Goal: Transaction & Acquisition: Purchase product/service

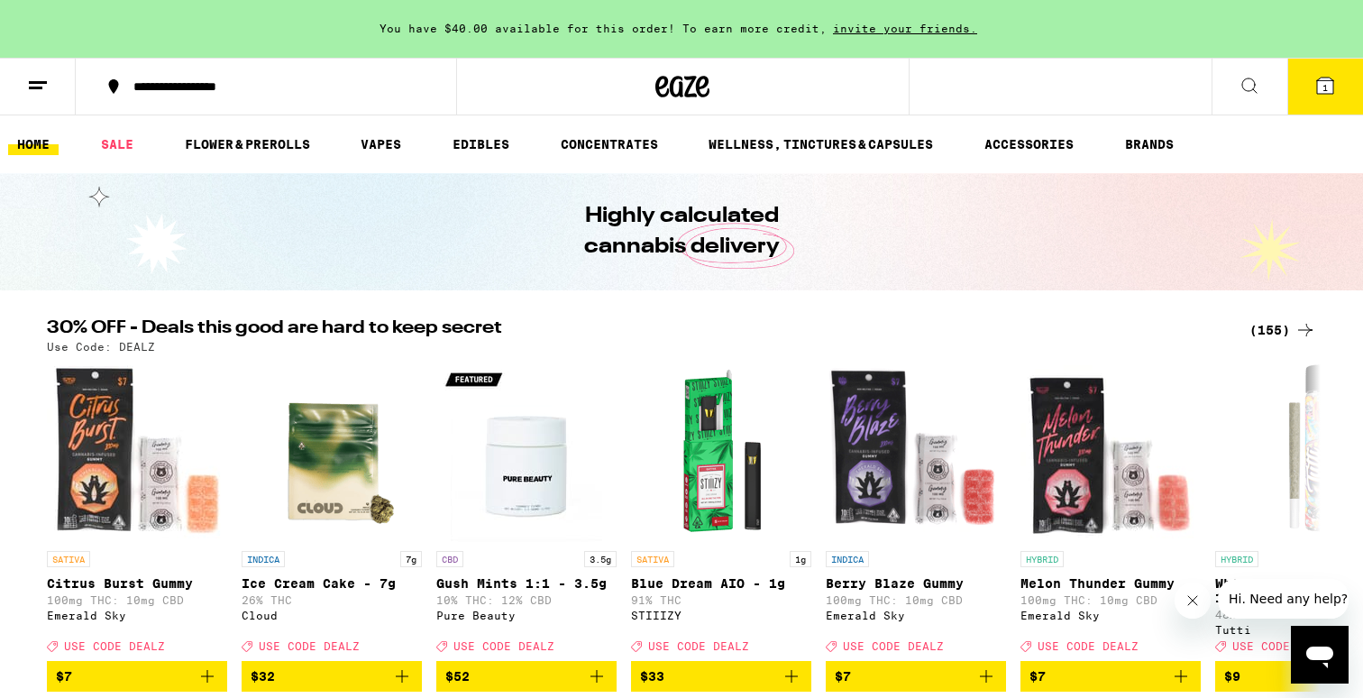
click at [33, 85] on icon at bounding box center [38, 86] width 22 height 22
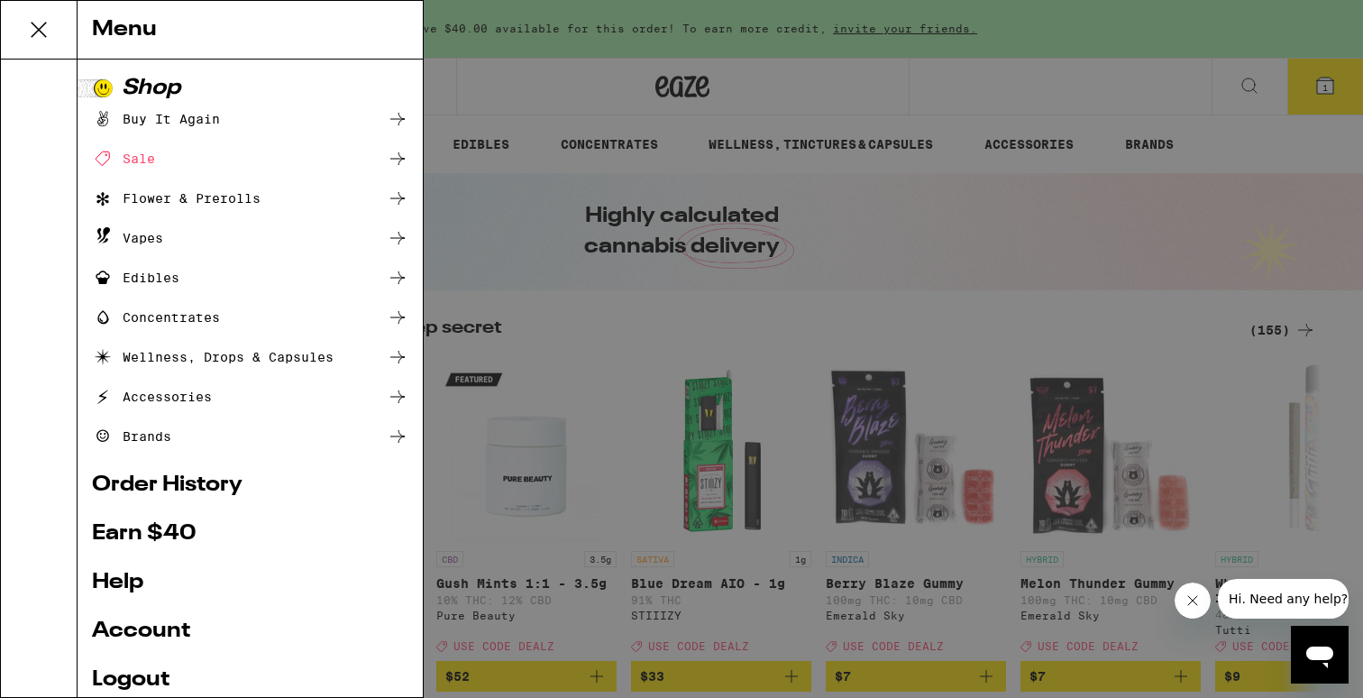
click at [181, 624] on link "Account" at bounding box center [250, 631] width 316 height 22
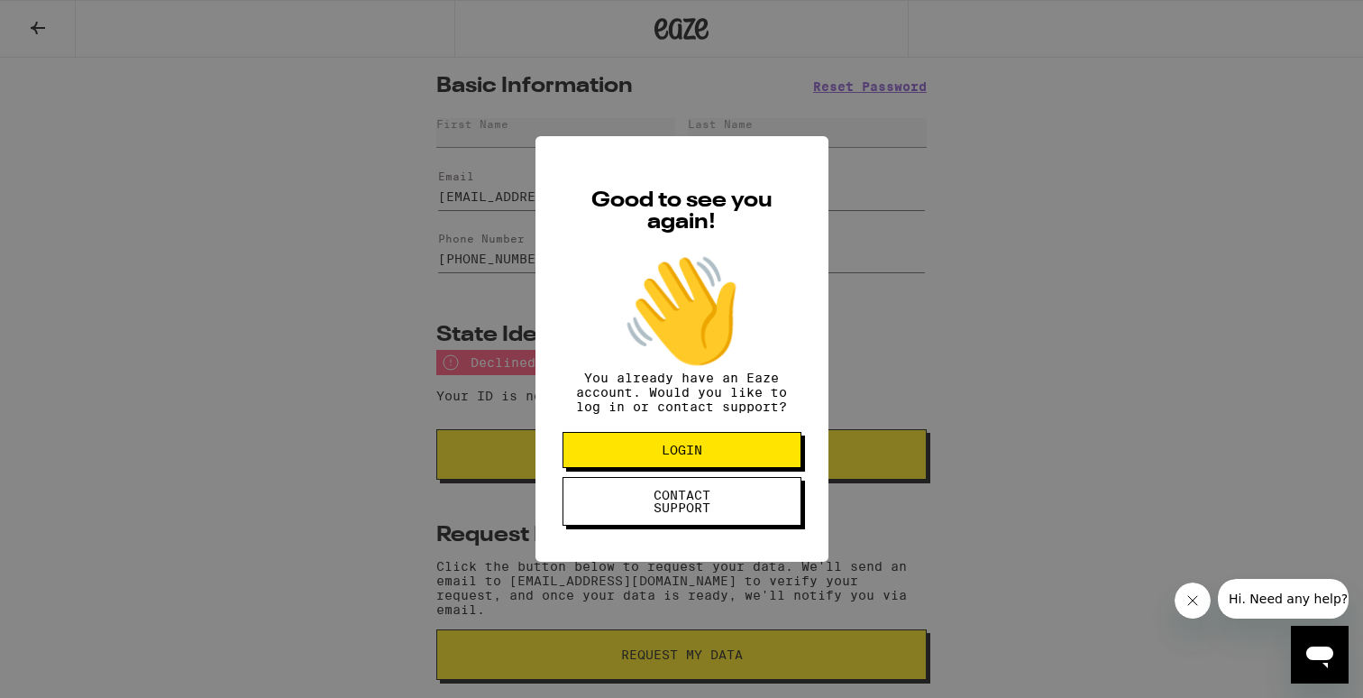
click at [592, 462] on button "LOGIN" at bounding box center [681, 450] width 239 height 36
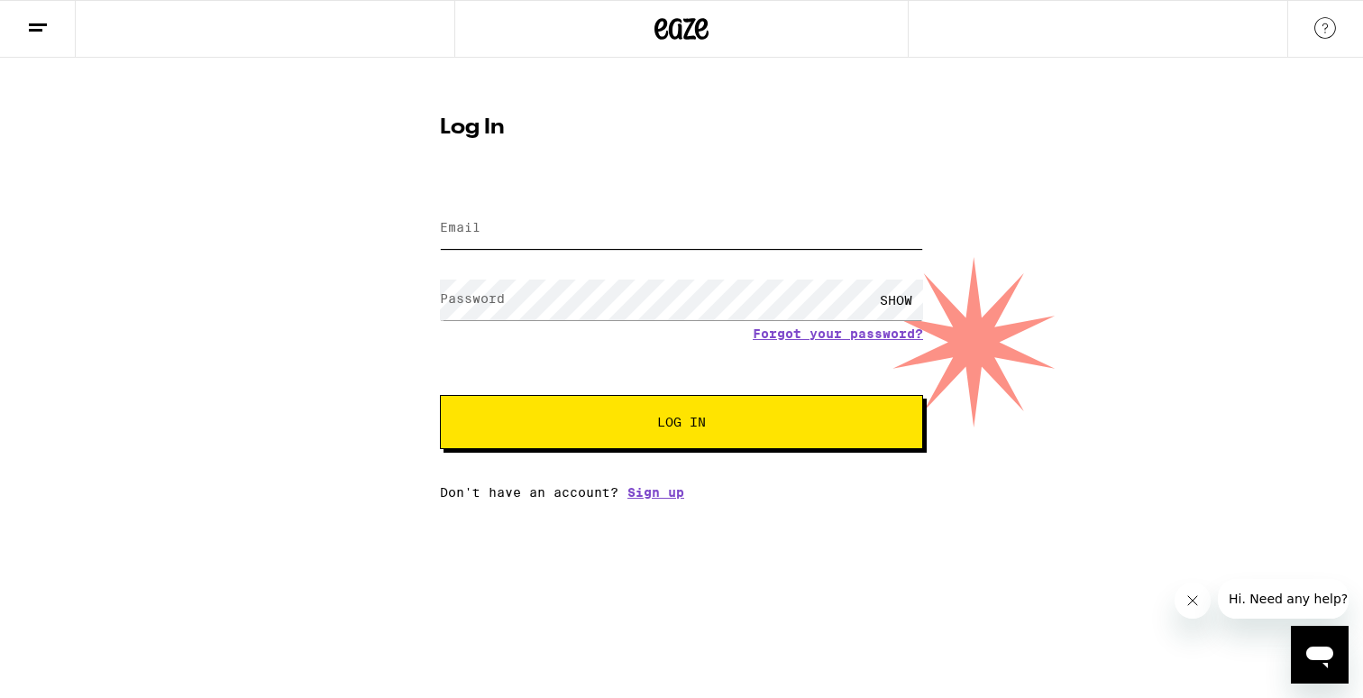
click at [585, 244] on input "Email" at bounding box center [681, 228] width 483 height 41
type input "[EMAIL_ADDRESS][DOMAIN_NAME]"
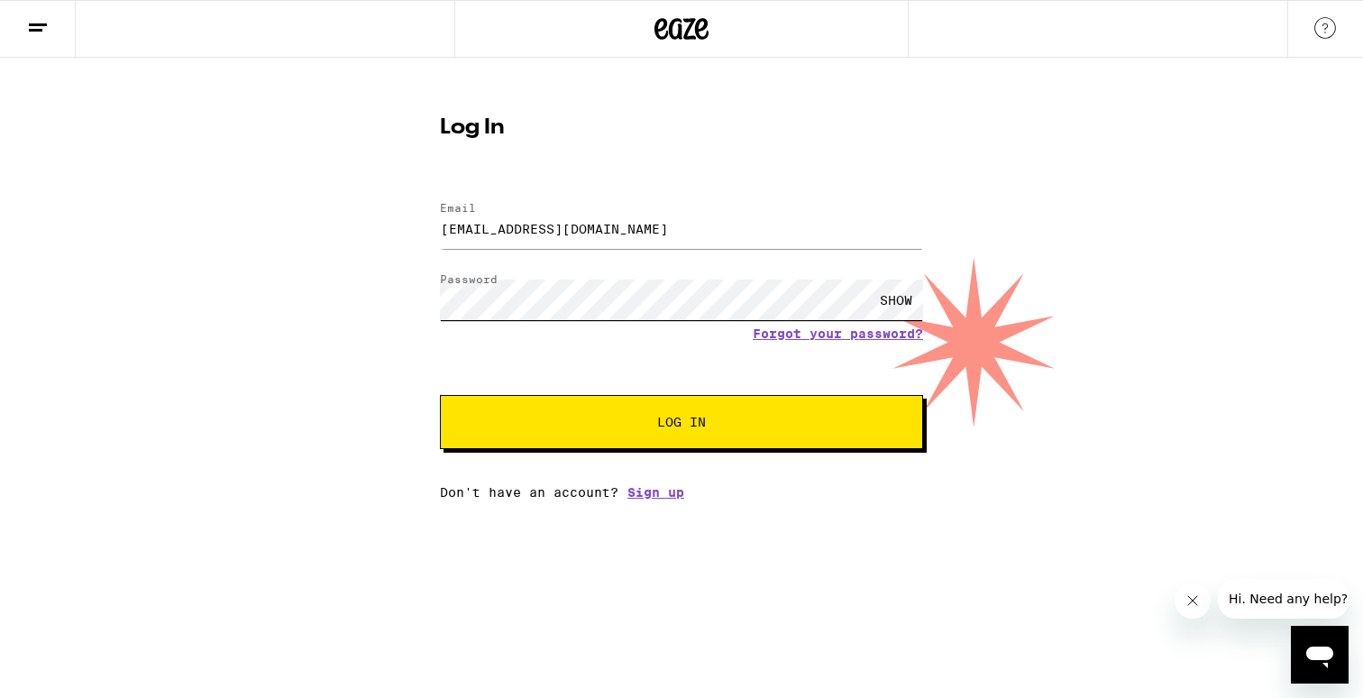
click at [440, 395] on button "Log In" at bounding box center [681, 422] width 483 height 54
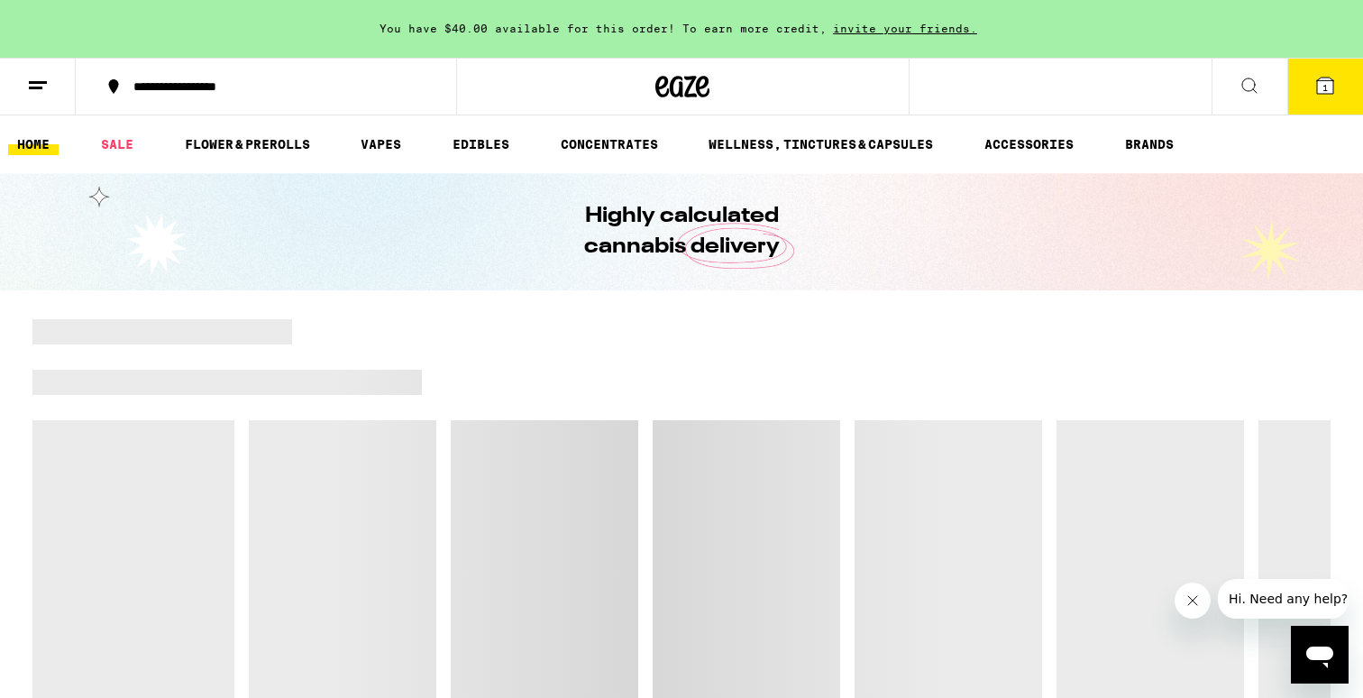
click at [39, 96] on button at bounding box center [38, 87] width 76 height 57
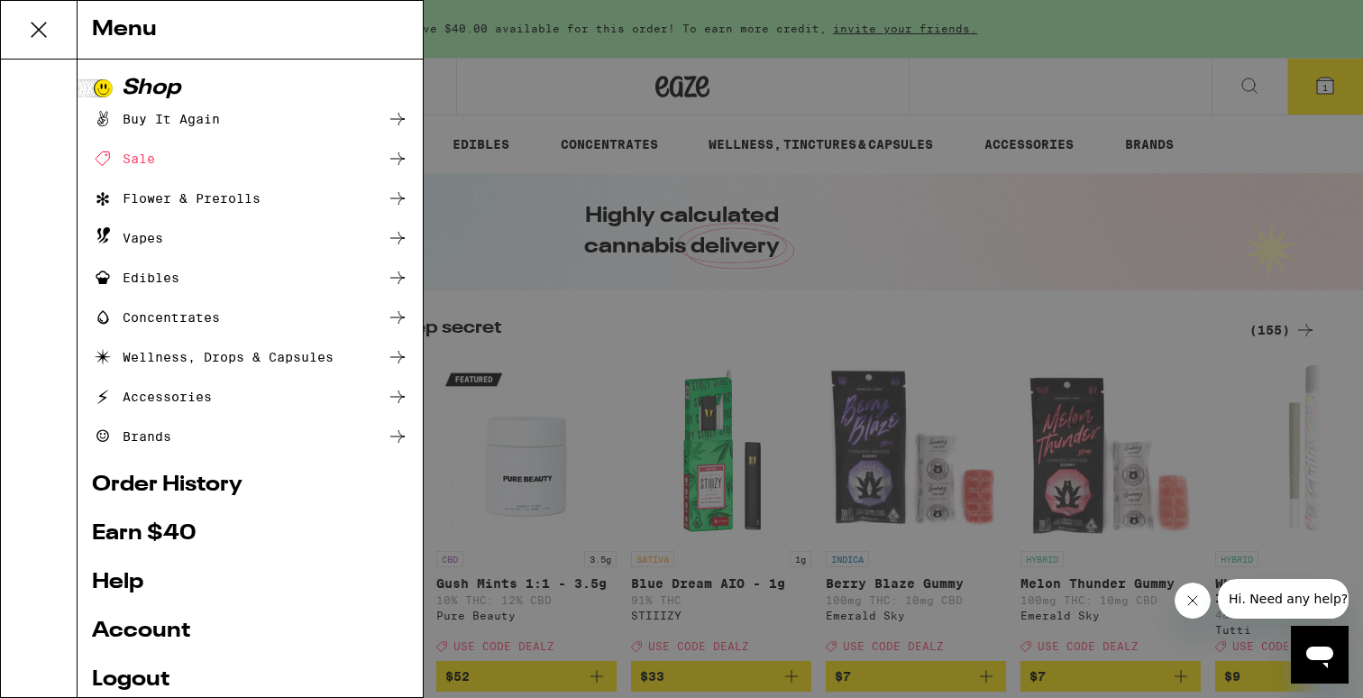
click at [164, 635] on link "Account" at bounding box center [250, 631] width 316 height 22
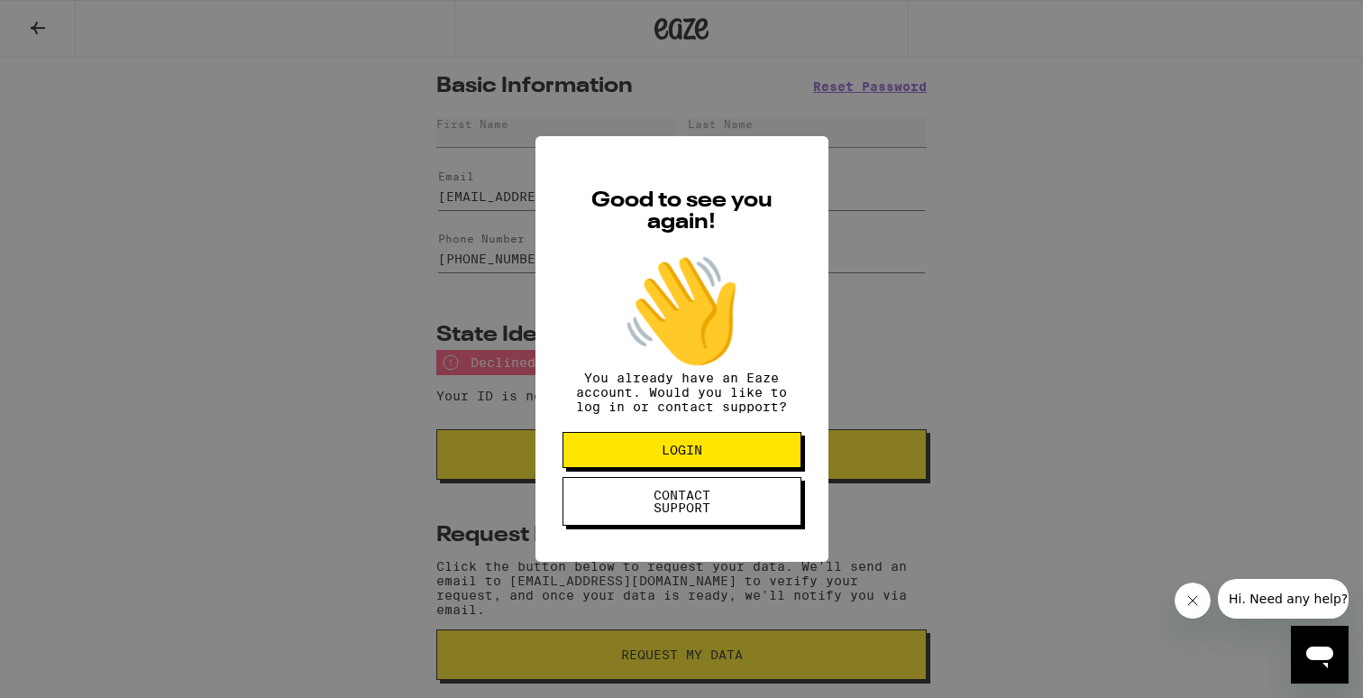
click at [506, 372] on div "Good to see you again! 👋 You already have an Eaze account. Would you like to lo…" at bounding box center [681, 349] width 1363 height 698
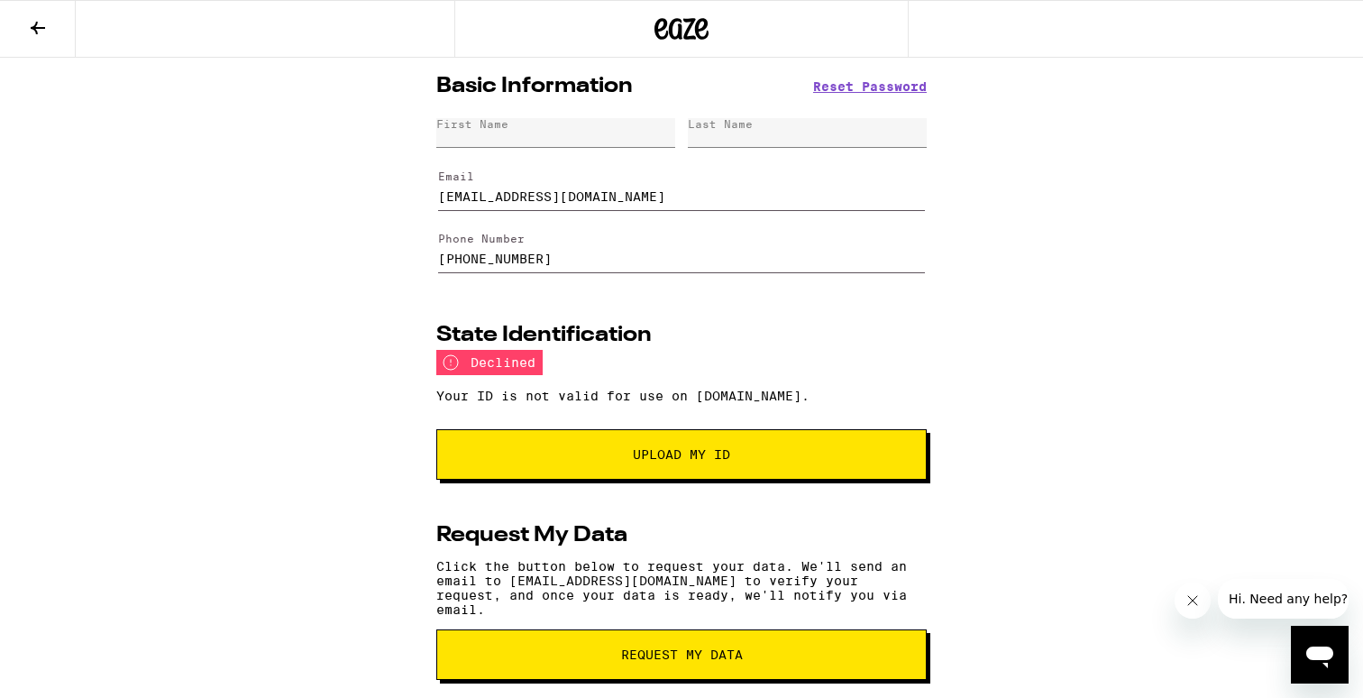
click at [1331, 659] on icon "Open messaging window" at bounding box center [1319, 654] width 32 height 32
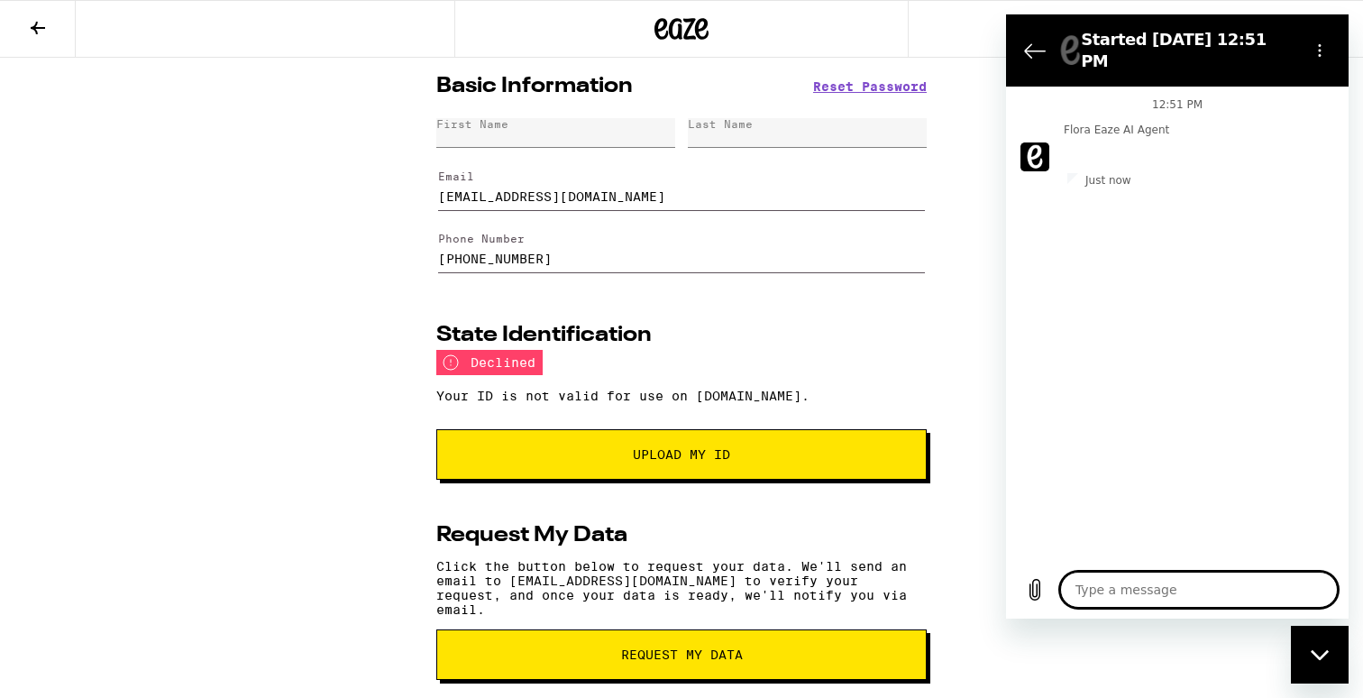
click at [1218, 576] on textarea at bounding box center [1199, 589] width 278 height 36
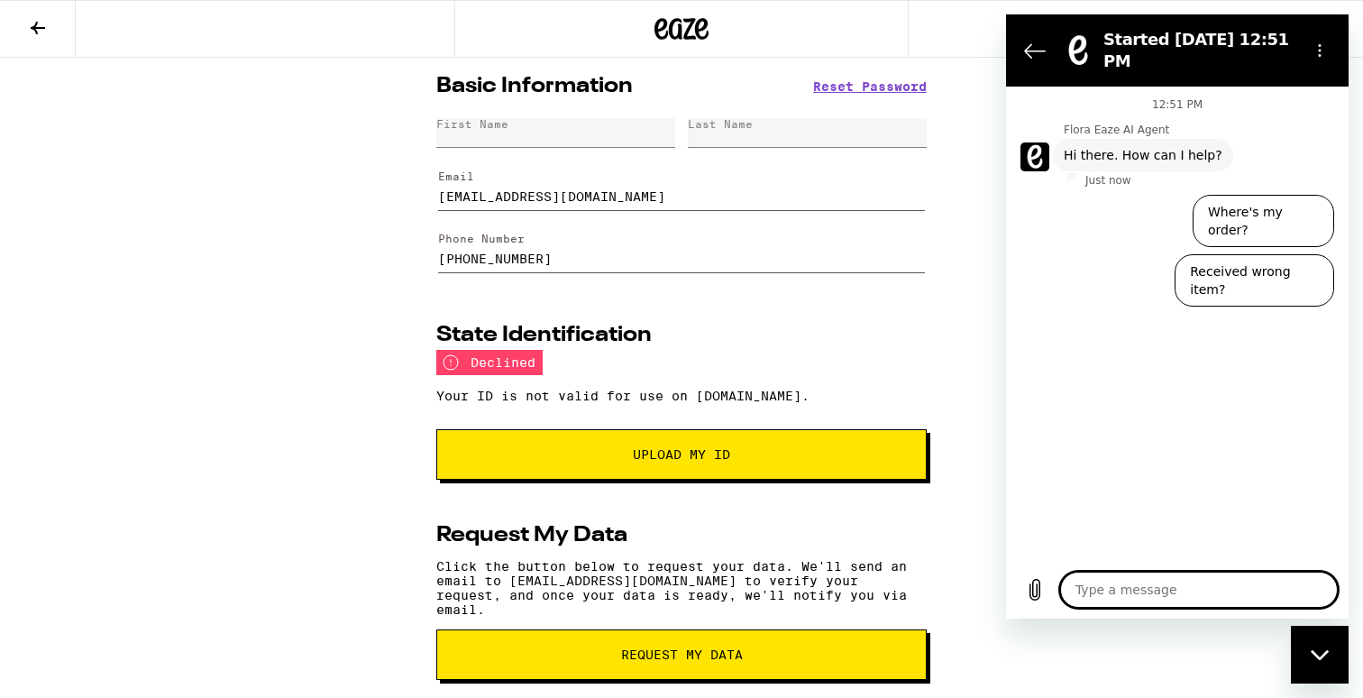
type textarea "x"
type textarea "s"
type textarea "x"
type textarea "i"
type textarea "x"
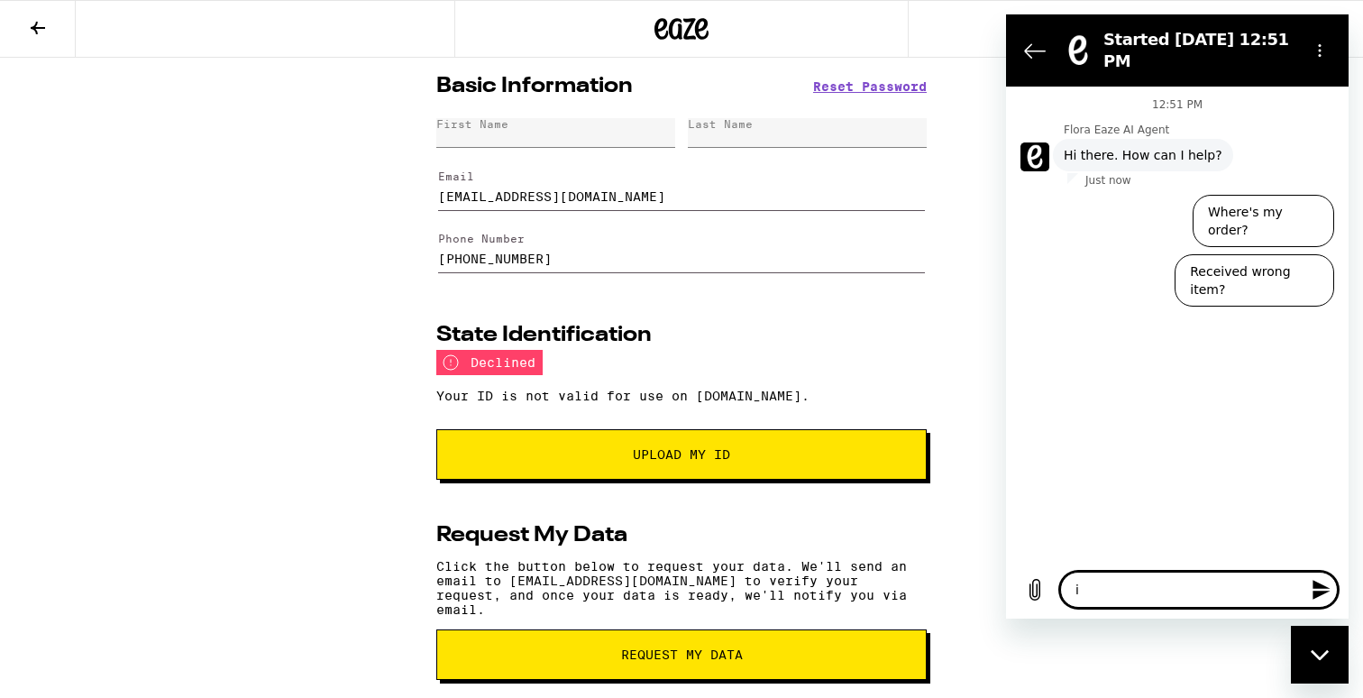
type textarea "i"
type textarea "x"
type textarea "i j"
type textarea "x"
type textarea "i ju"
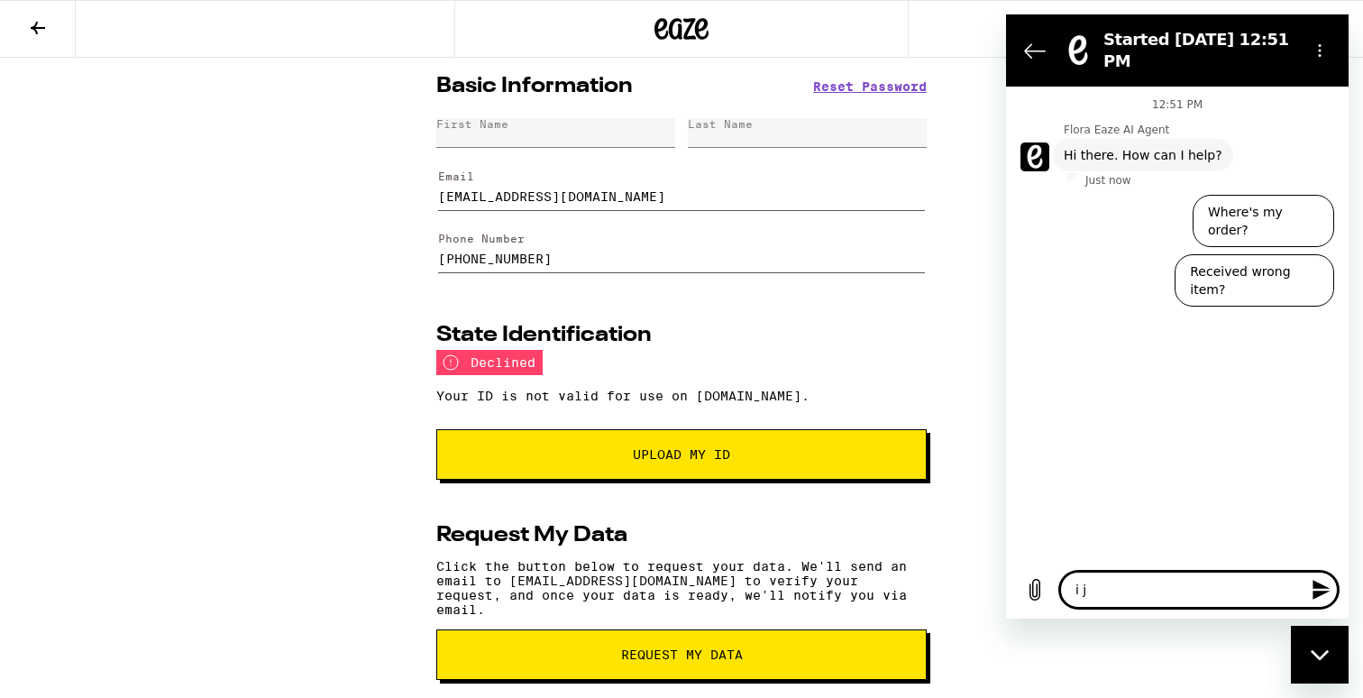
type textarea "x"
type textarea "i jus"
type textarea "x"
type textarea "i just"
type textarea "x"
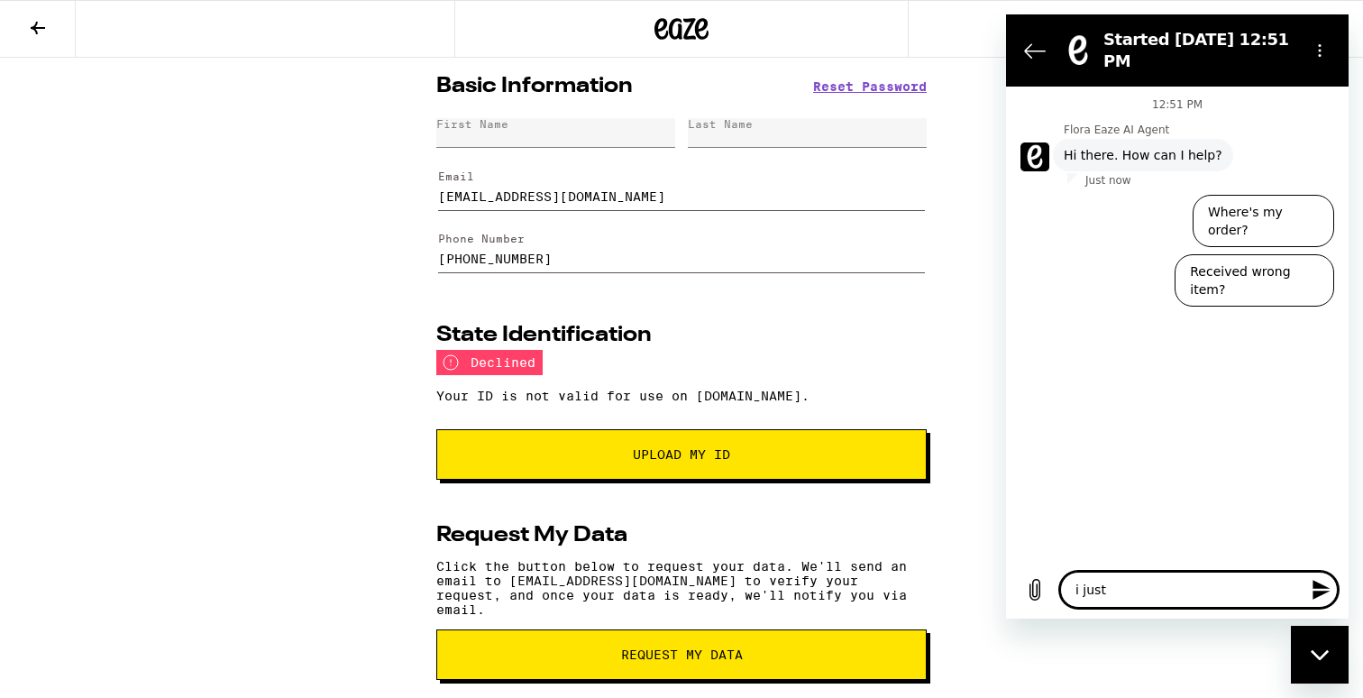
type textarea "i just"
type textarea "x"
type textarea "i just."
type textarea "x"
type textarea "i just. s"
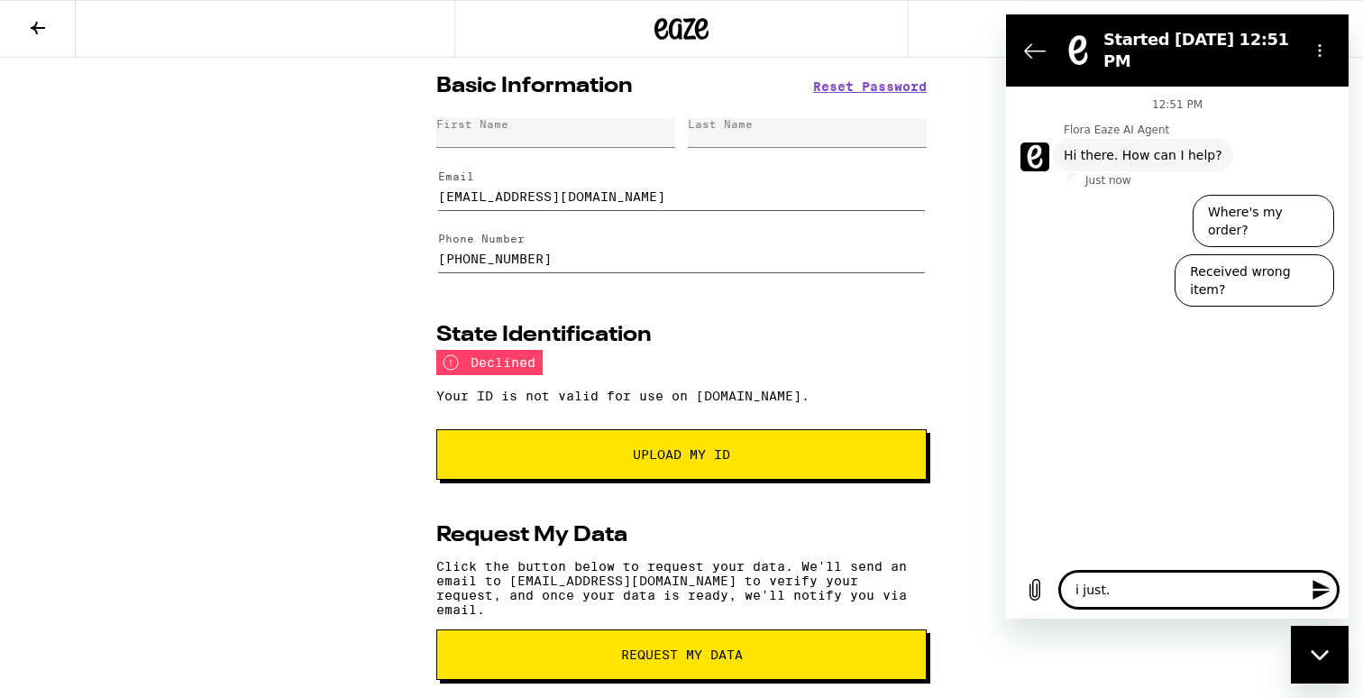
type textarea "x"
type textarea "i just. sp"
type textarea "x"
type textarea "i just. spo"
type textarea "x"
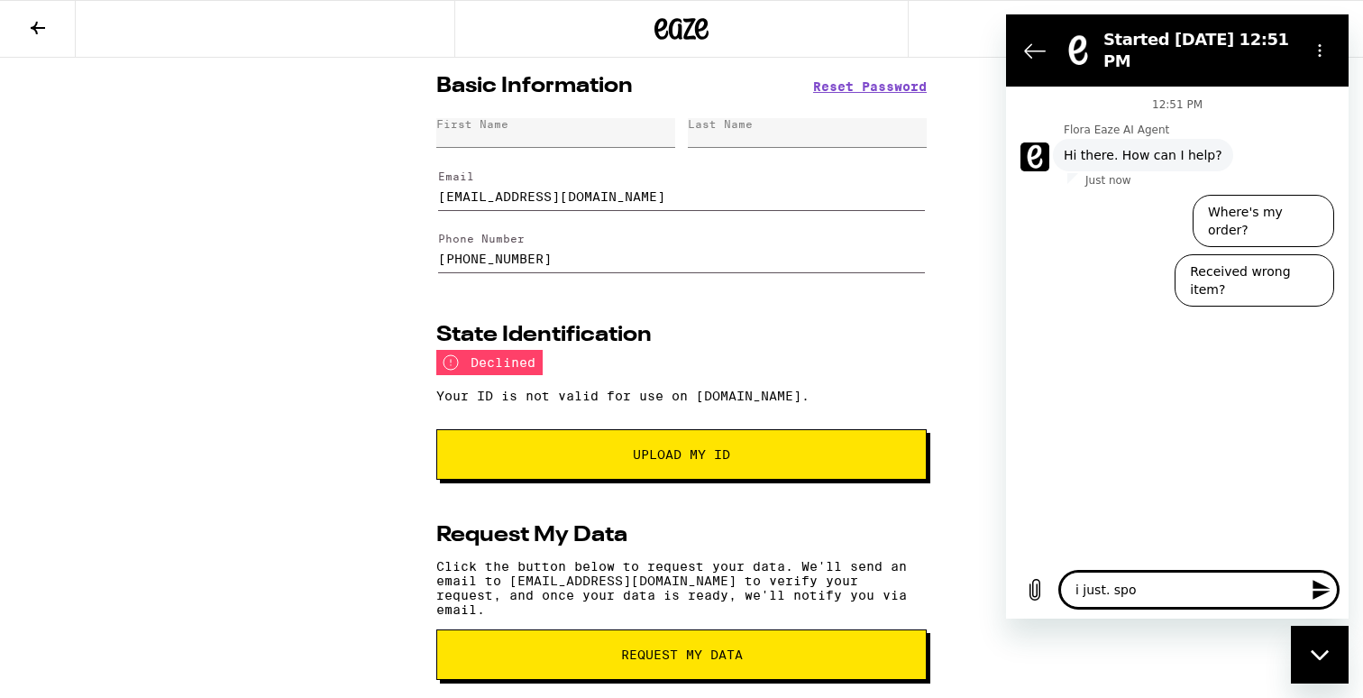
type textarea "i just. spok"
type textarea "x"
type textarea "i"
type textarea "x"
type textarea "i"
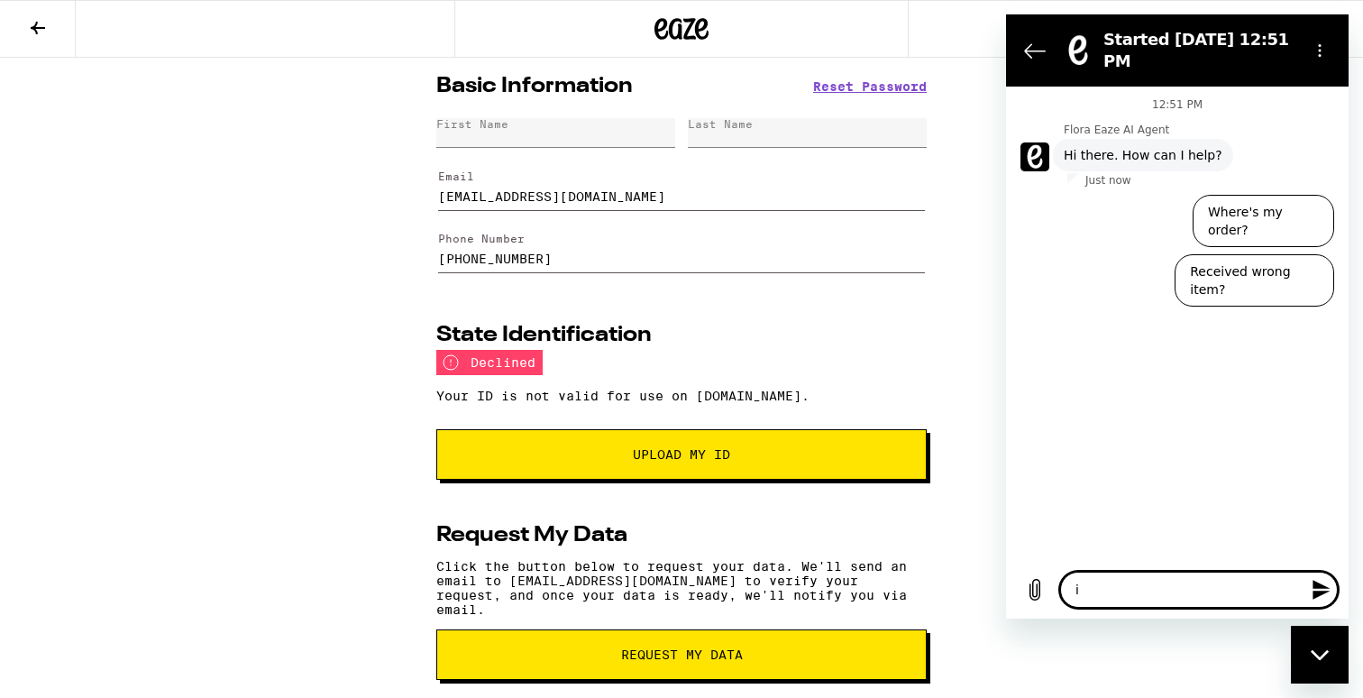
type textarea "x"
type textarea "i j"
type textarea "x"
type textarea "i ju"
type textarea "x"
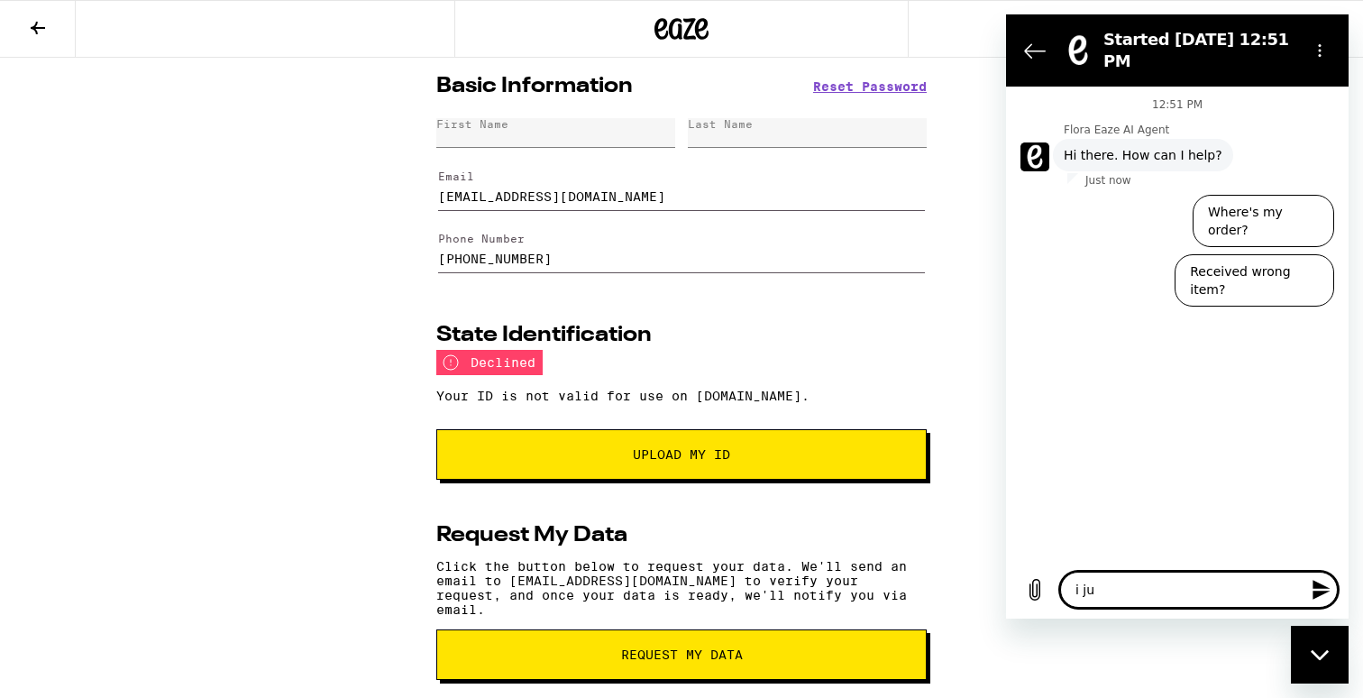
type textarea "i jus"
type textarea "x"
type textarea "i just"
type textarea "x"
type textarea "i just"
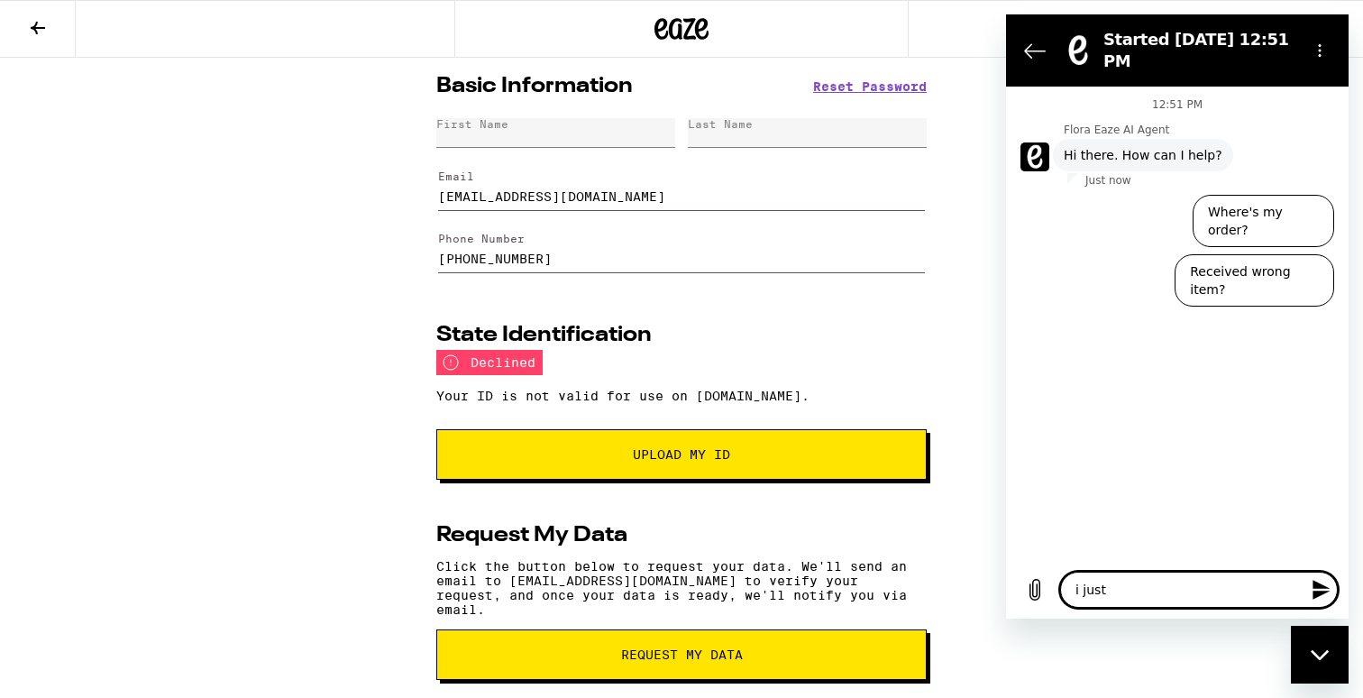
type textarea "x"
type textarea "i just s"
type textarea "x"
type textarea "i just sp"
type textarea "x"
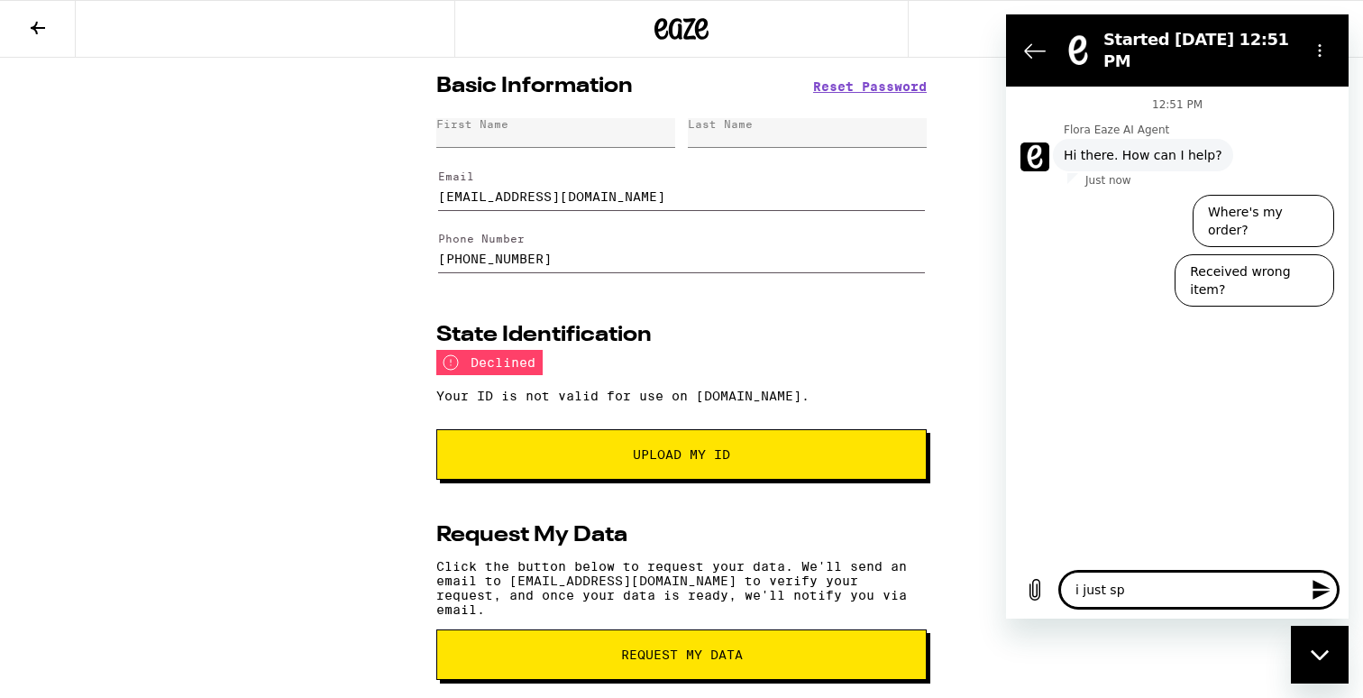
type textarea "i just spo"
type textarea "x"
type textarea "i just spok"
type textarea "x"
type textarea "i just spoke"
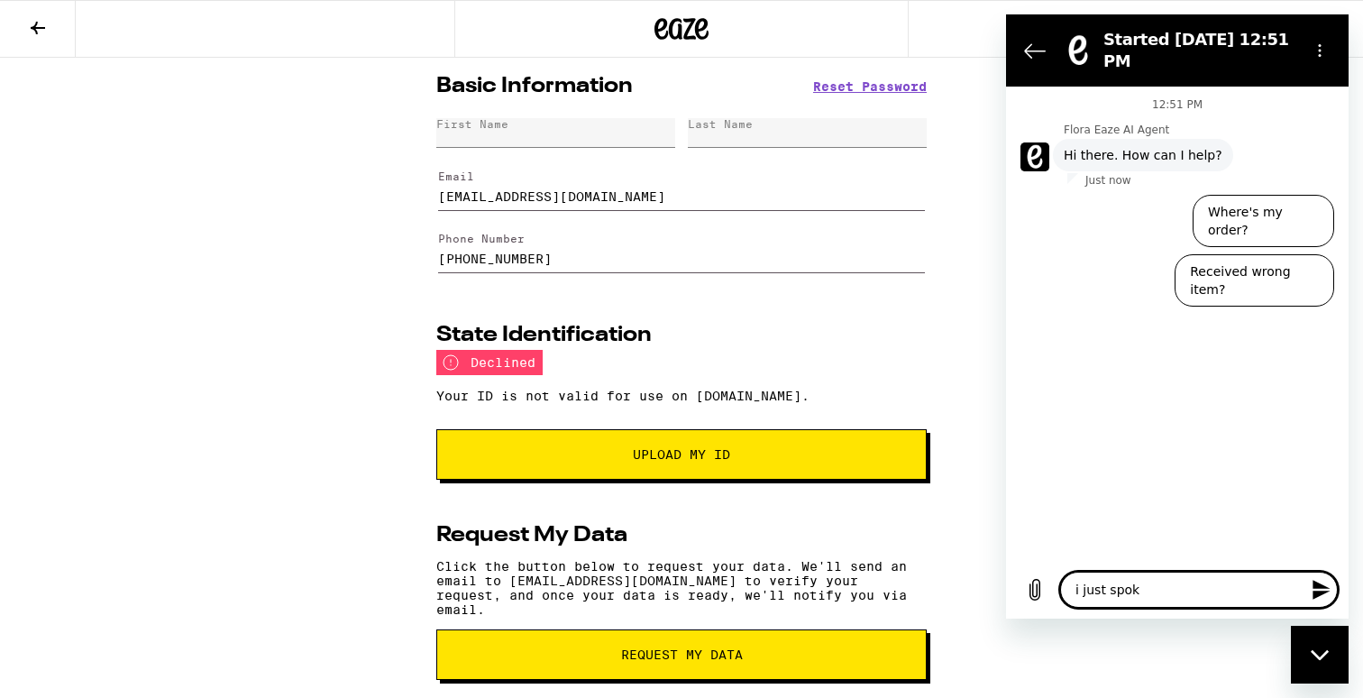
type textarea "x"
type textarea "i just spoke"
type textarea "x"
type textarea "i just spoke w"
type textarea "x"
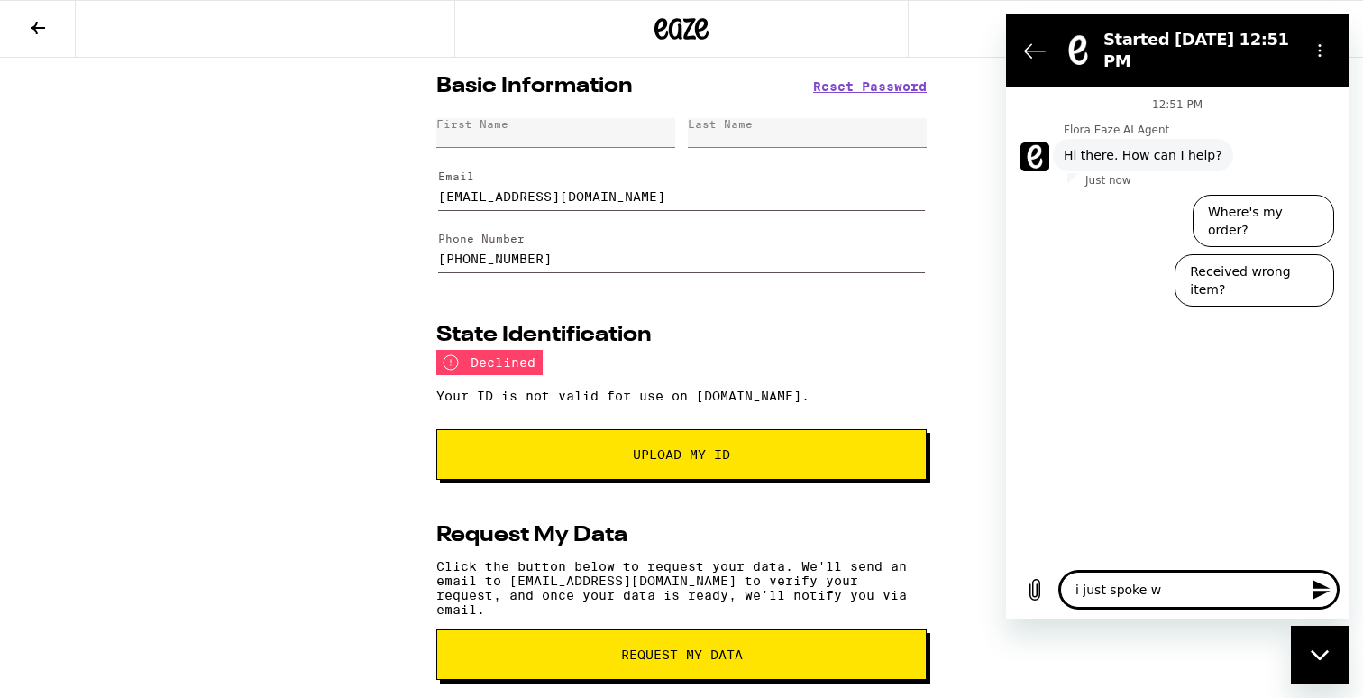
type textarea "i just spoke wi"
type textarea "x"
type textarea "i just spoke wit"
type textarea "x"
type textarea "i just spoke with"
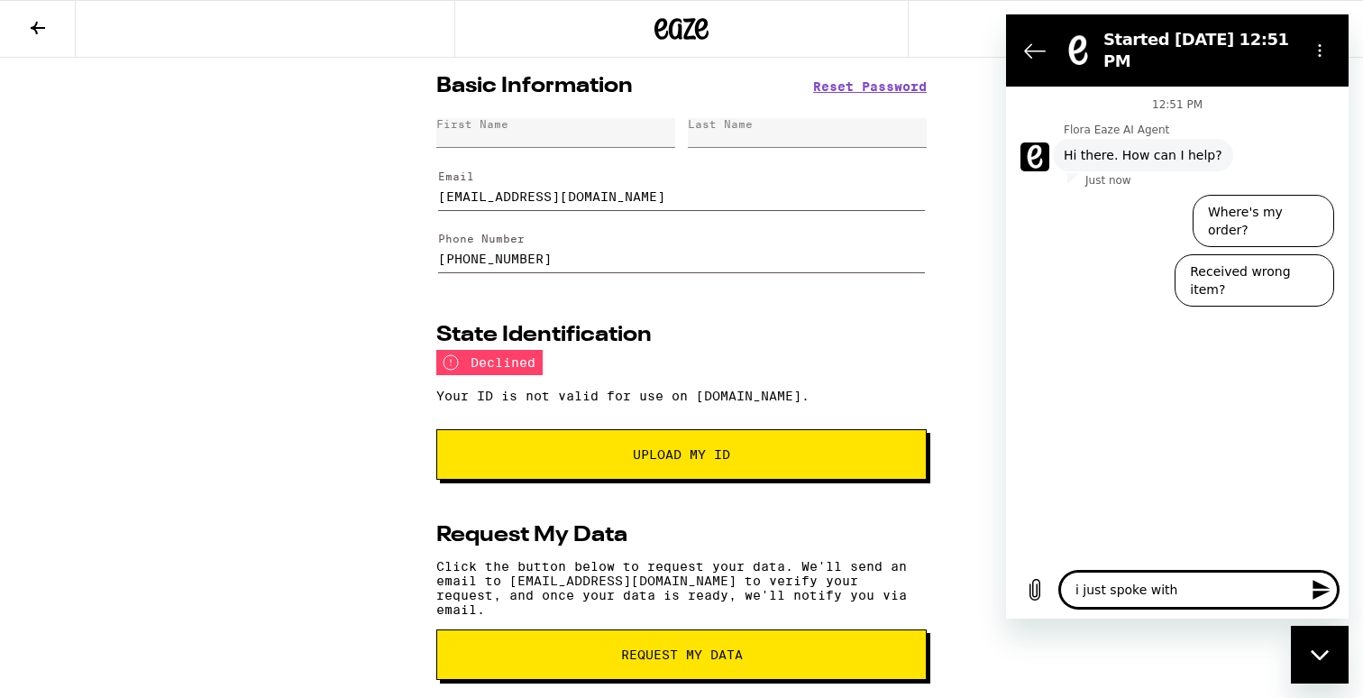
type textarea "x"
type textarea "i just spoke with"
type textarea "x"
type textarea "i just spoke with a"
type textarea "x"
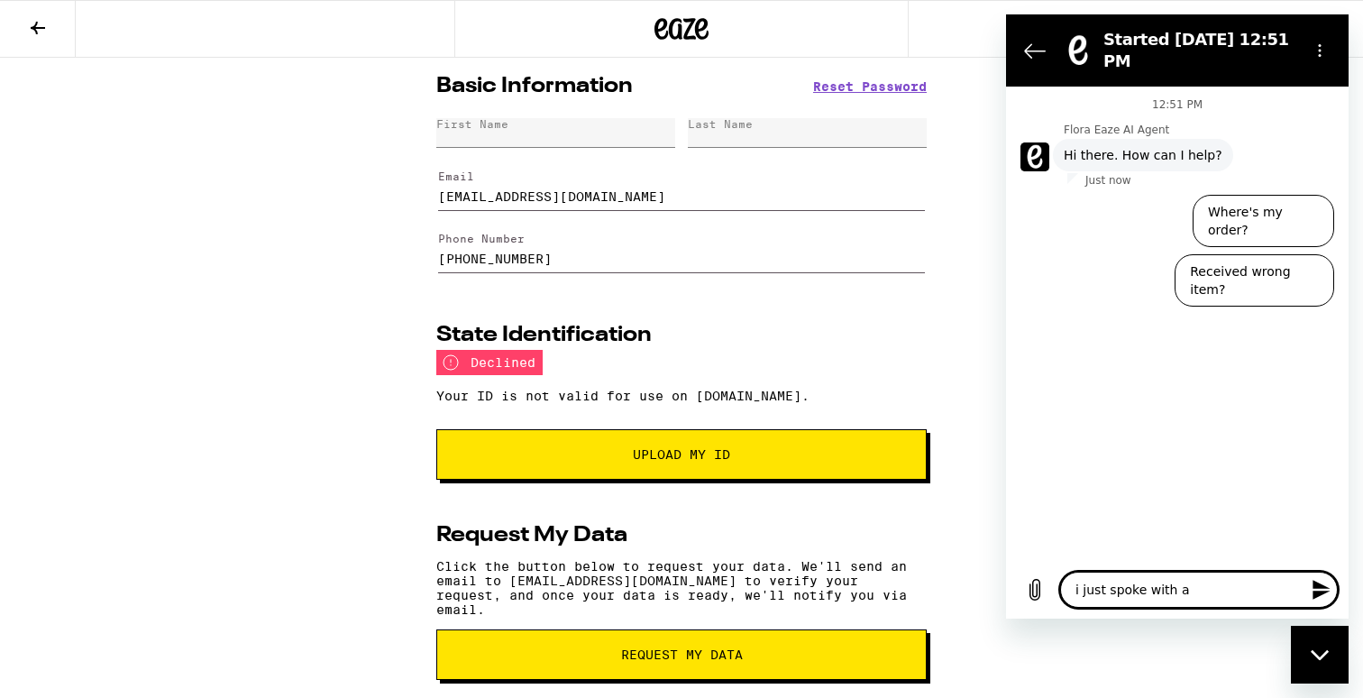
type textarea "i just spoke with a"
type textarea "x"
type textarea "i just spoke with a c"
type textarea "x"
type textarea "i just spoke with a cu"
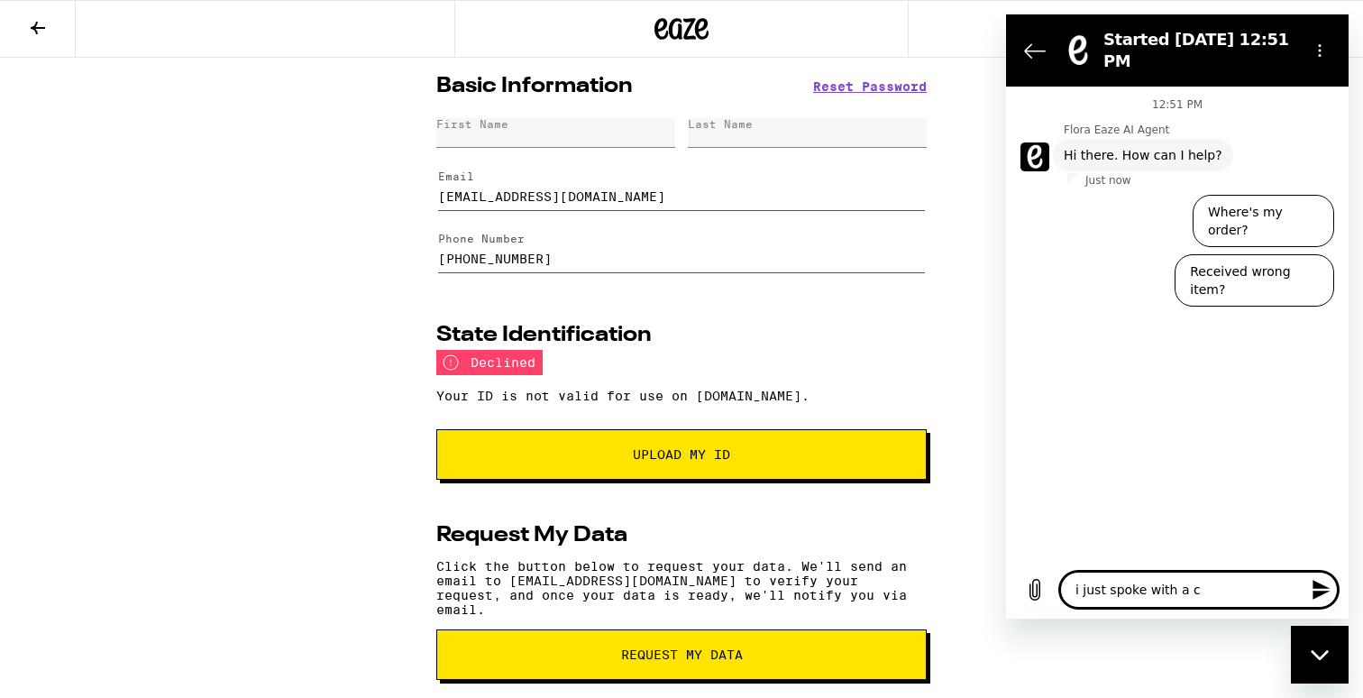
type textarea "x"
type textarea "i just spoke with a cus"
type textarea "x"
type textarea "i just spoke with a cust"
type textarea "x"
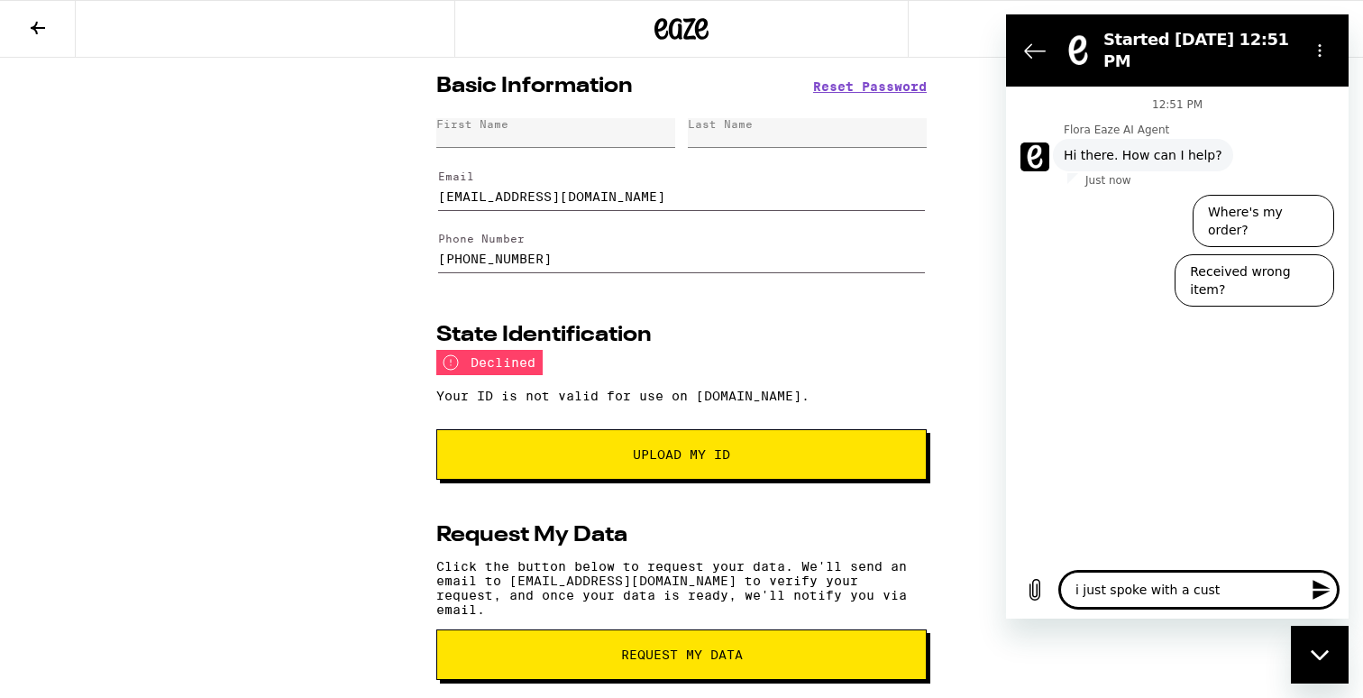
type textarea "i just spoke with a custo"
type textarea "x"
type textarea "i just spoke with a custom"
type textarea "x"
type textarea "i just spoke with a custome"
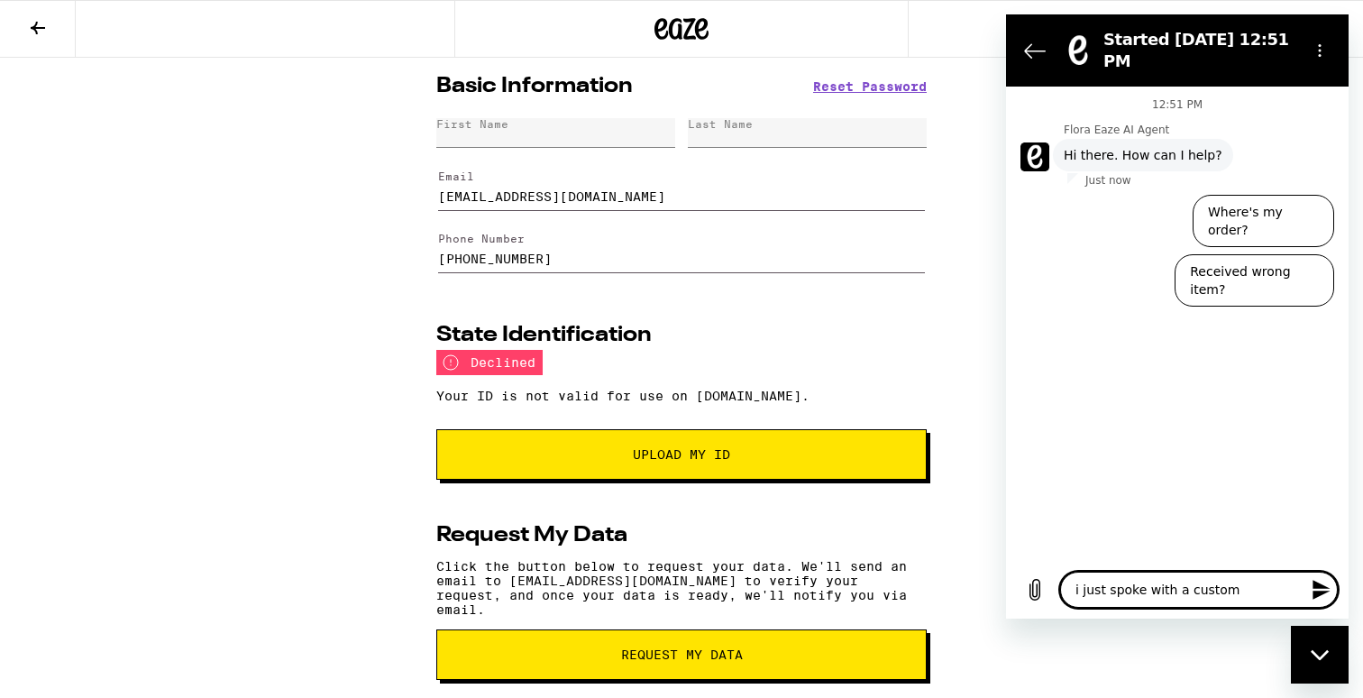
type textarea "x"
type textarea "i just spoke with a customer"
type textarea "x"
type textarea "i just spoke with a customer"
type textarea "x"
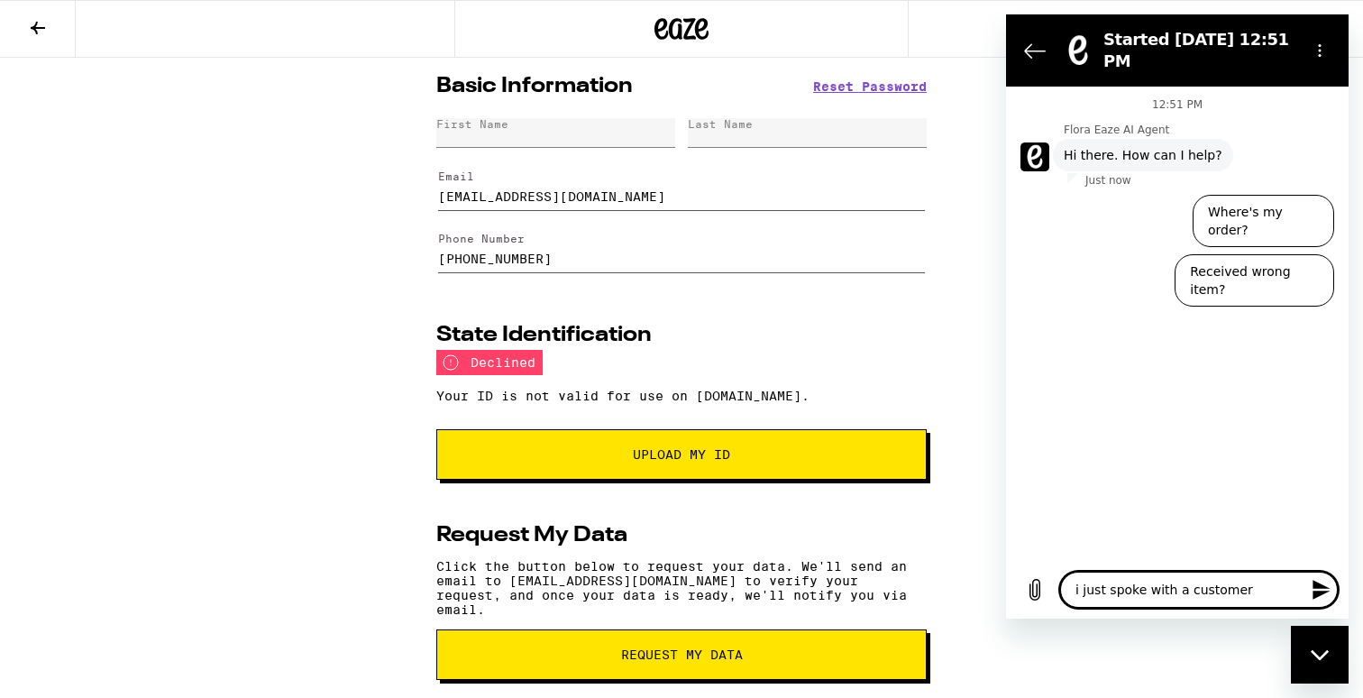
type textarea "i just spoke with a customer r"
type textarea "x"
type textarea "i just spoke with a customer re"
type textarea "x"
type textarea "i just spoke with a customer rep"
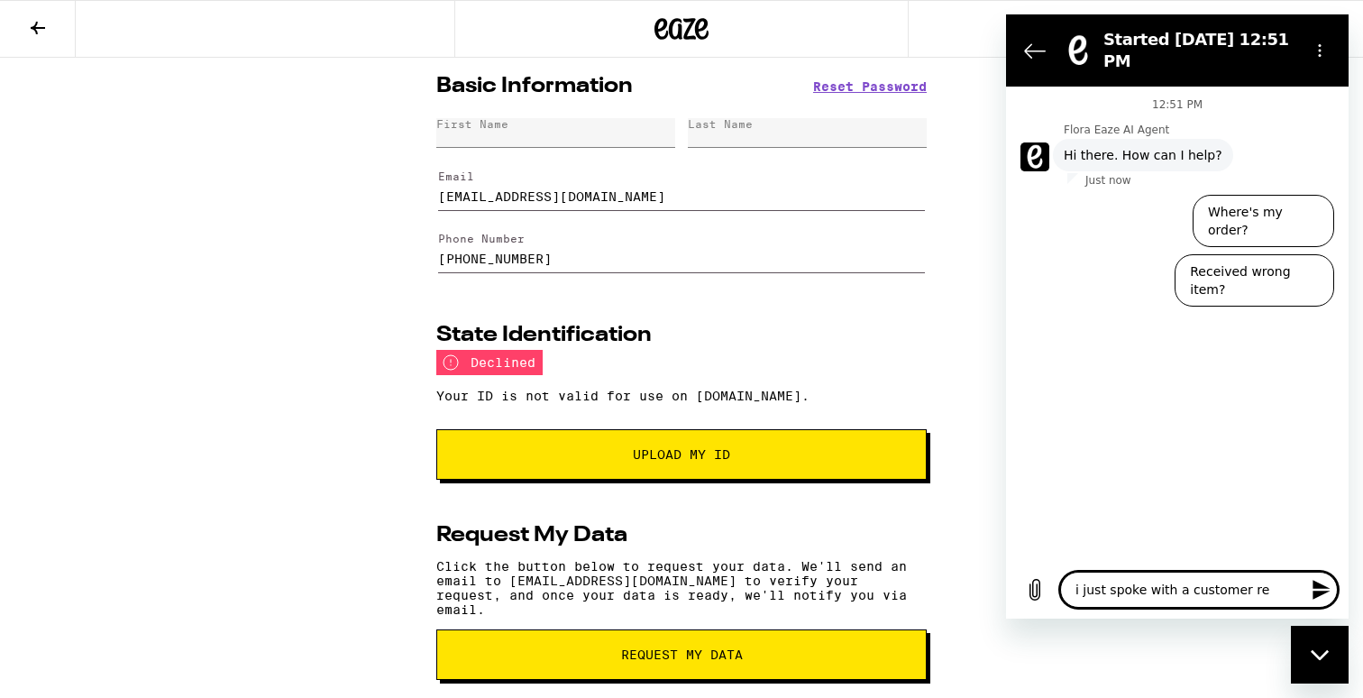
type textarea "x"
type textarea "i just spoke with a customer rep"
type textarea "x"
type textarea "i just spoke with a customer rep"
type textarea "x"
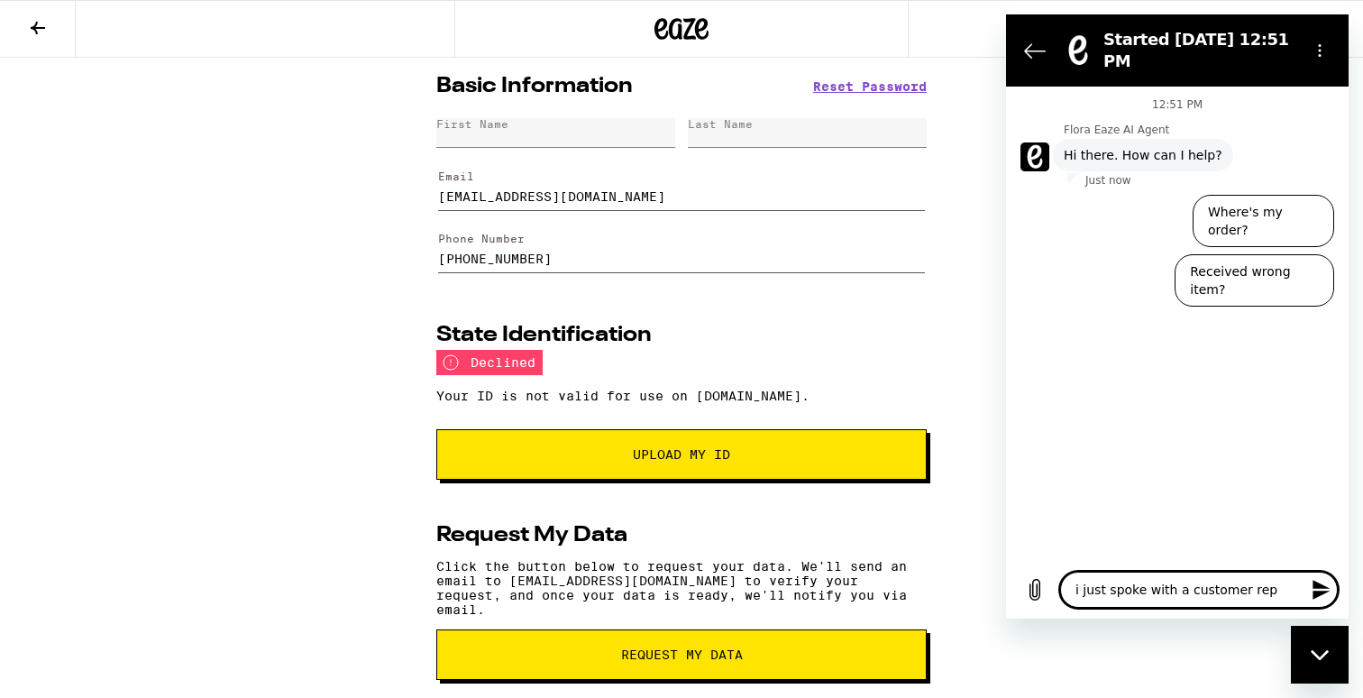
type textarea "i just spoke with a customer rep:"
type textarea "x"
type textarea "i just spoke with a customer rep:"
type textarea "x"
type textarea "i just spoke with a customer rep: l"
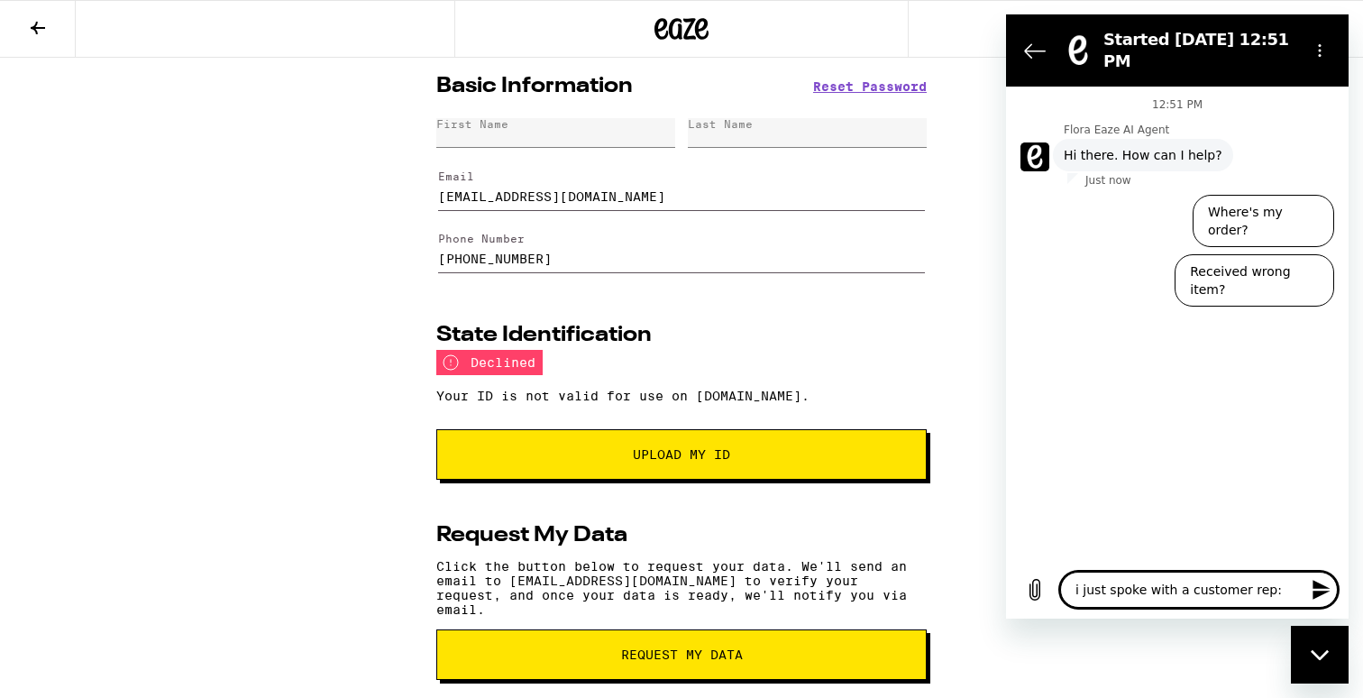
type textarea "x"
type textarea "i just spoke with a customer rep: [PERSON_NAME]"
type textarea "x"
type textarea "i just spoke with a customer rep: lui"
type textarea "x"
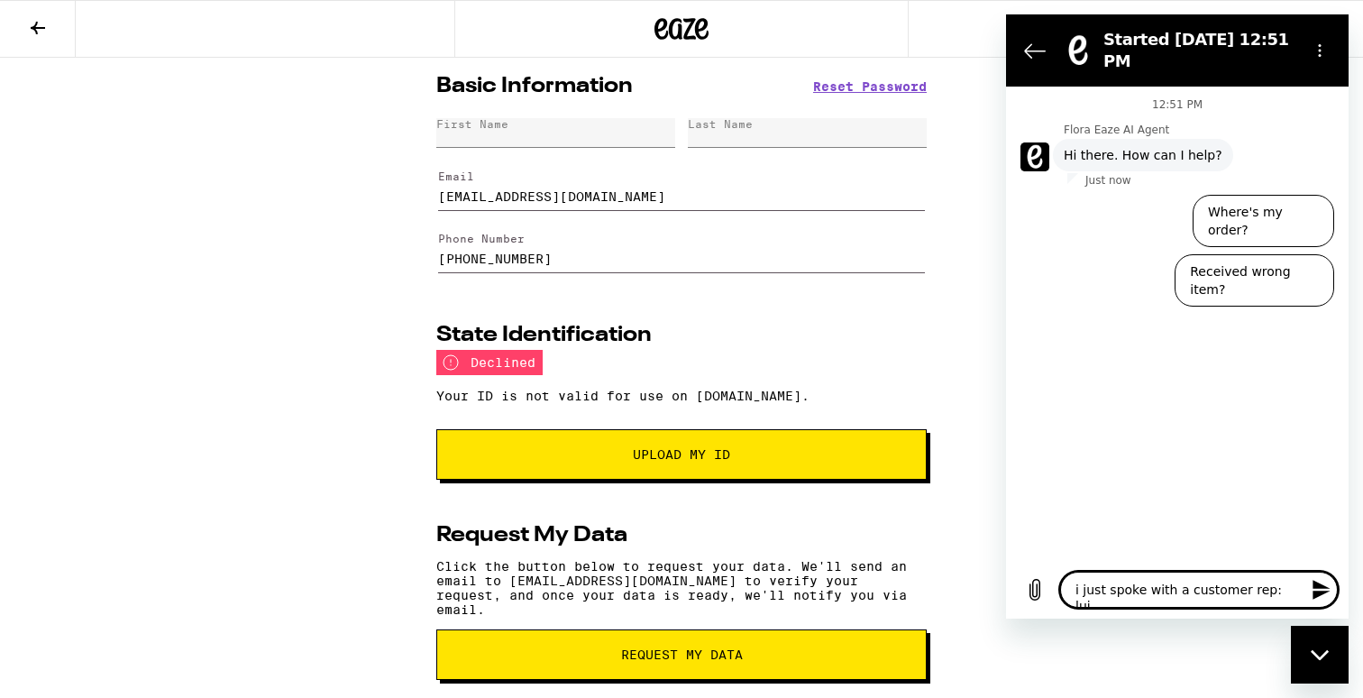
type textarea "i just spoke with a customer rep: [PERSON_NAME]"
type textarea "x"
type textarea "i just spoke with a customer rep: [PERSON_NAME]."
type textarea "x"
type textarea "i just spoke with a customer rep: [PERSON_NAME]."
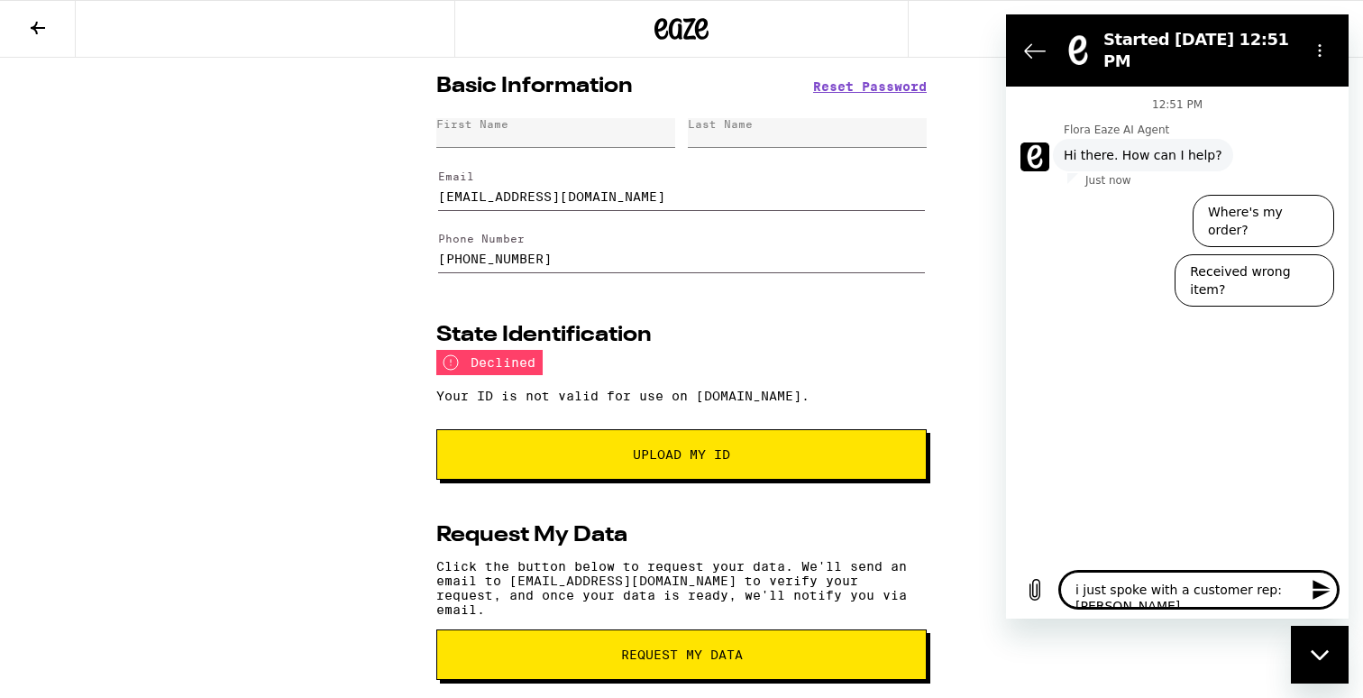
type textarea "x"
type textarea "i just spoke with a customer rep: [PERSON_NAME]. a"
type textarea "x"
type textarea "i just spoke with a customer rep: [PERSON_NAME]. an"
type textarea "x"
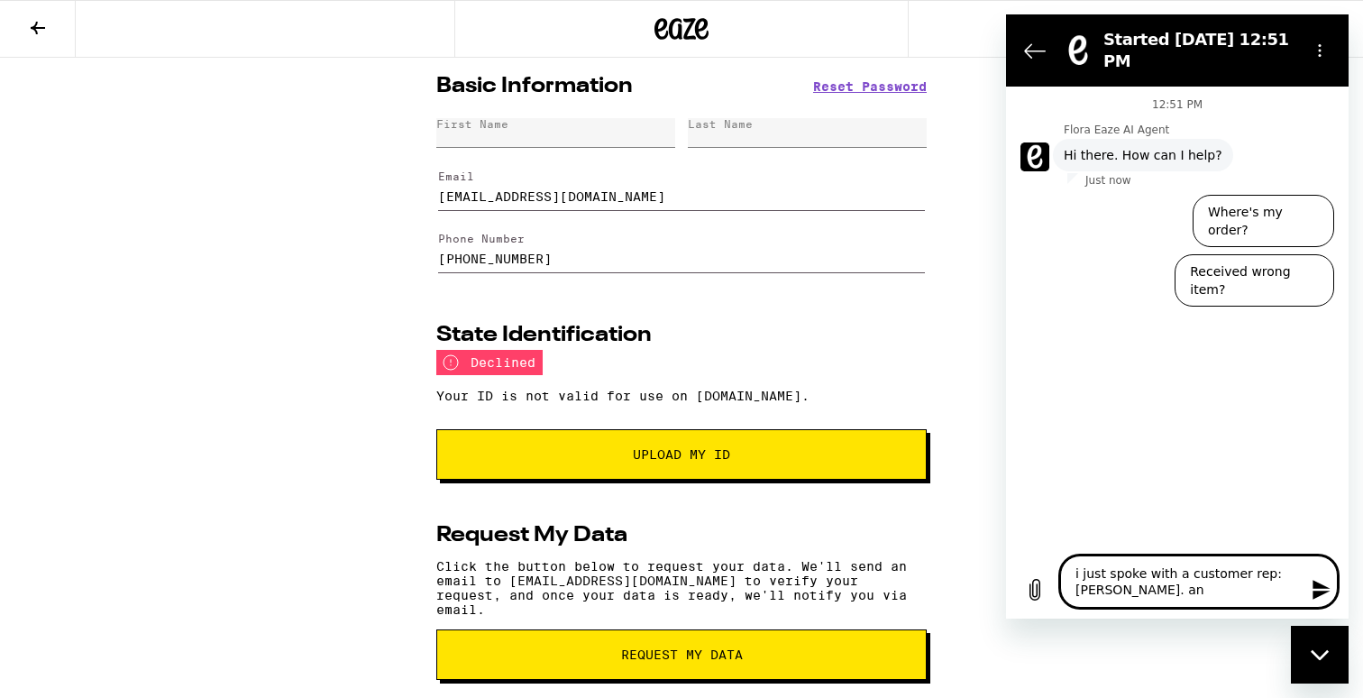
type textarea "i just spoke with a customer rep: [PERSON_NAME]. any"
type textarea "x"
type textarea "i just spoke with a customer rep: [PERSON_NAME]. any"
type textarea "x"
type textarea "i just spoke with a customer rep: [PERSON_NAME]. any u"
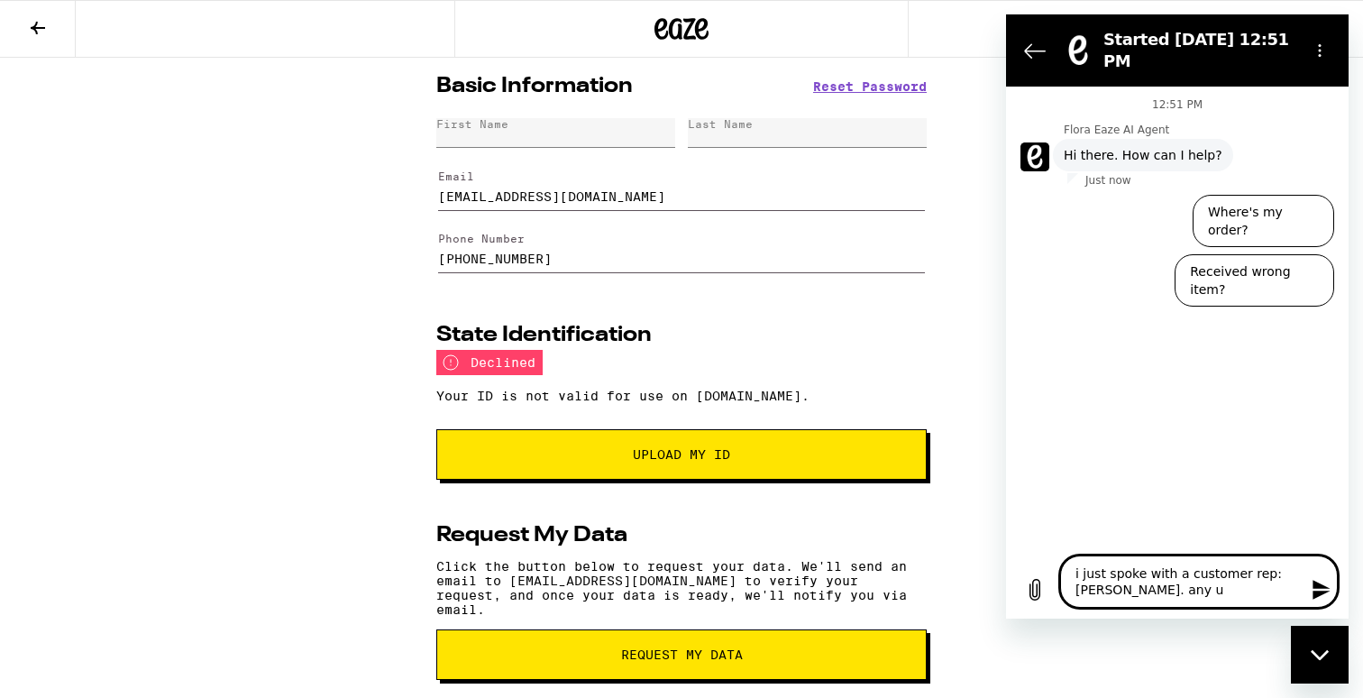
type textarea "x"
type textarea "i just spoke with a customer rep: [PERSON_NAME]. any up"
type textarea "x"
type textarea "i just spoke with a customer rep: [PERSON_NAME]. any upd"
type textarea "x"
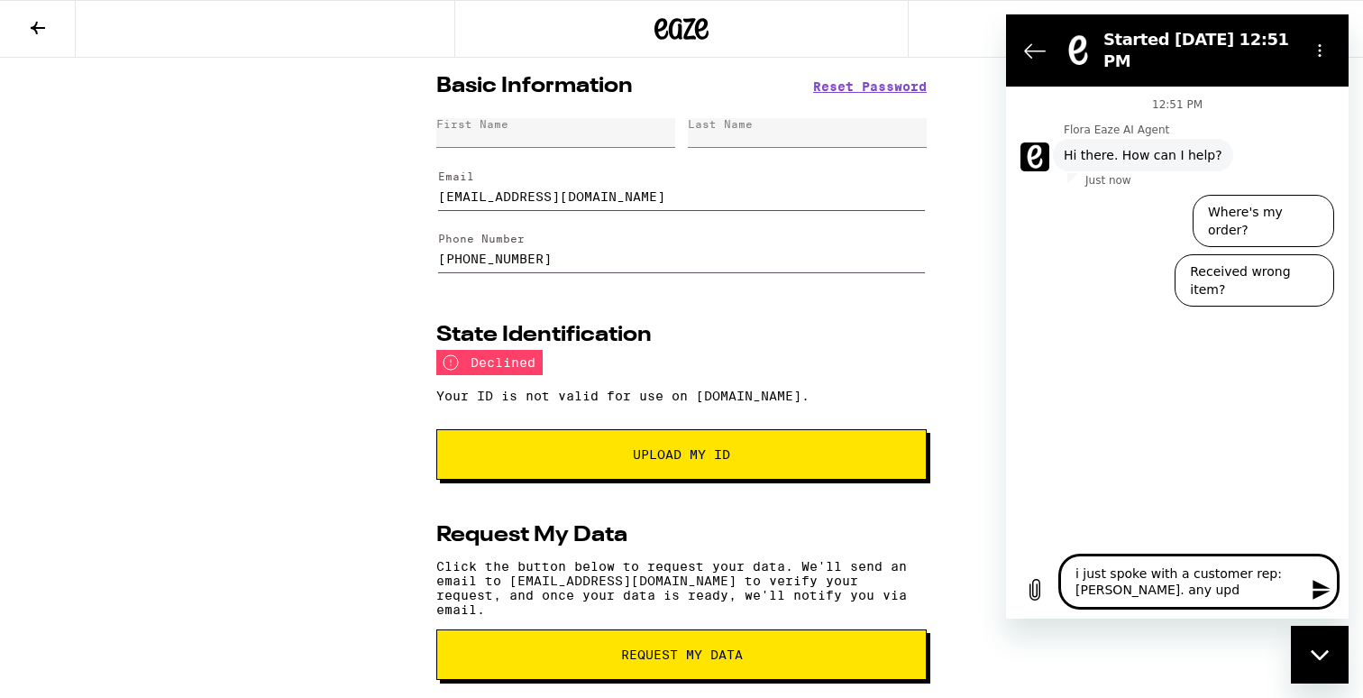
type textarea "i just spoke with a customer rep: [PERSON_NAME]. any upda"
type textarea "x"
type textarea "i just spoke with a customer rep: [PERSON_NAME]. any updat"
type textarea "x"
type textarea "i just spoke with a customer rep: [PERSON_NAME]. any update"
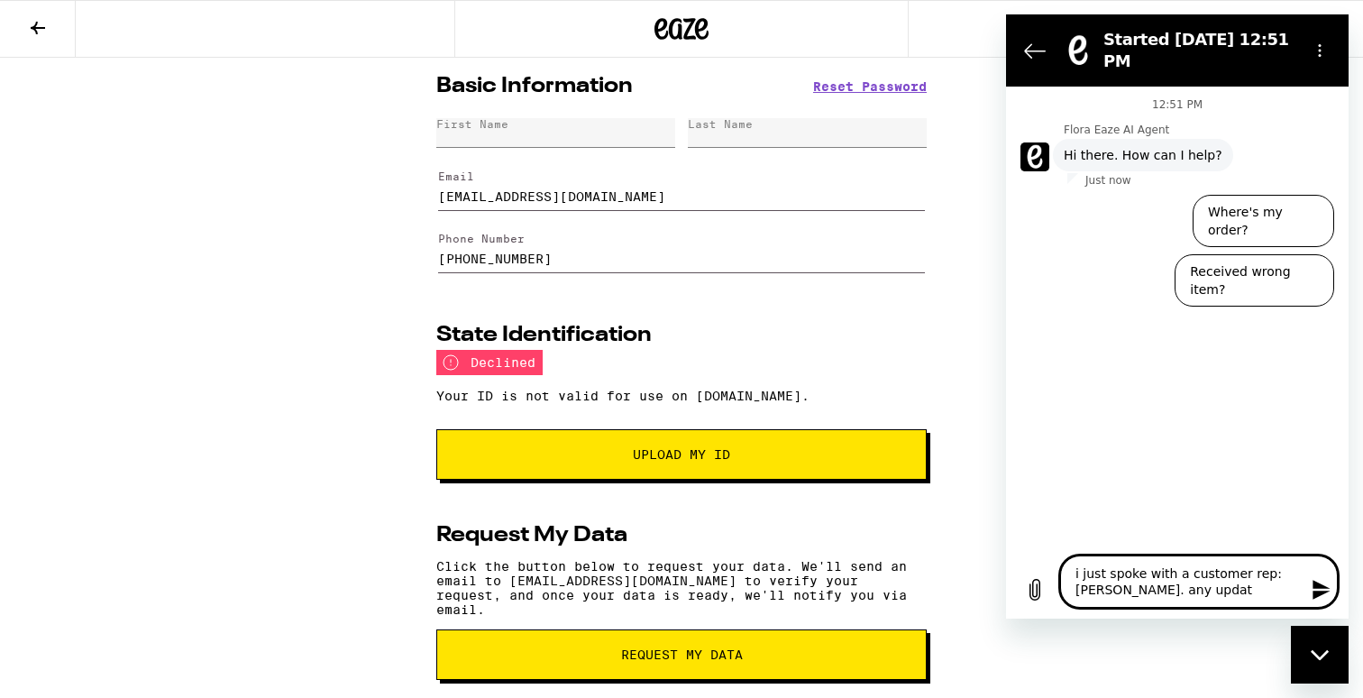
type textarea "x"
type textarea "i just spoke with a customer rep: [PERSON_NAME]. any updates"
type textarea "x"
type textarea "i just spoke with a customer rep: [PERSON_NAME]. any updates"
type textarea "x"
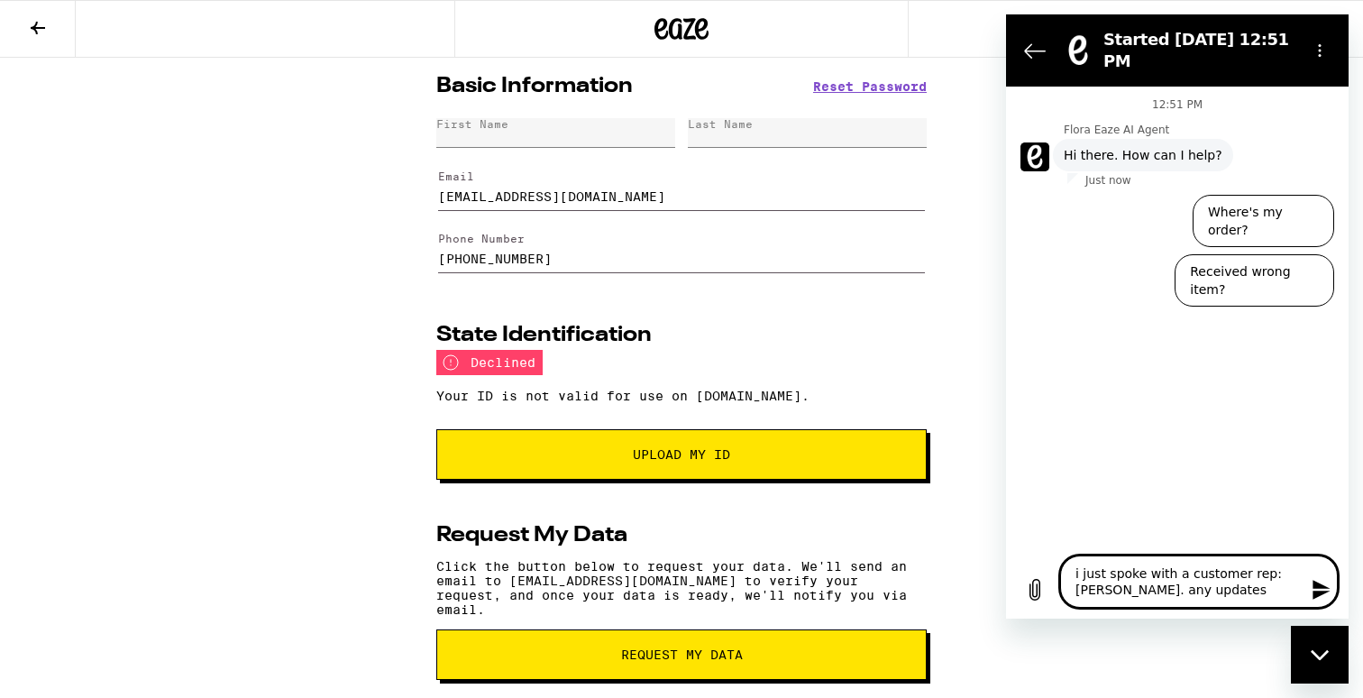
type textarea "i just spoke with a customer rep: [PERSON_NAME]. any updates o"
type textarea "x"
type textarea "i just spoke with a customer rep: [PERSON_NAME]. any updates on"
type textarea "x"
type textarea "i just spoke with a customer rep: [PERSON_NAME]. any updates on"
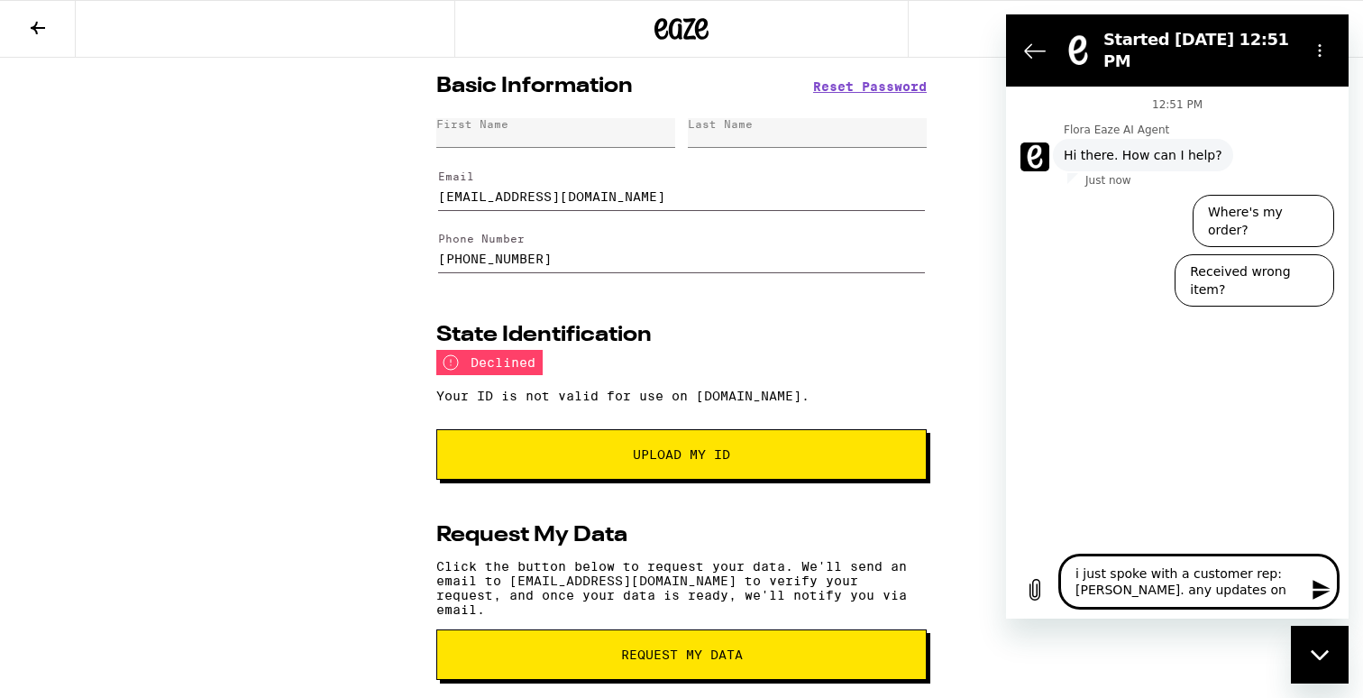
type textarea "x"
type textarea "i just spoke with a customer rep: [PERSON_NAME]. any updates on t"
type textarea "x"
type textarea "i just spoke with a customer rep: [PERSON_NAME]. any updates on"
type textarea "x"
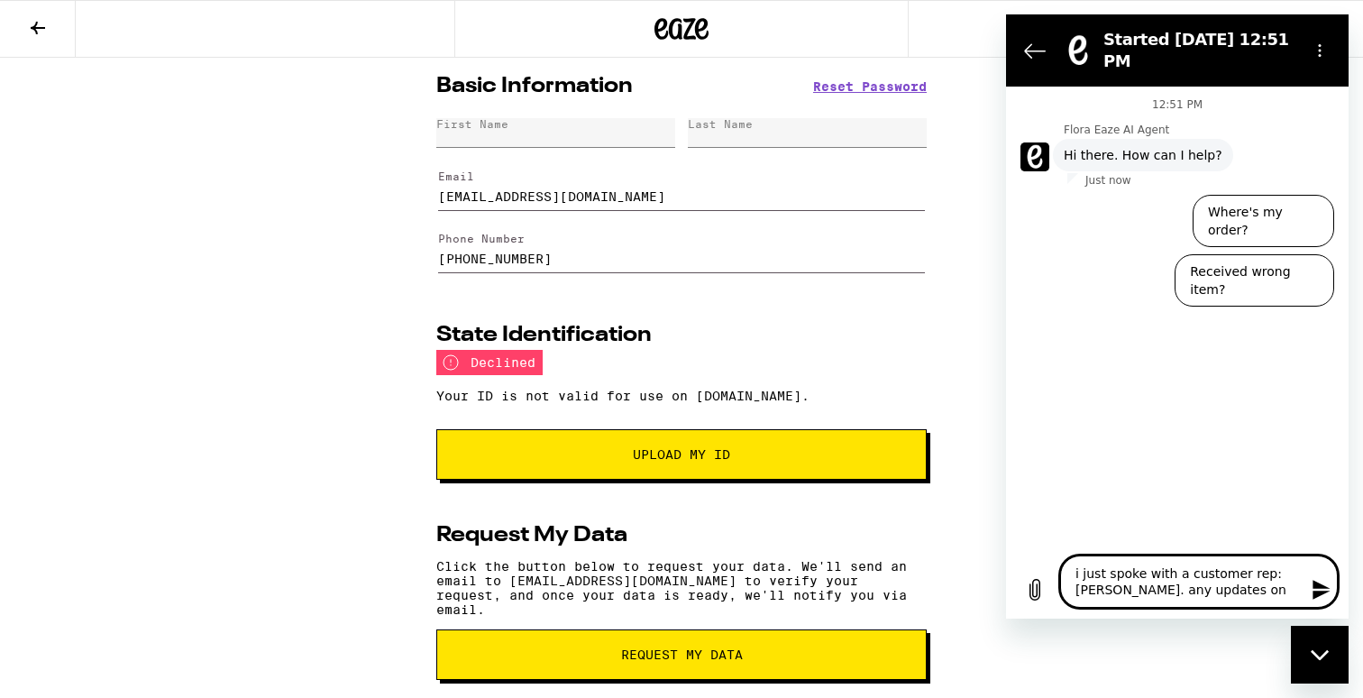
type textarea "i just spoke with a customer rep: [PERSON_NAME]. any updates on m"
type textarea "x"
type textarea "i just spoke with a customer rep: [PERSON_NAME]. any updates on my"
type textarea "x"
type textarea "i just spoke with a customer rep: [PERSON_NAME]. any updates on my"
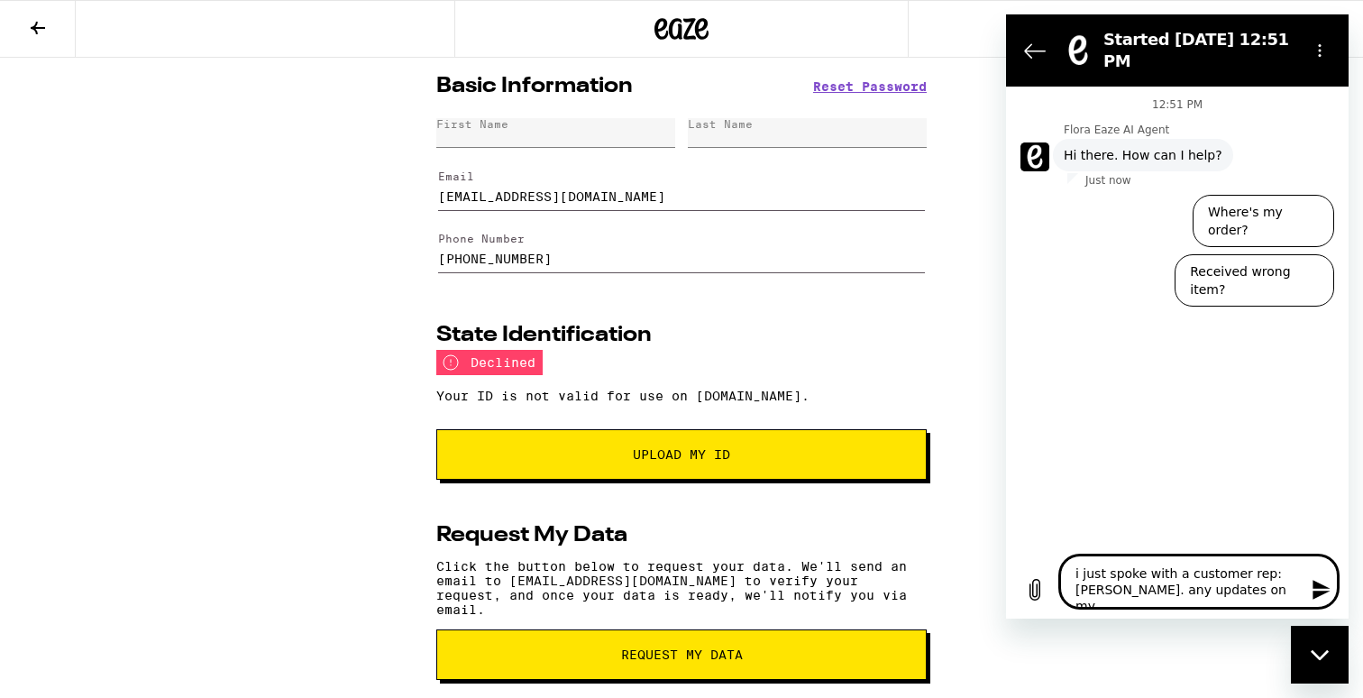
type textarea "x"
type textarea "i just spoke with a customer rep: [PERSON_NAME]. any updates on my a"
type textarea "x"
type textarea "i just spoke with a customer rep: [PERSON_NAME]. any updates on my ac"
type textarea "x"
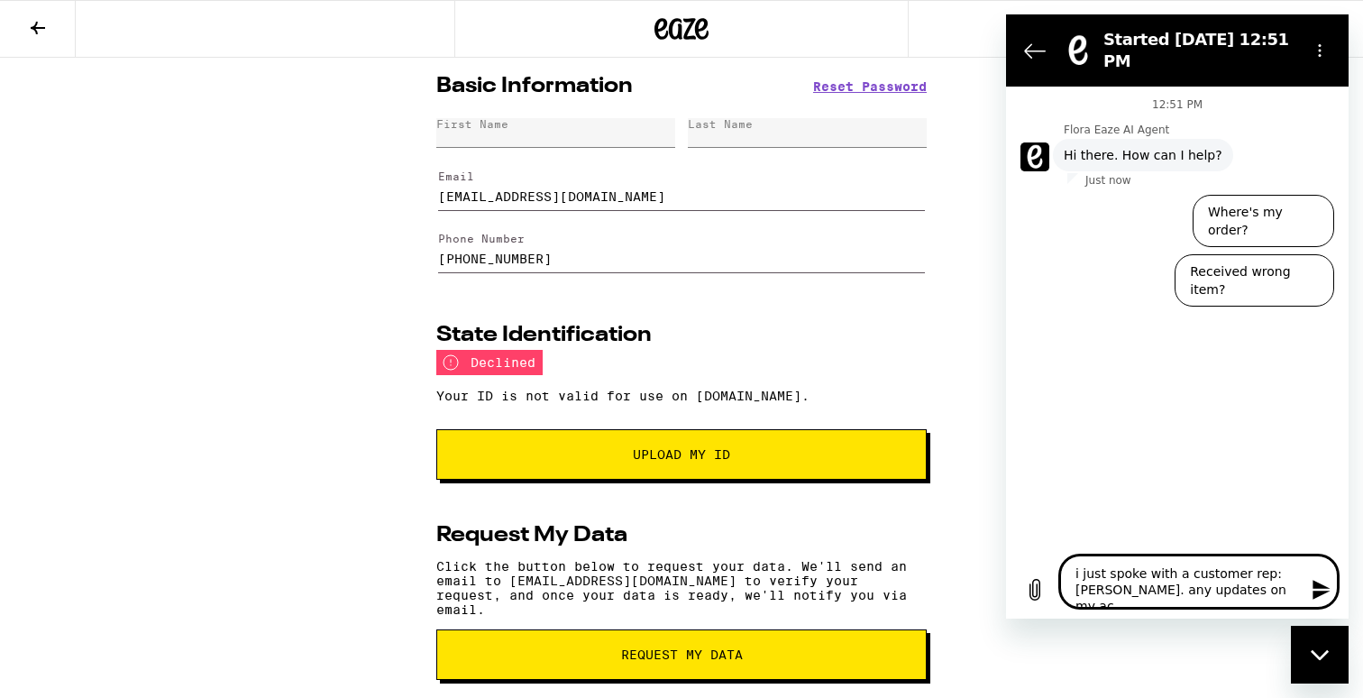
type textarea "i just spoke with a customer rep: [PERSON_NAME]. any updates on my acc"
type textarea "x"
type textarea "i just spoke with a customer rep: [PERSON_NAME]. any updates on my acco"
type textarea "x"
type textarea "i just spoke with a customer rep: [PERSON_NAME]. any updates on my accou"
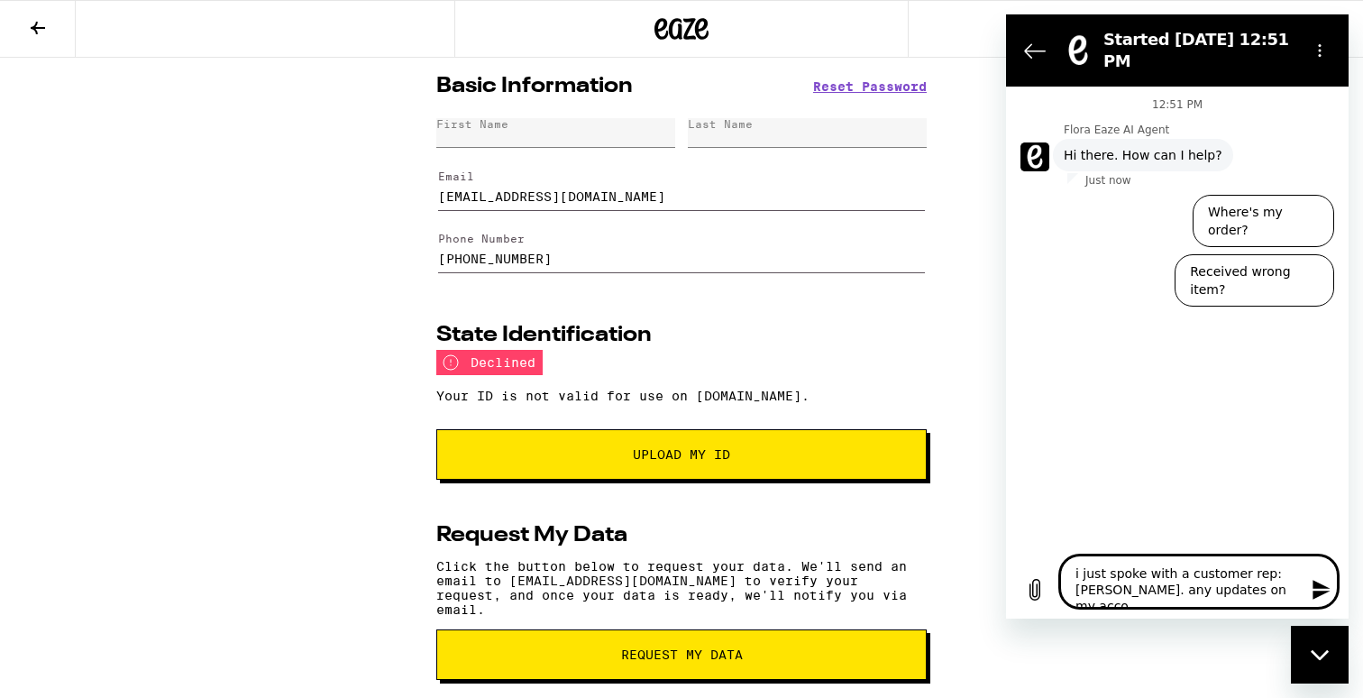
type textarea "x"
type textarea "i just spoke with a customer rep: [PERSON_NAME]. any updates on my accoun"
type textarea "x"
type textarea "i just spoke with a customer rep: [PERSON_NAME]. any updates on my account"
type textarea "x"
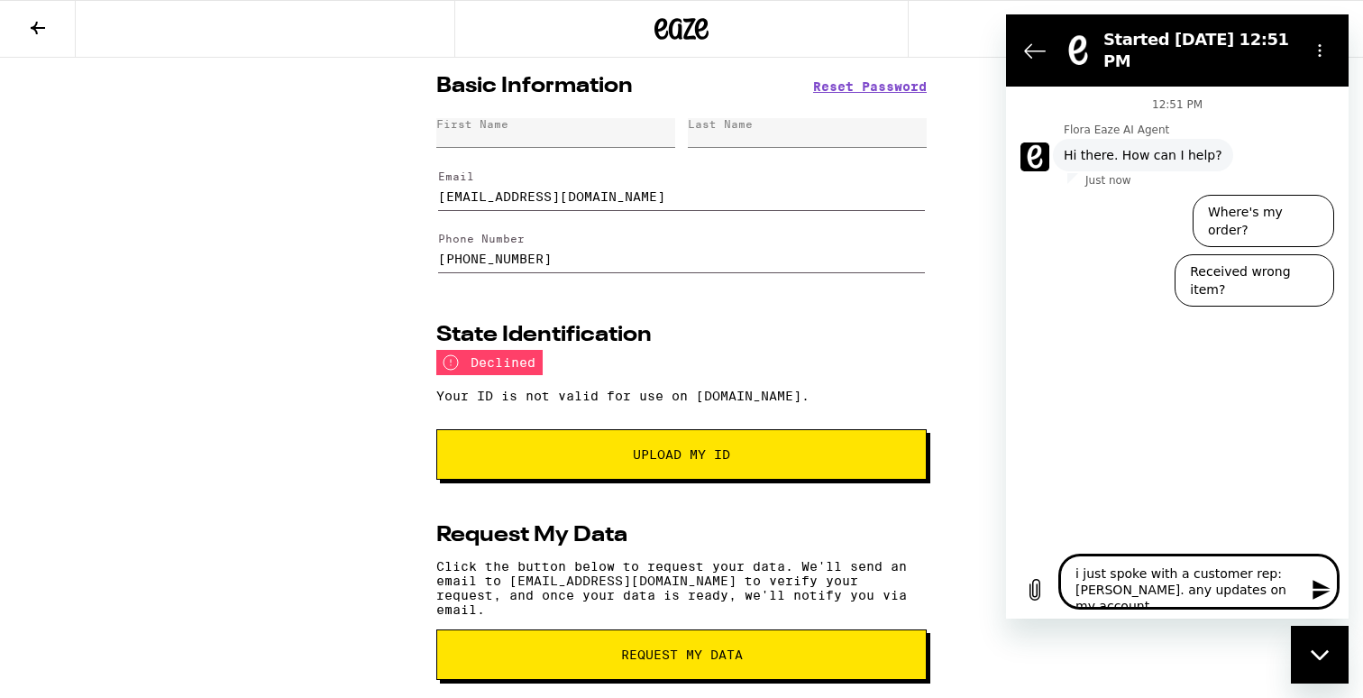
type textarea "i just spoke with a customer rep: [PERSON_NAME]. any updates on my account?"
type textarea "x"
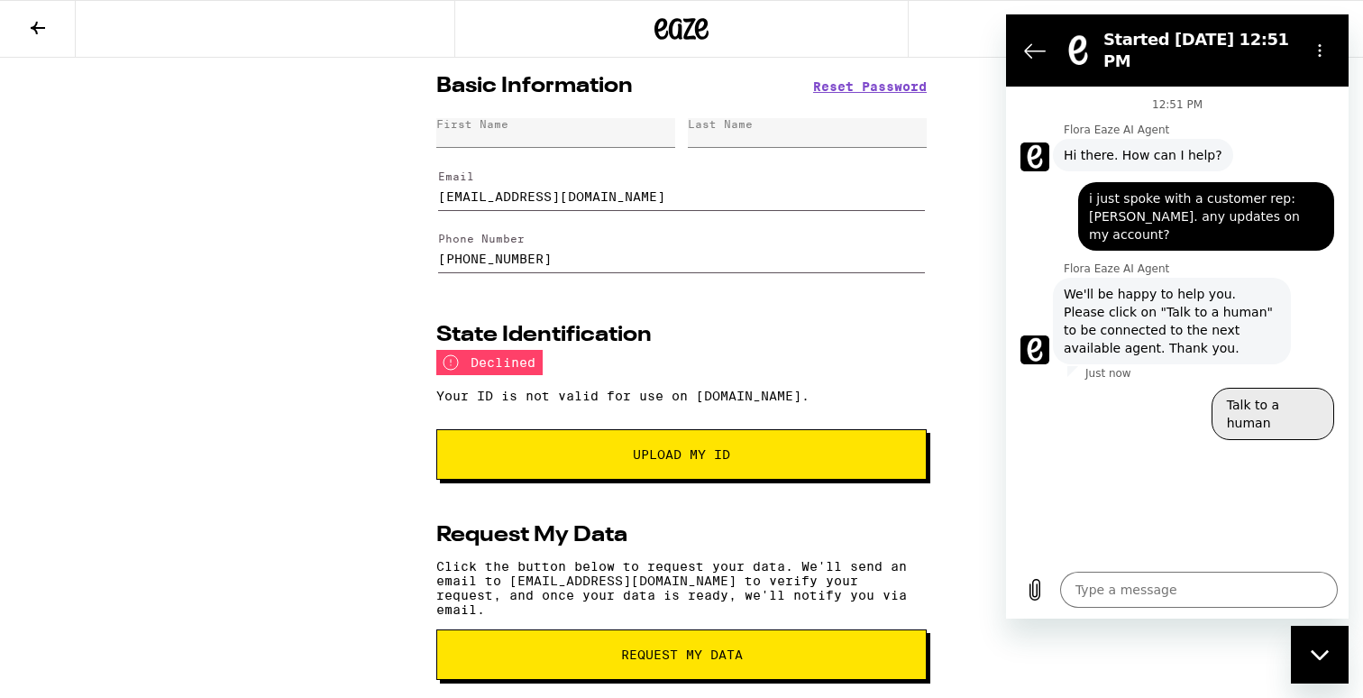
click at [1281, 388] on button "Talk to a human" at bounding box center [1272, 414] width 123 height 52
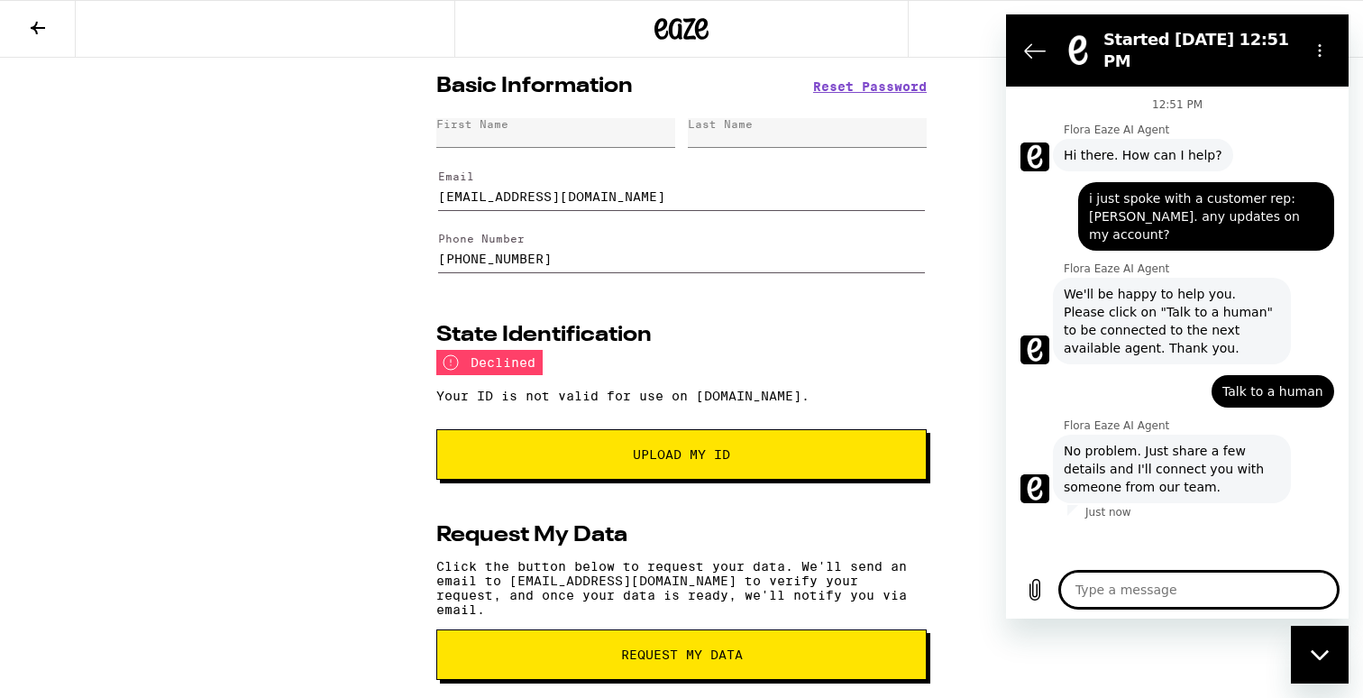
type textarea "x"
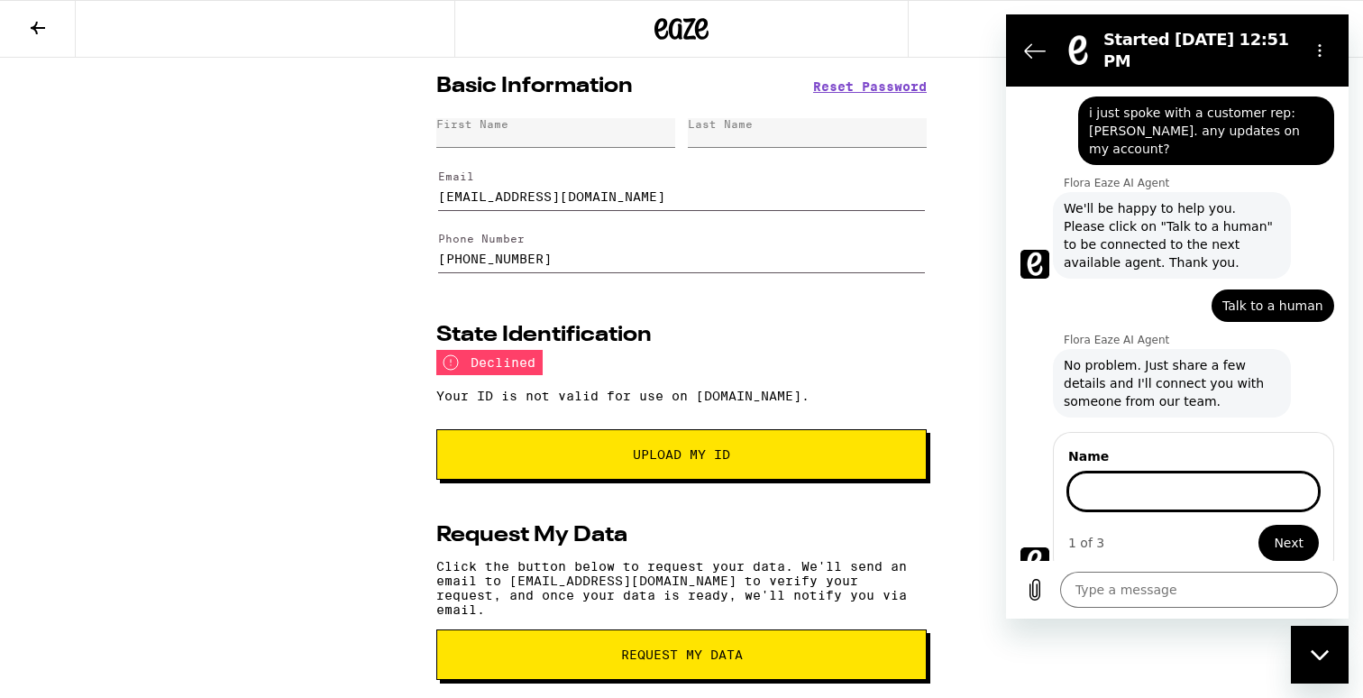
scroll to position [84, 0]
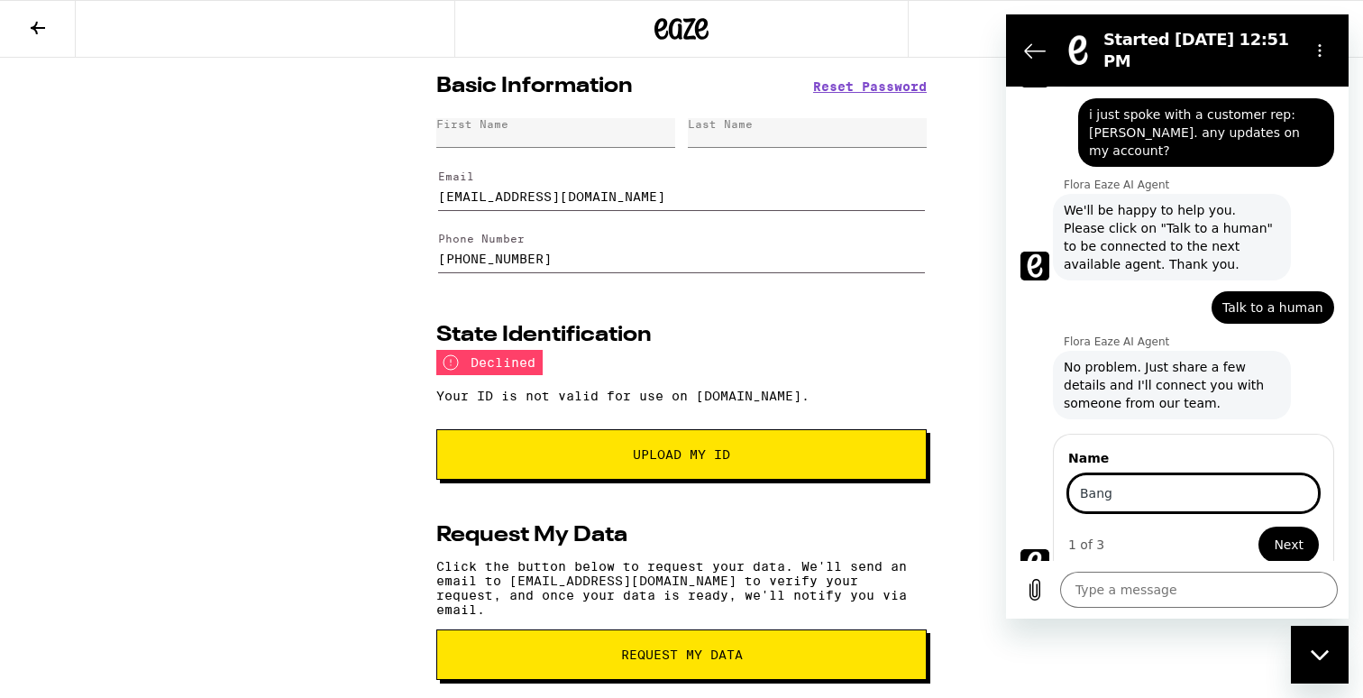
type input "Bang"
click at [1258, 526] on button "Next" at bounding box center [1288, 544] width 60 height 36
type textarea "x"
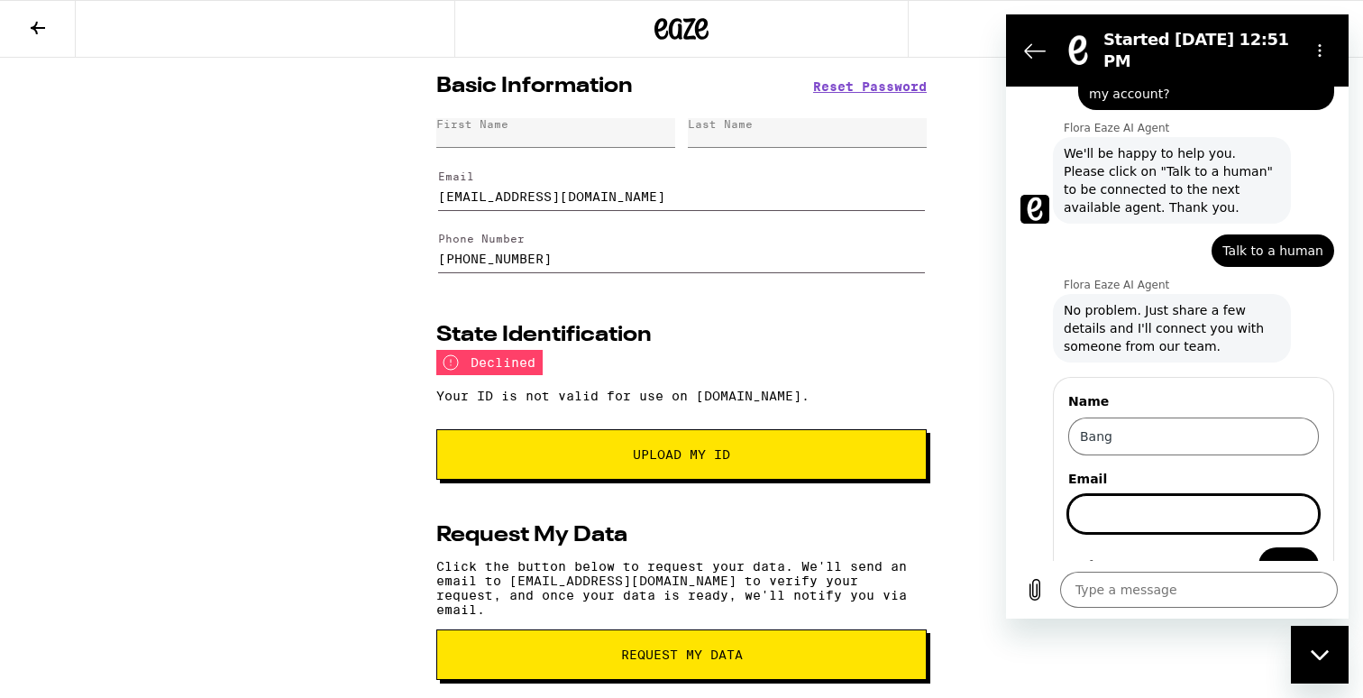
scroll to position [161, 0]
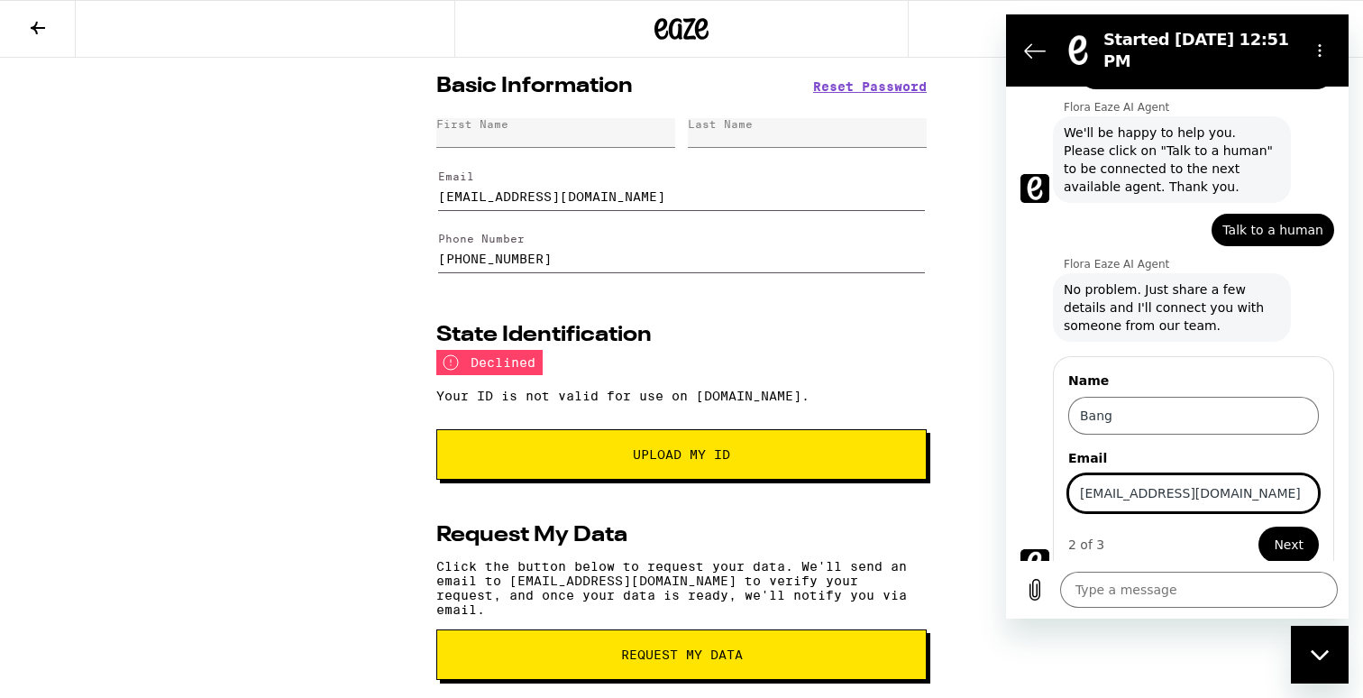
type input "[EMAIL_ADDRESS][DOMAIN_NAME]"
click at [1258, 526] on button "Next" at bounding box center [1288, 544] width 60 height 36
type textarea "x"
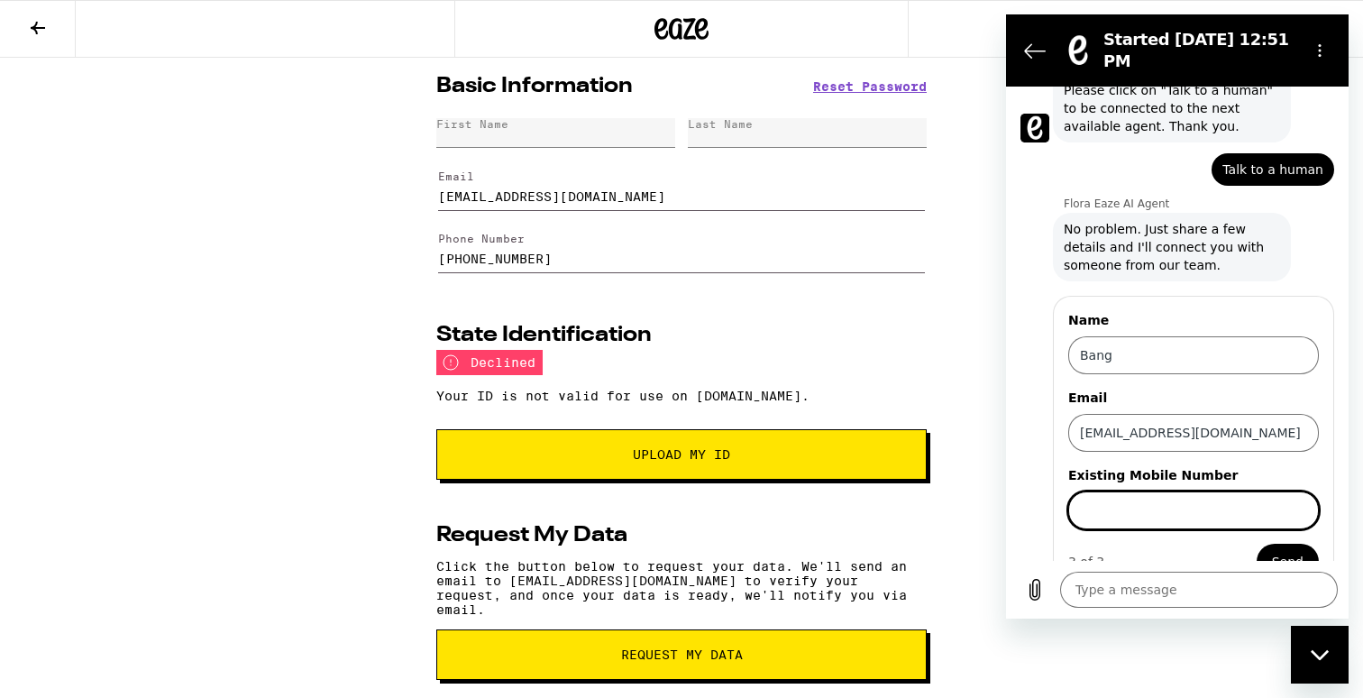
scroll to position [239, 0]
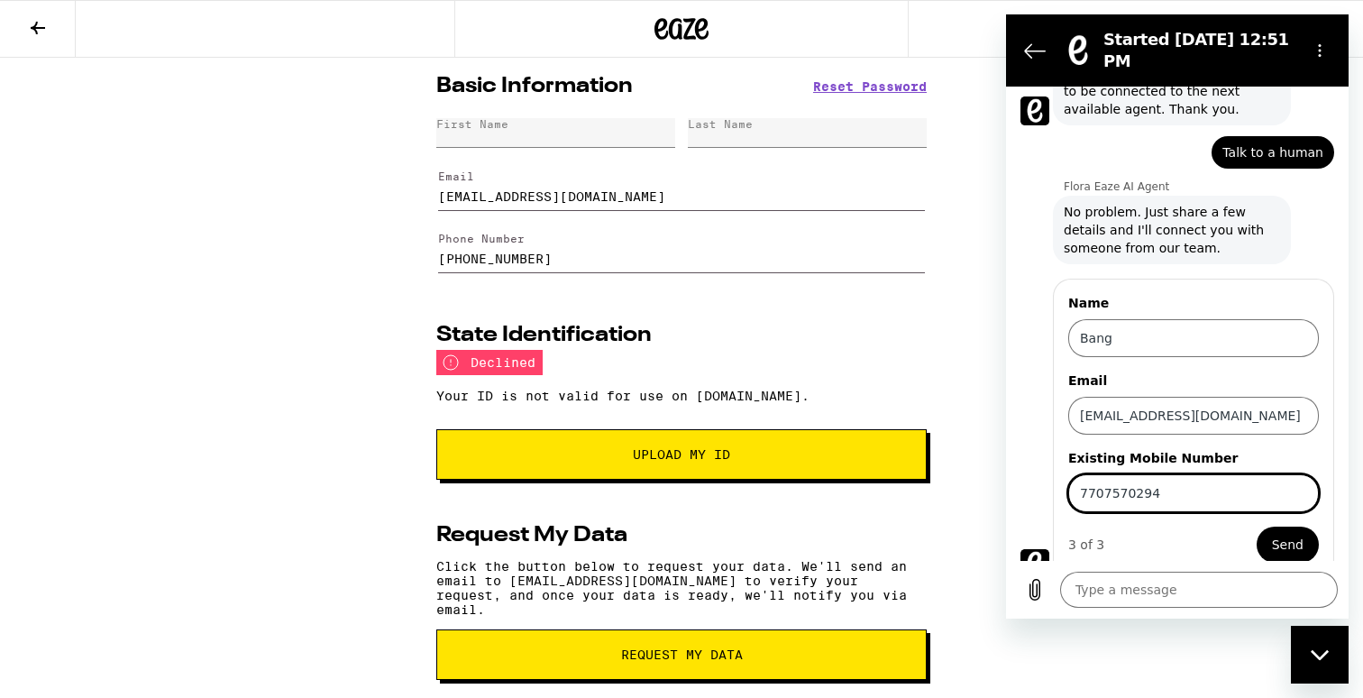
type input "7707570294"
click at [1257, 526] on button "Send" at bounding box center [1288, 544] width 62 height 36
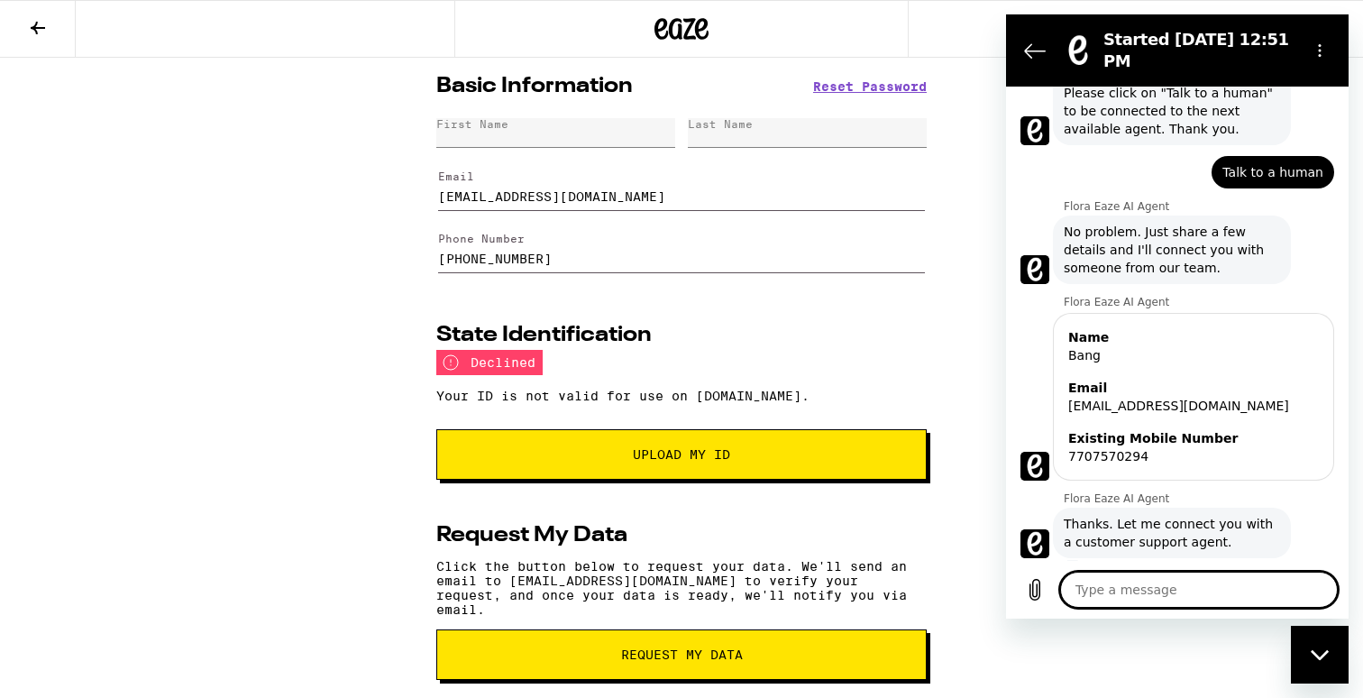
scroll to position [268, 0]
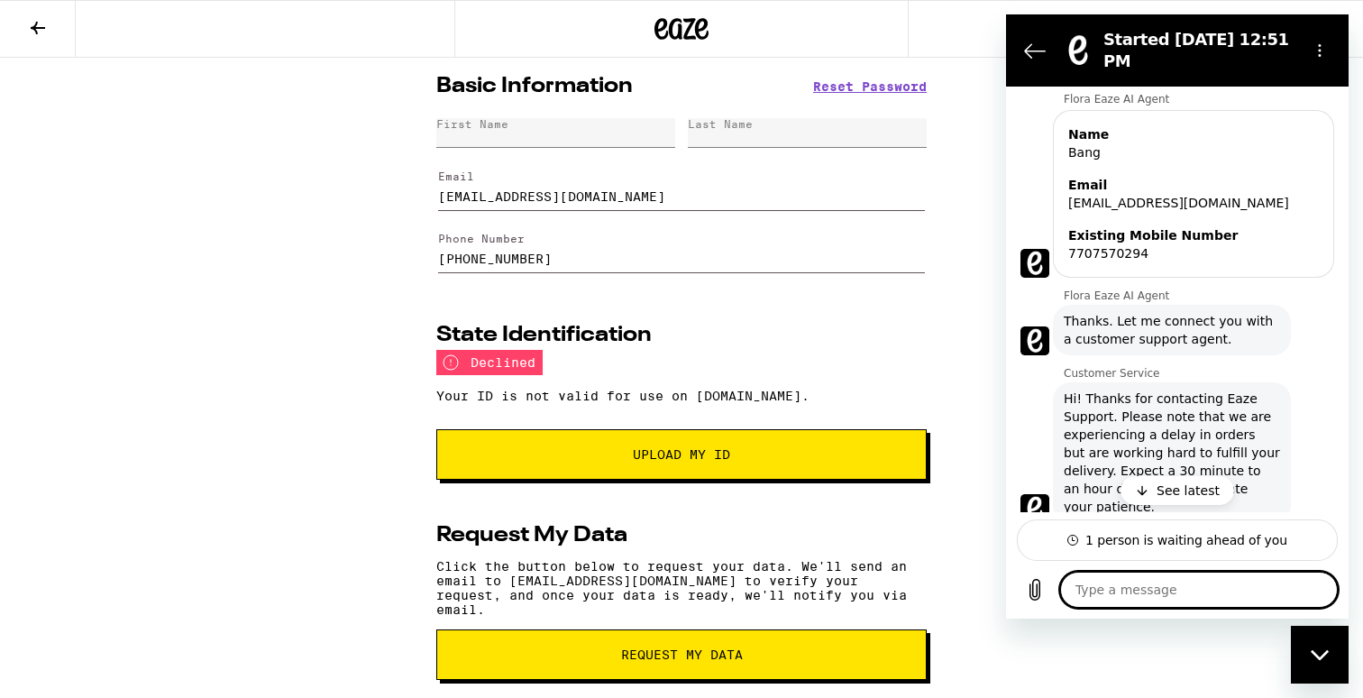
type textarea "x"
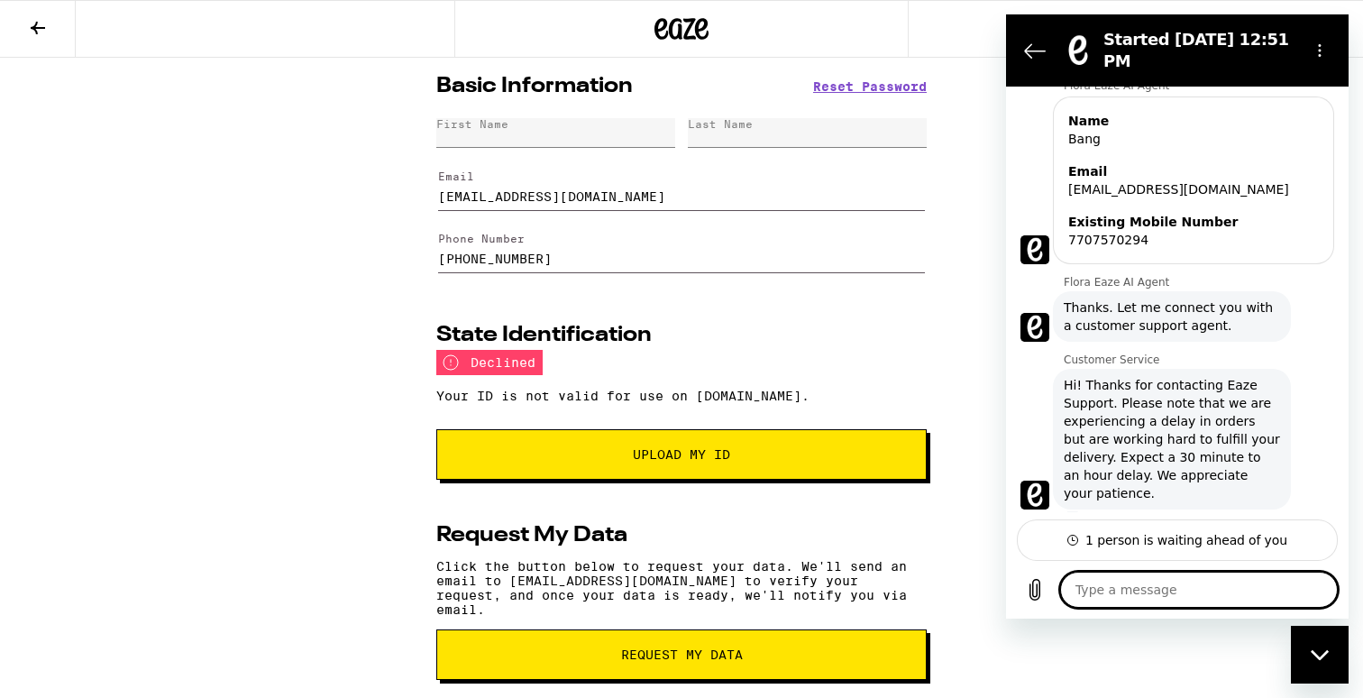
type textarea "t"
type textarea "x"
type textarea "th"
type textarea "x"
type textarea "thi"
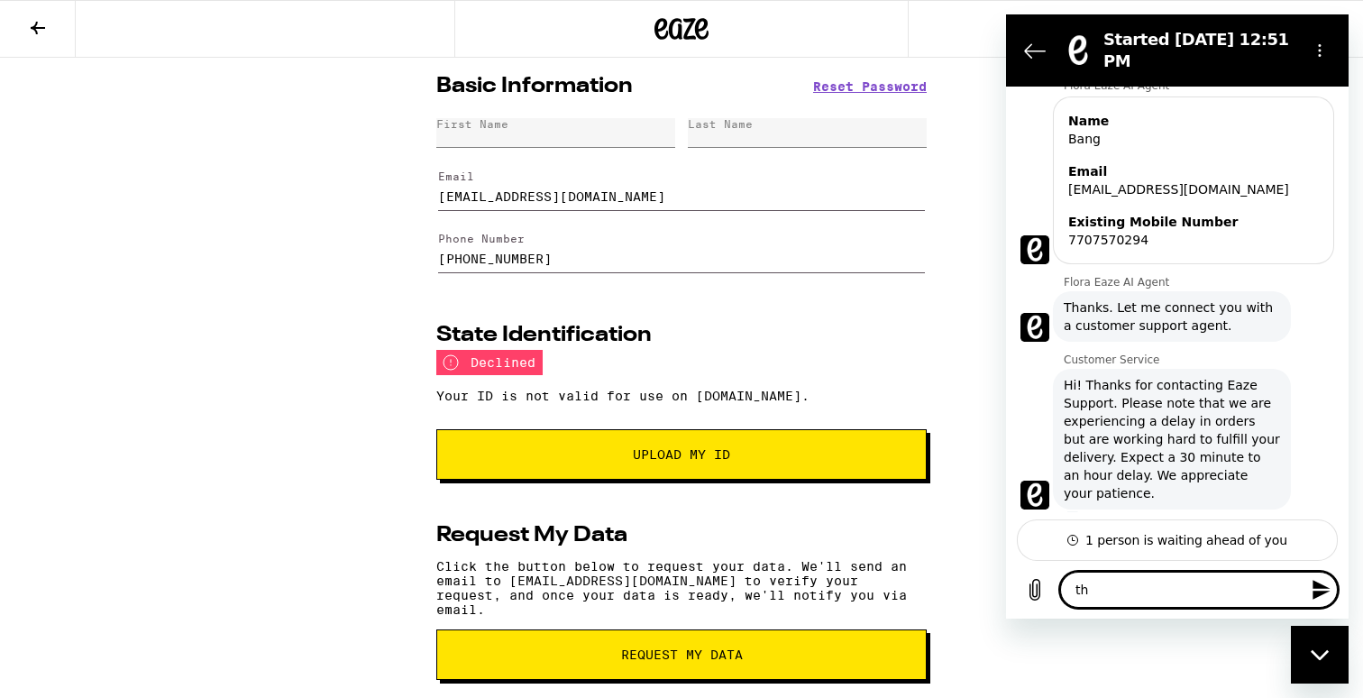
type textarea "x"
type textarea "this"
type textarea "x"
type textarea "this"
type textarea "x"
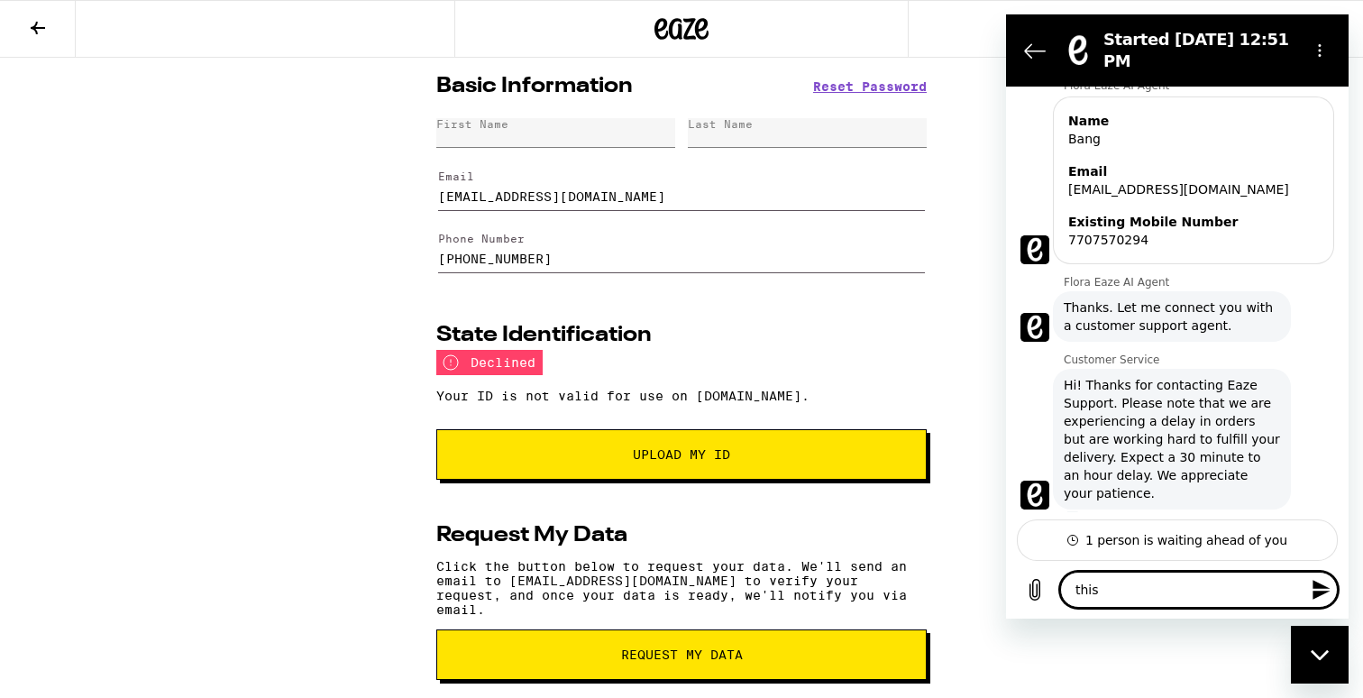
type textarea "this i"
type textarea "x"
type textarea "this is"
type textarea "x"
type textarea "this is"
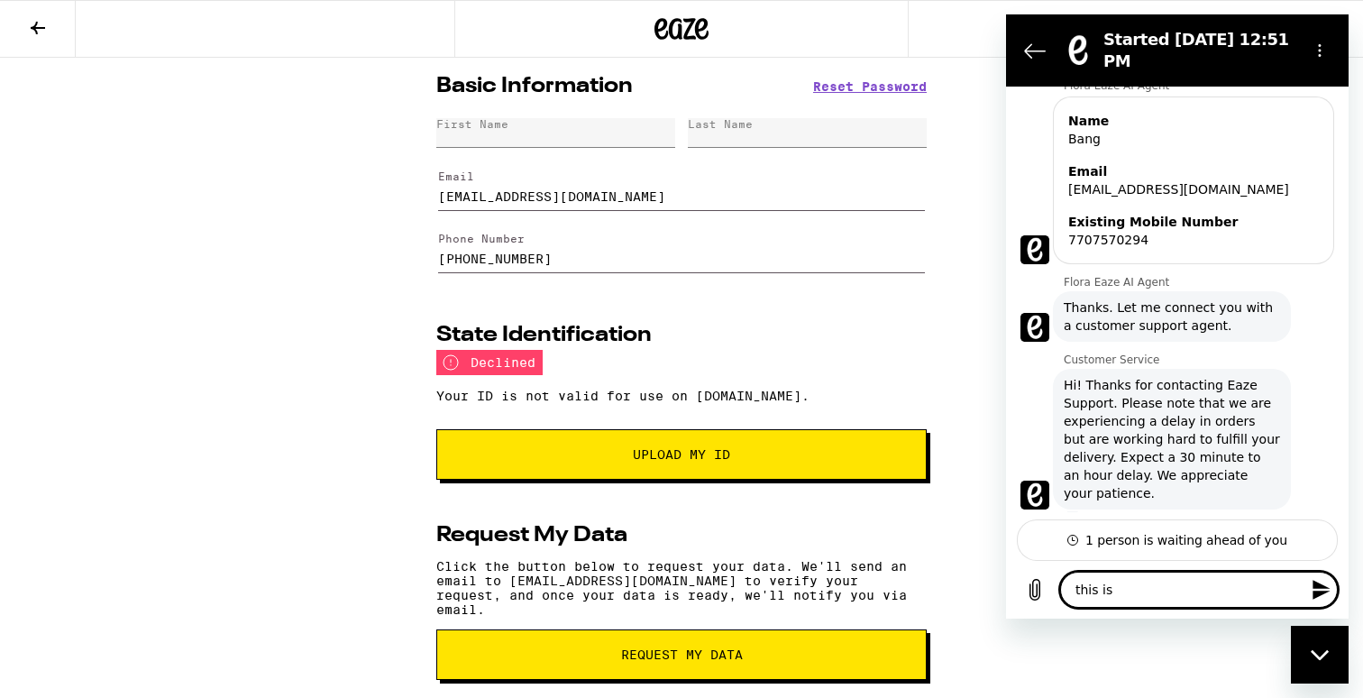
type textarea "x"
type textarea "this is m"
type textarea "x"
type textarea "this is my"
type textarea "x"
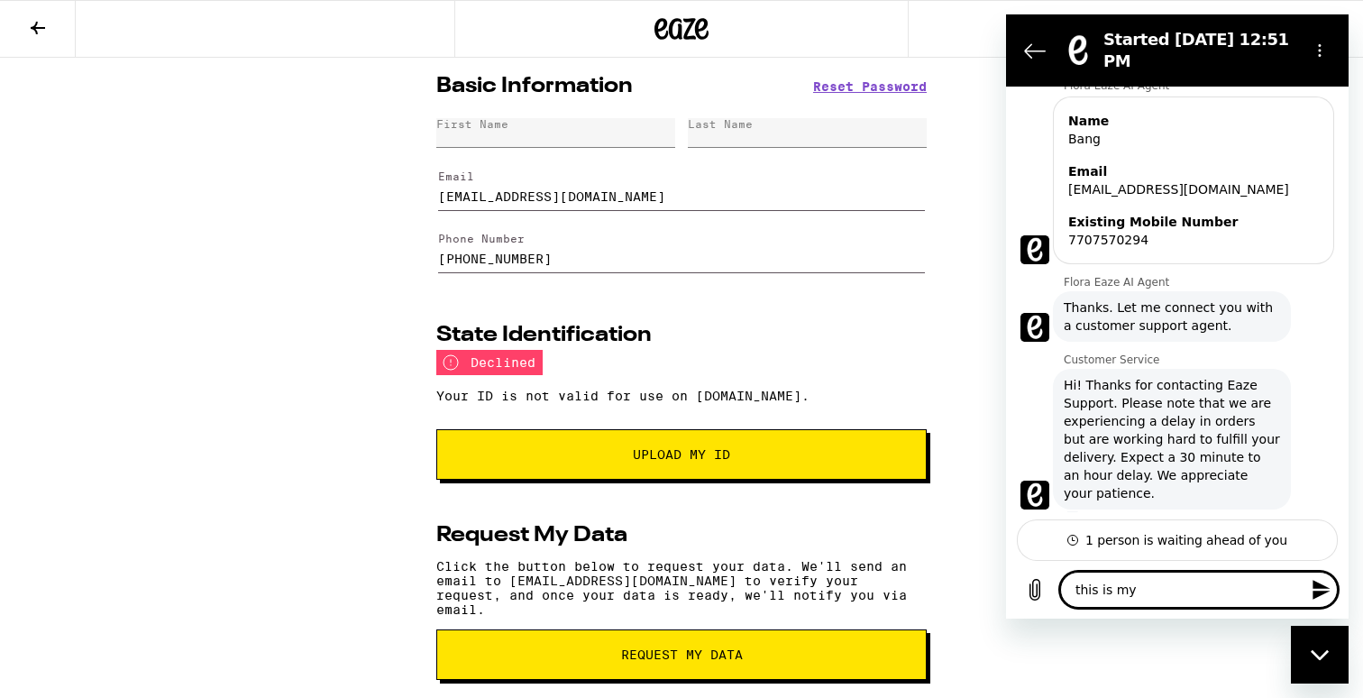
type textarea "this is my"
type textarea "x"
type textarea "this is my r"
type textarea "x"
paste textarea "2906891"
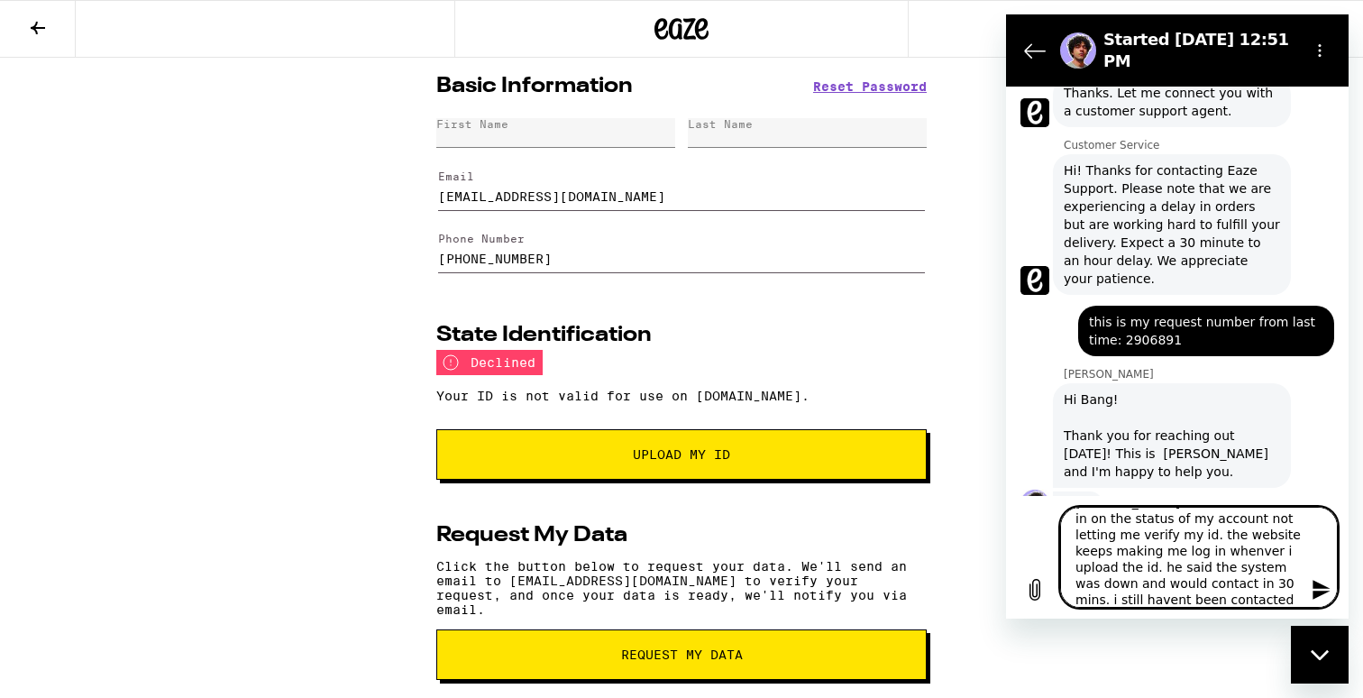
scroll to position [654, 0]
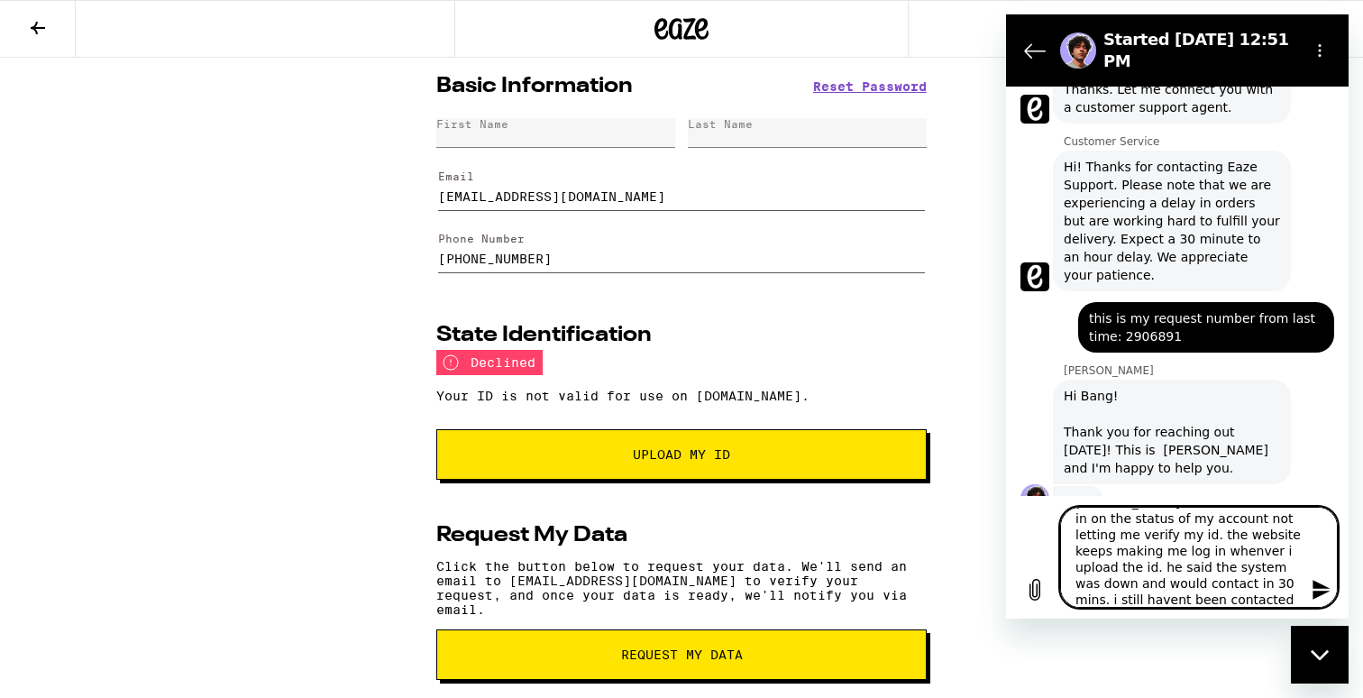
click at [1150, 313] on span "this is my request number from last time: 2906891" at bounding box center [1206, 327] width 234 height 36
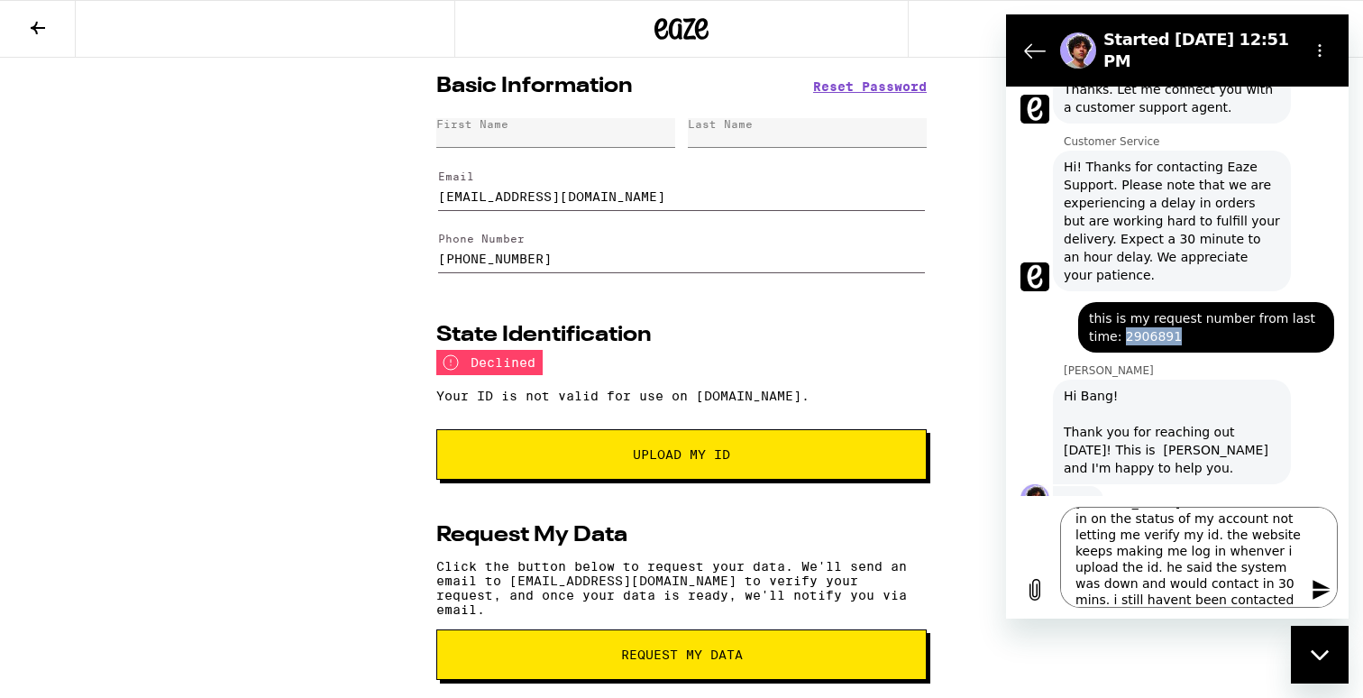
click at [1150, 313] on span "this is my request number from last time: 2906891" at bounding box center [1206, 327] width 234 height 36
copy span "2906891"
click at [1298, 599] on textarea "hi i just talked to your support rep, [PERSON_NAME]. i wanted to check in on th…" at bounding box center [1199, 557] width 278 height 101
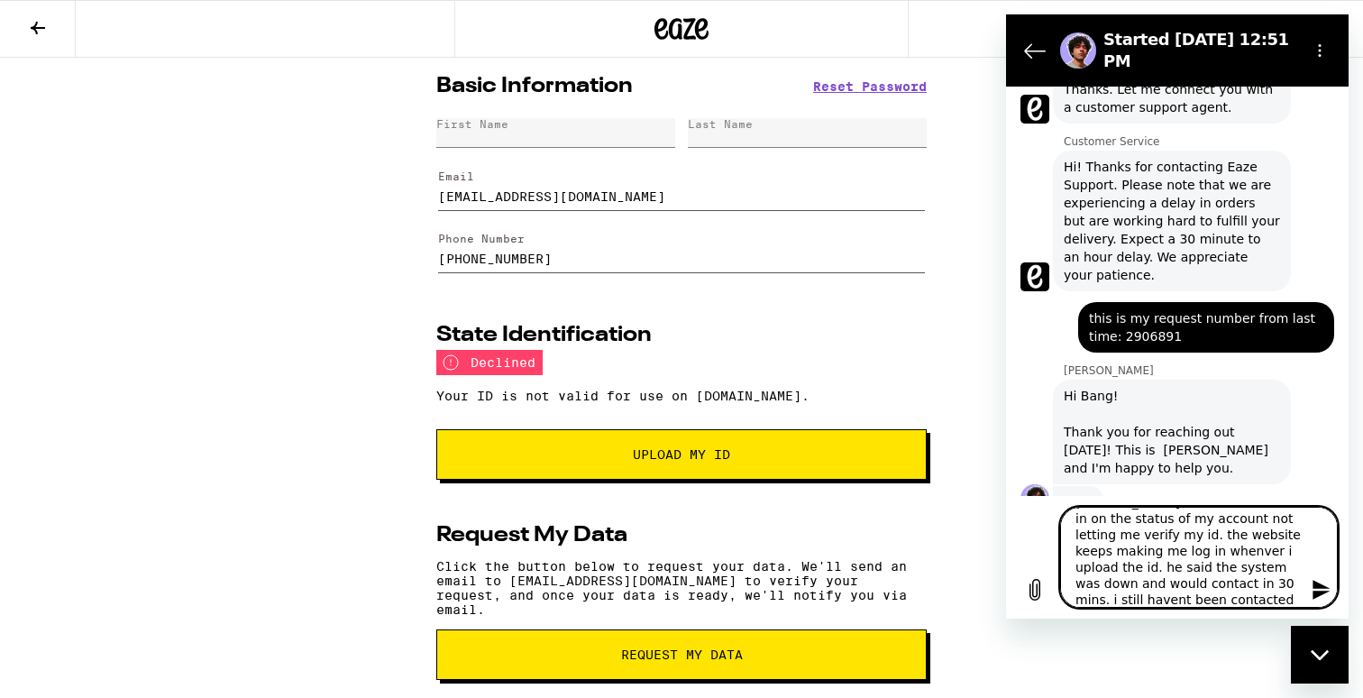
click at [1277, 601] on textarea "hi i just talked to your support rep, [PERSON_NAME]. i wanted to check in on th…" at bounding box center [1199, 557] width 278 height 101
click at [1245, 599] on textarea "hi i just talked to your support rep, [PERSON_NAME]. i wanted to check in on th…" at bounding box center [1199, 557] width 278 height 101
click at [1299, 604] on textarea "hi i just talked to your support rep, [PERSON_NAME]. i wanted to check in on th…" at bounding box center [1199, 557] width 278 height 101
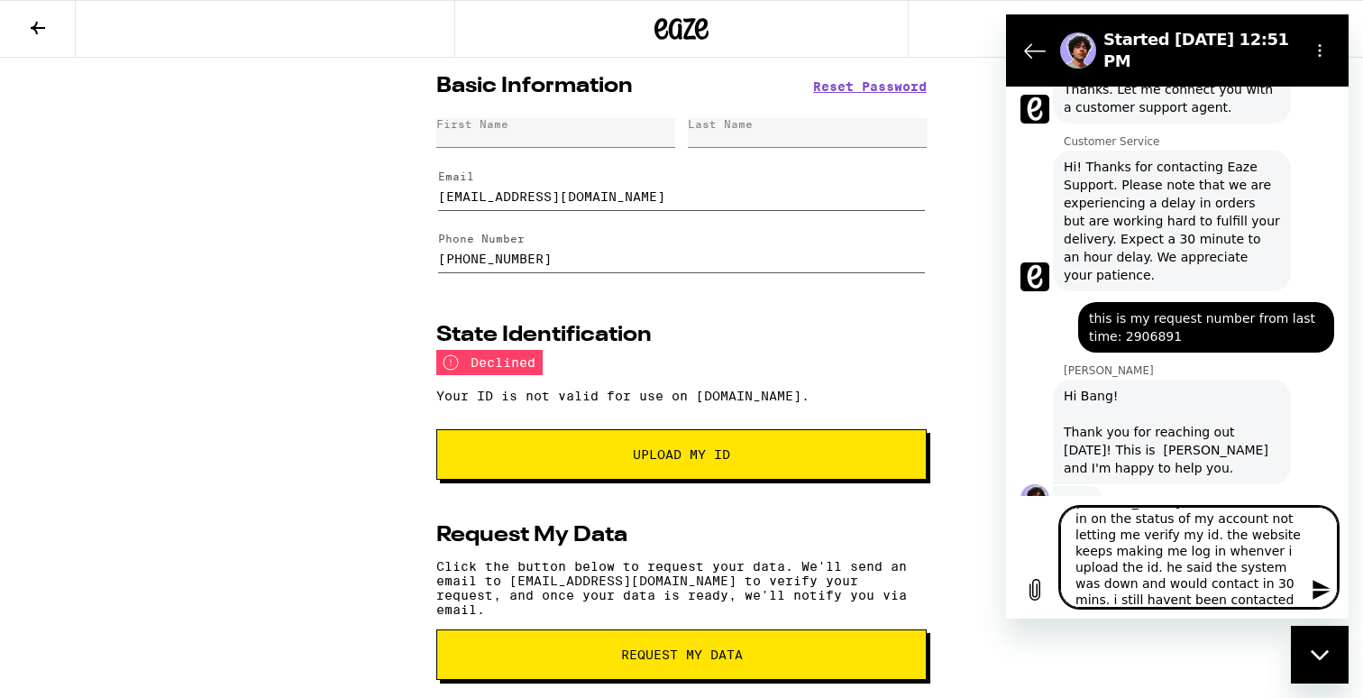
paste textarea "2906891"
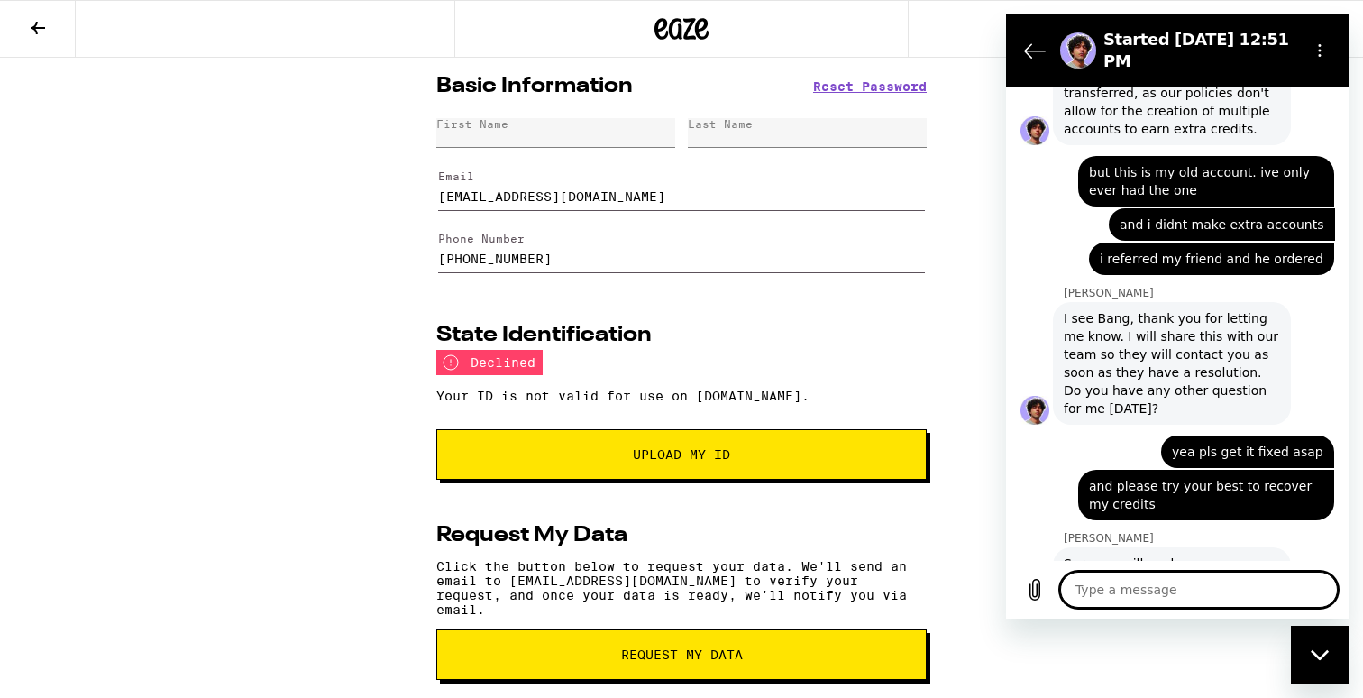
scroll to position [2054, 0]
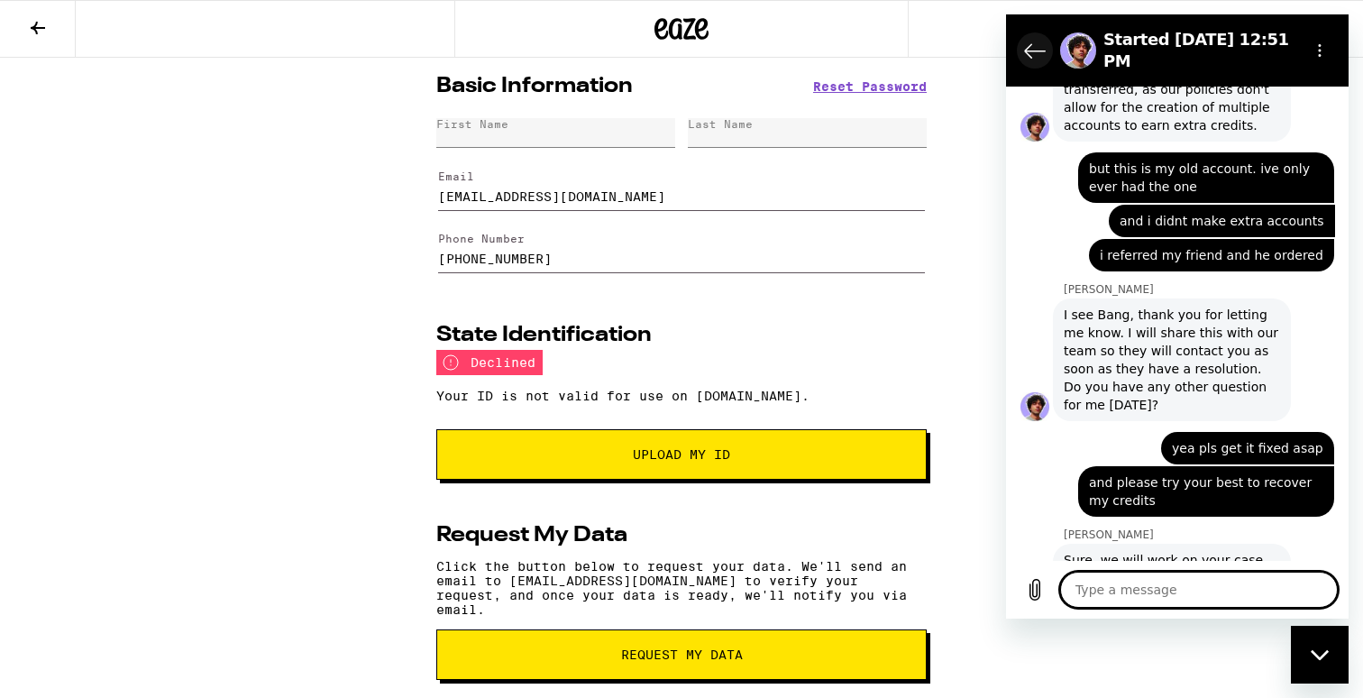
click at [1032, 49] on icon "Back to the conversation list" at bounding box center [1035, 51] width 22 height 22
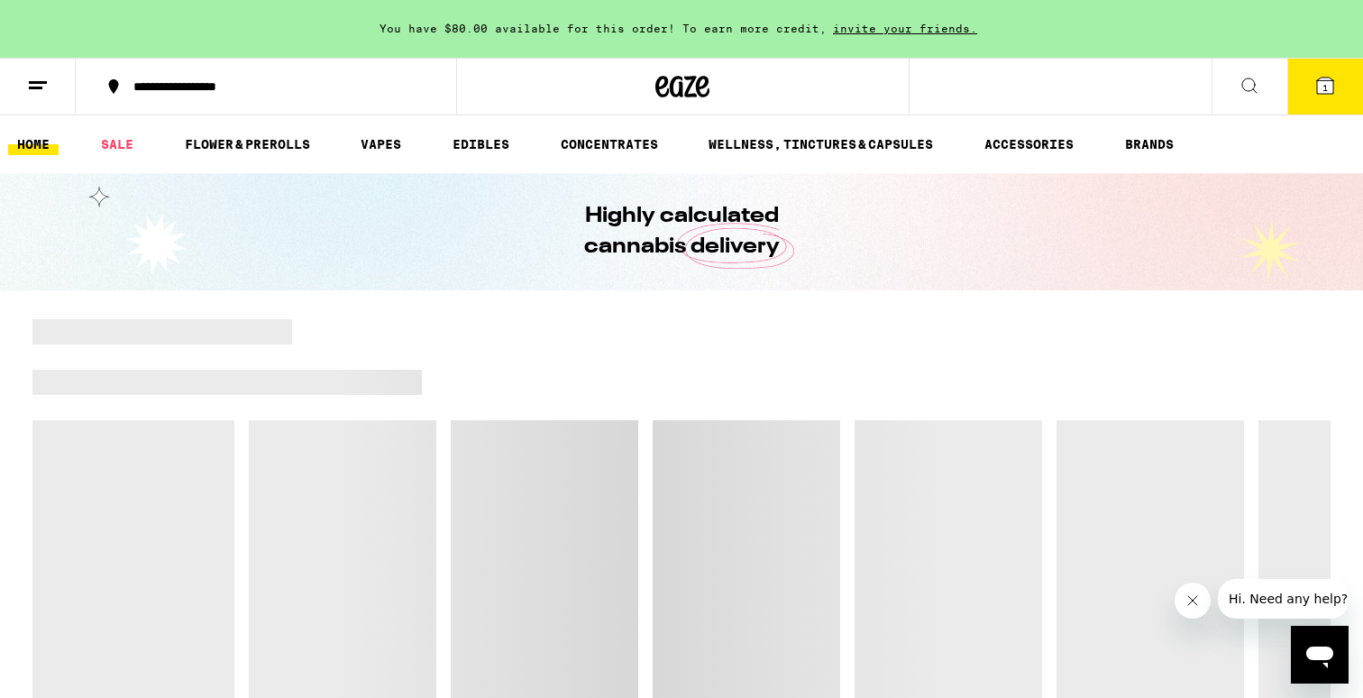
click at [899, 31] on span "invite your friends." at bounding box center [905, 29] width 157 height 12
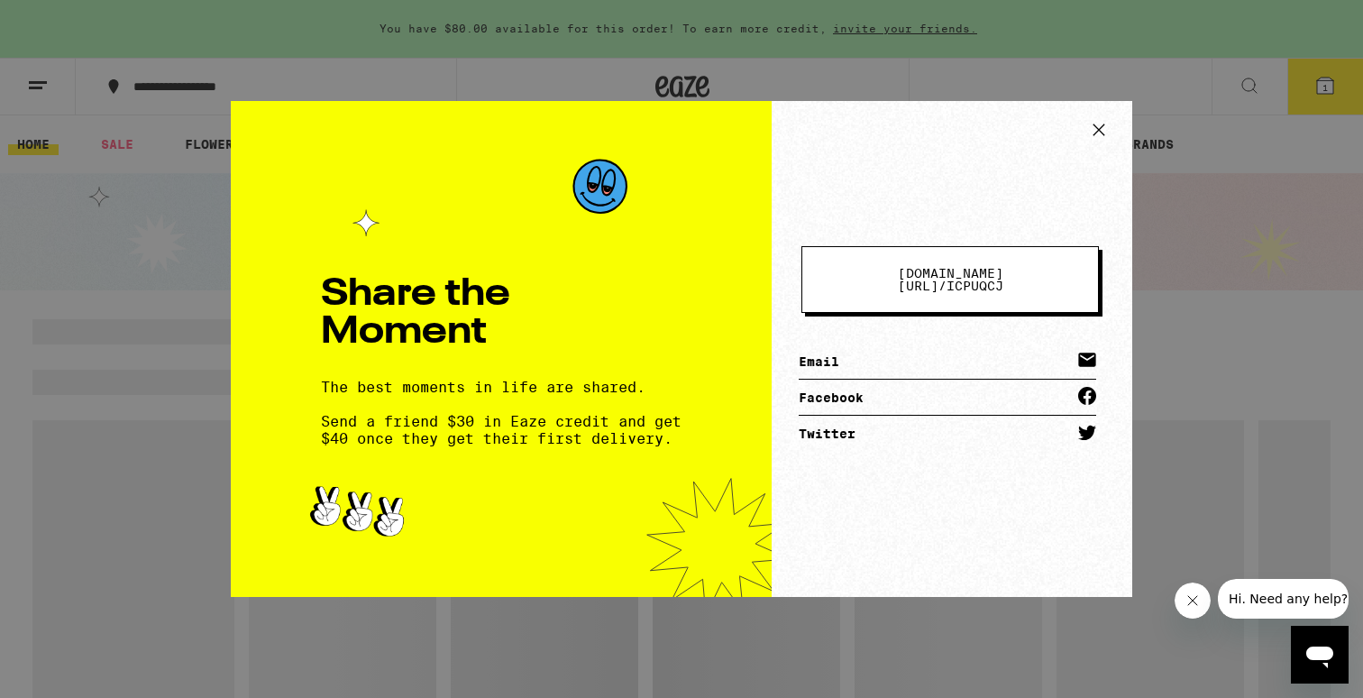
click at [789, 62] on div "Share the Moment The best moments in life are shared. Send a friend $30 in Eaze…" at bounding box center [681, 349] width 1363 height 698
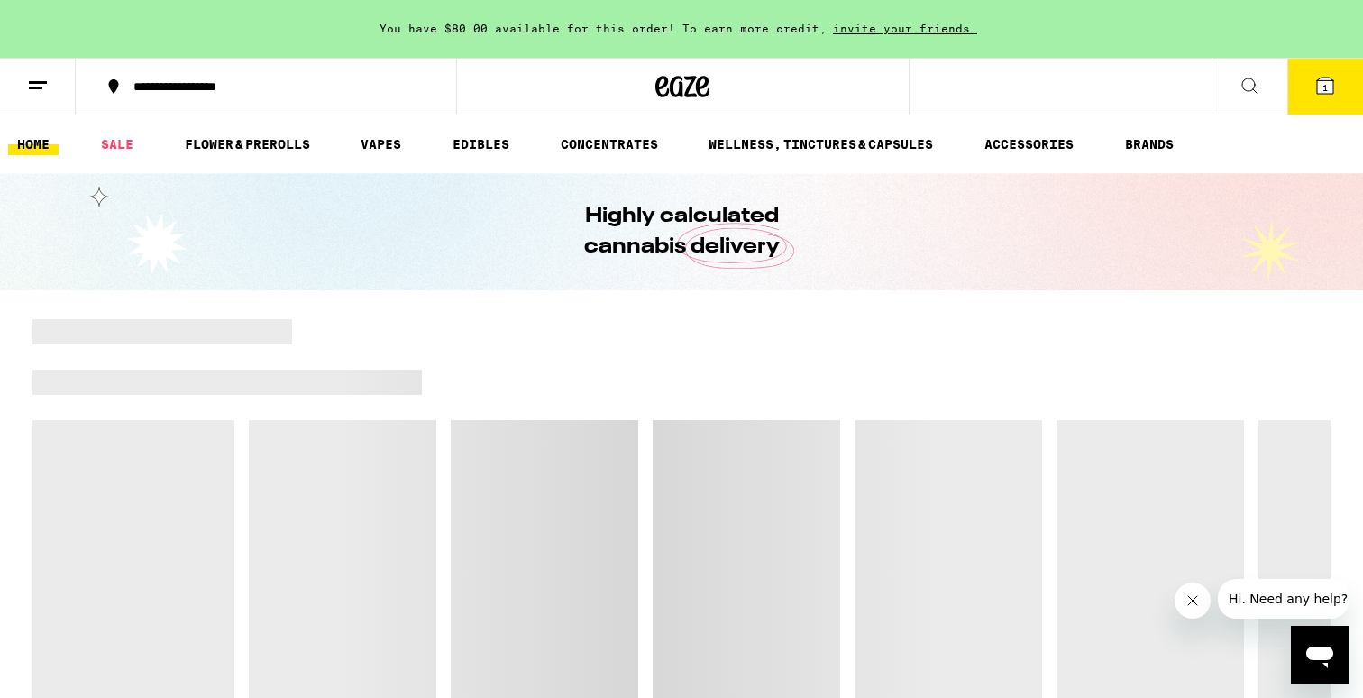
click at [29, 104] on button at bounding box center [38, 87] width 76 height 57
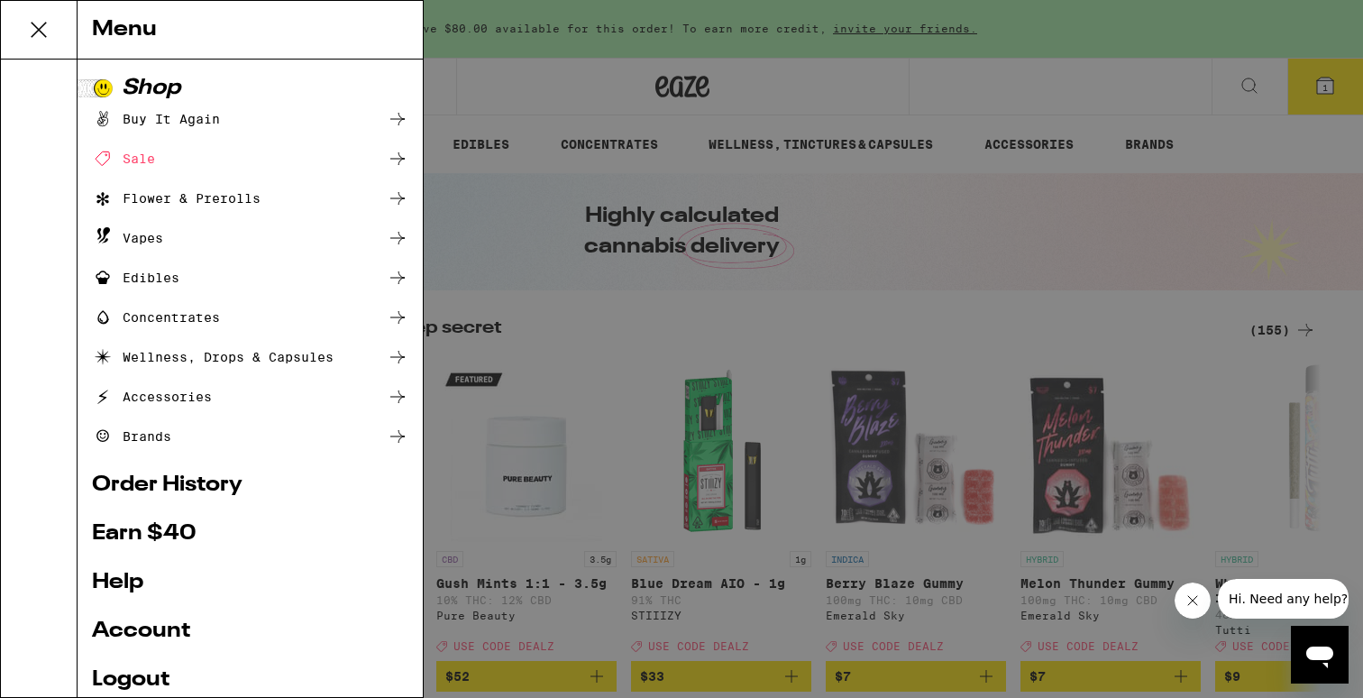
scroll to position [131, 0]
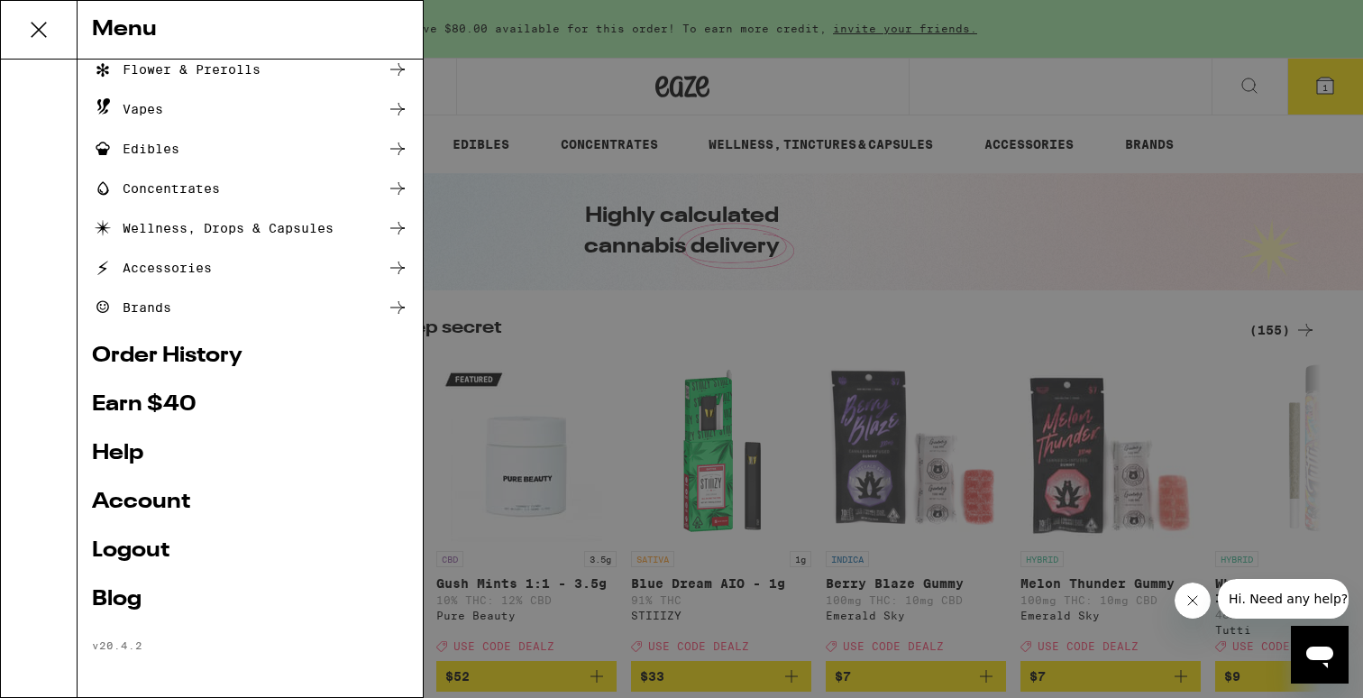
click at [159, 506] on link "Account" at bounding box center [250, 502] width 316 height 22
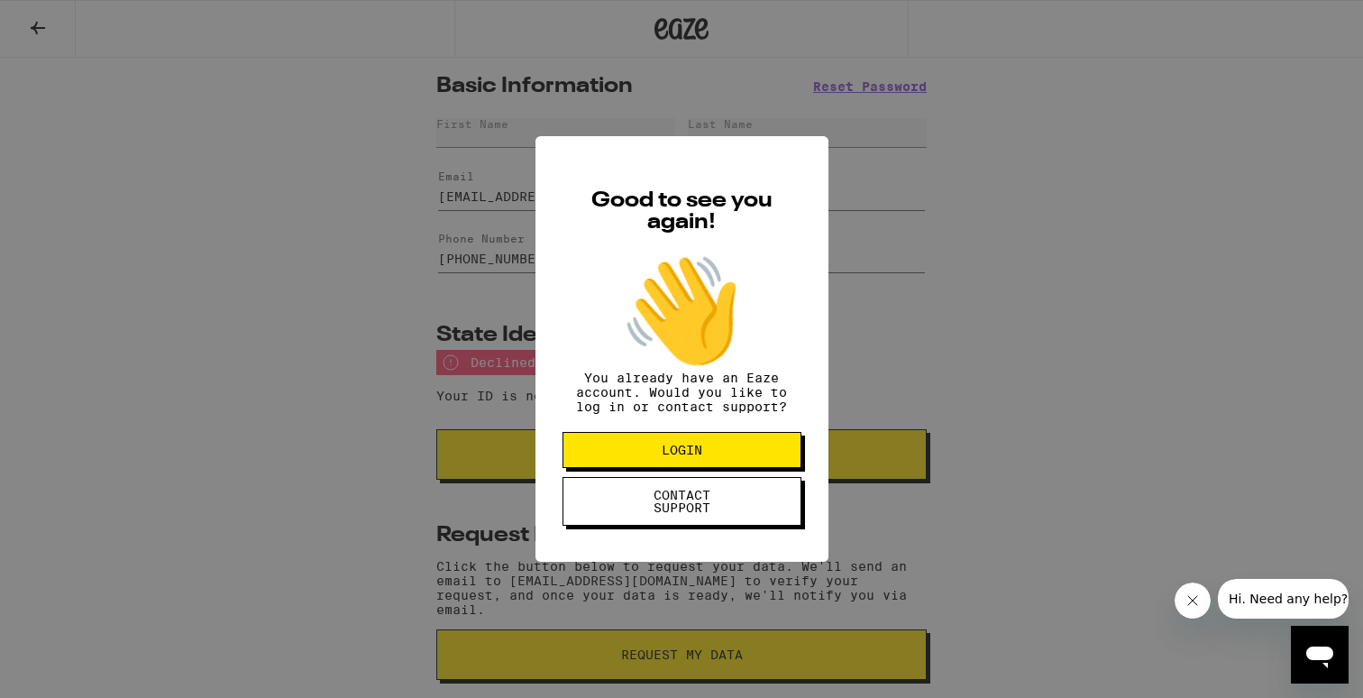
click at [631, 452] on button "LOGIN" at bounding box center [681, 450] width 239 height 36
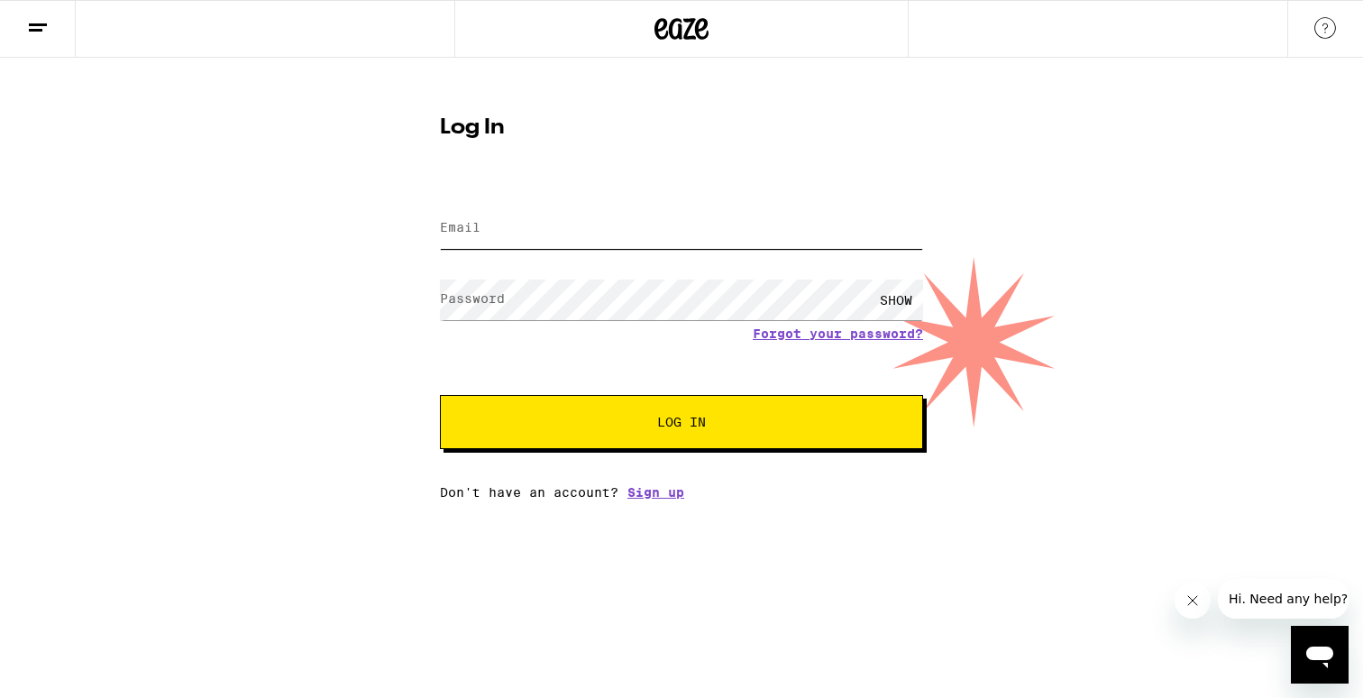
click at [491, 208] on input "Email" at bounding box center [681, 228] width 483 height 41
type input "[EMAIL_ADDRESS][DOMAIN_NAME]"
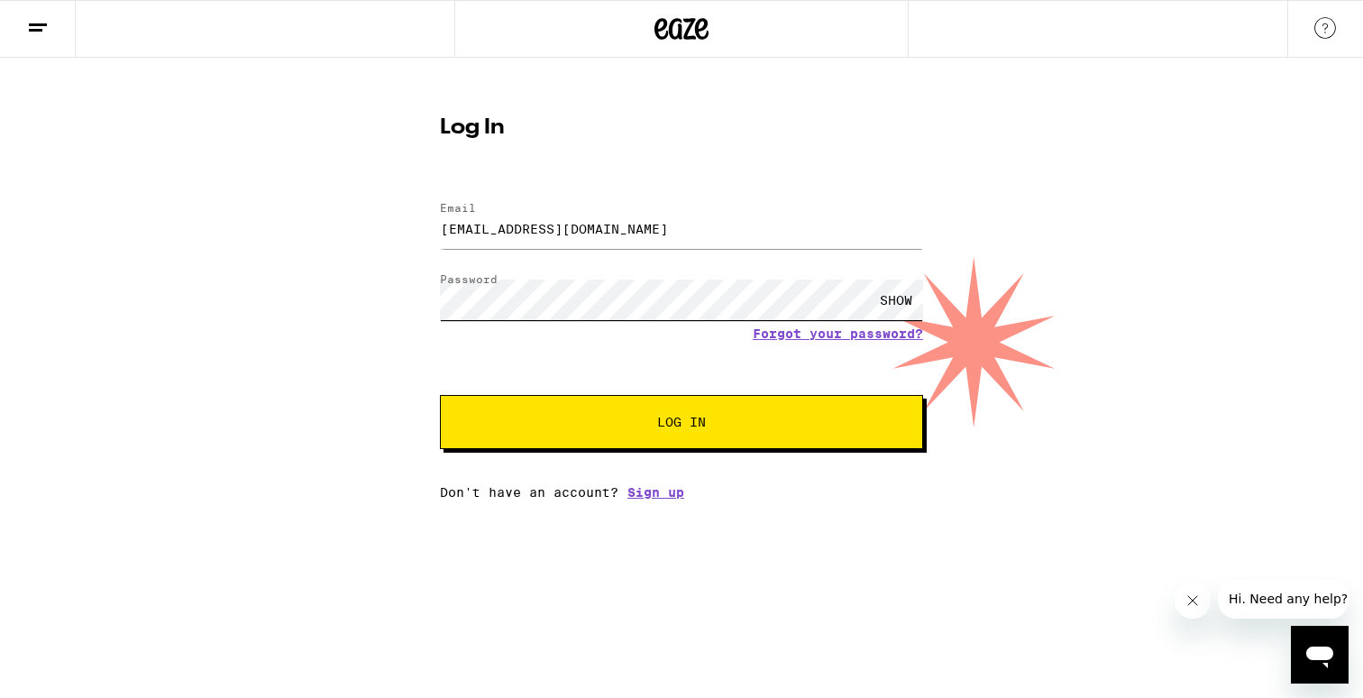
click at [440, 395] on button "Log In" at bounding box center [681, 422] width 483 height 54
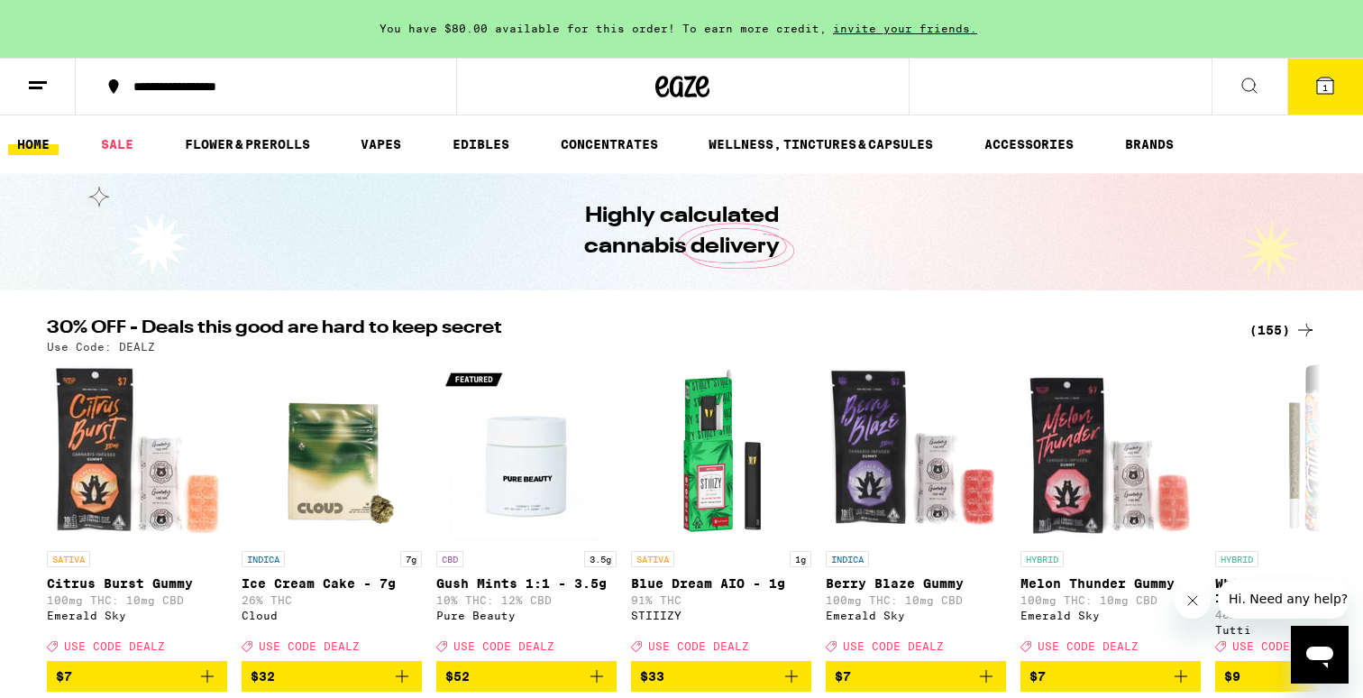
drag, startPoint x: 250, startPoint y: 154, endPoint x: 330, endPoint y: 69, distance: 117.3
click at [249, 154] on link "FLOWER & PREROLLS" at bounding box center [247, 144] width 143 height 22
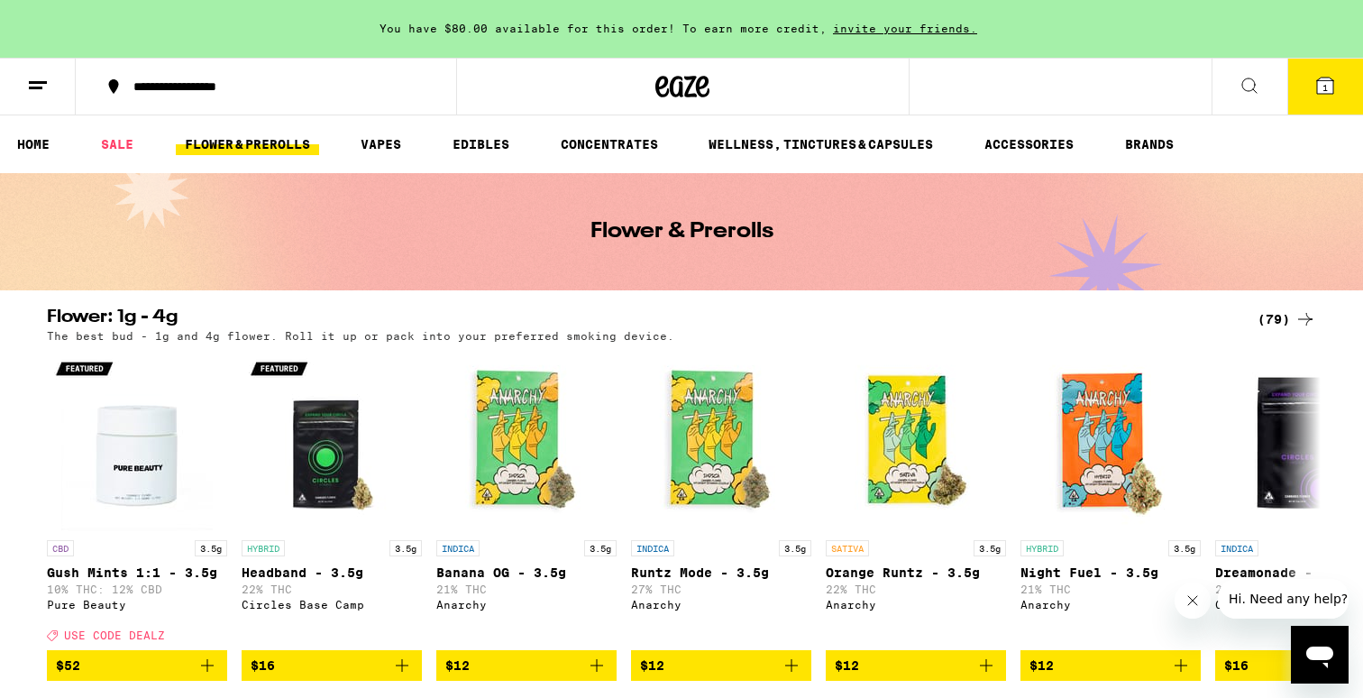
click at [1332, 98] on button "1" at bounding box center [1325, 87] width 76 height 56
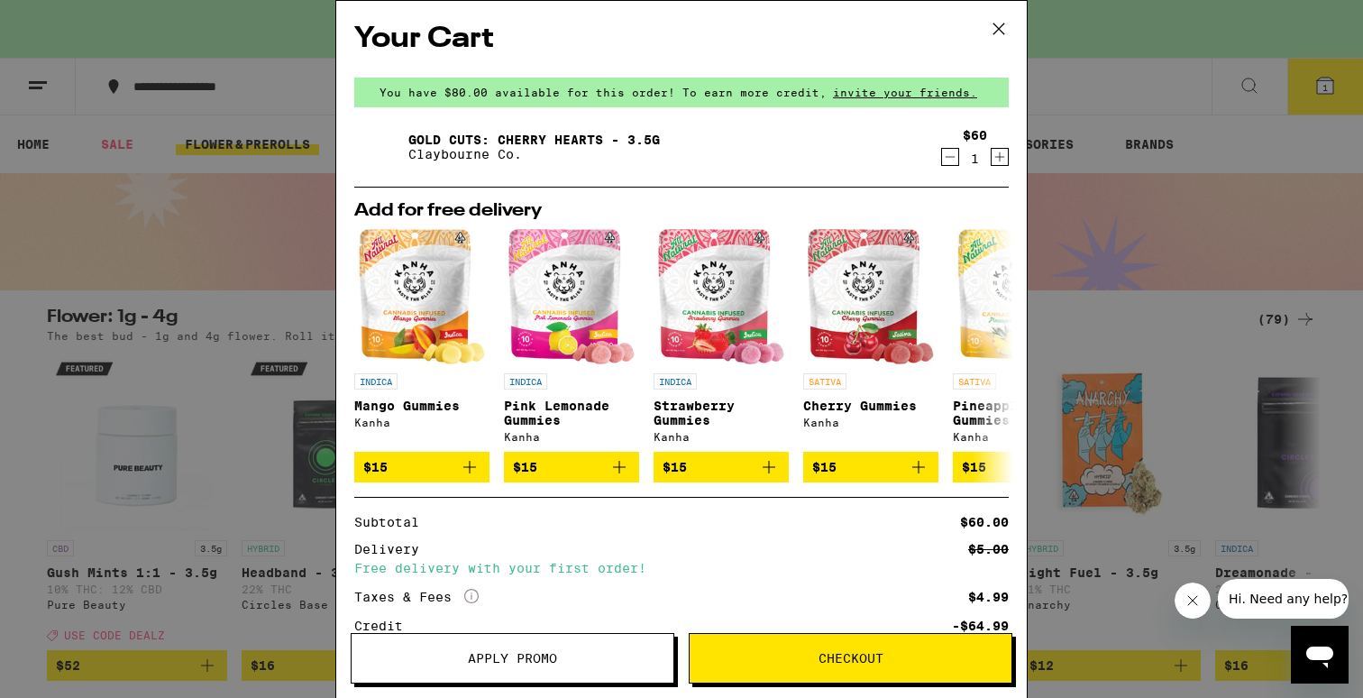
click at [1001, 25] on icon at bounding box center [998, 28] width 11 height 11
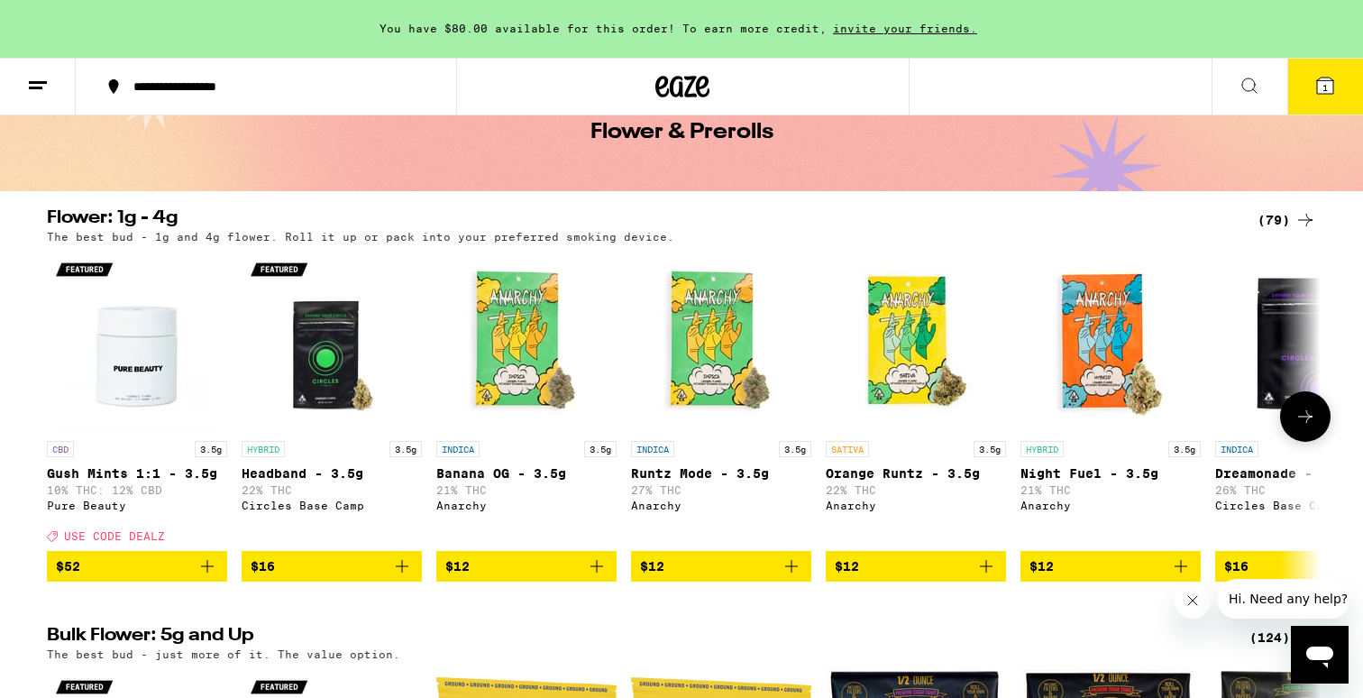
scroll to position [97, 0]
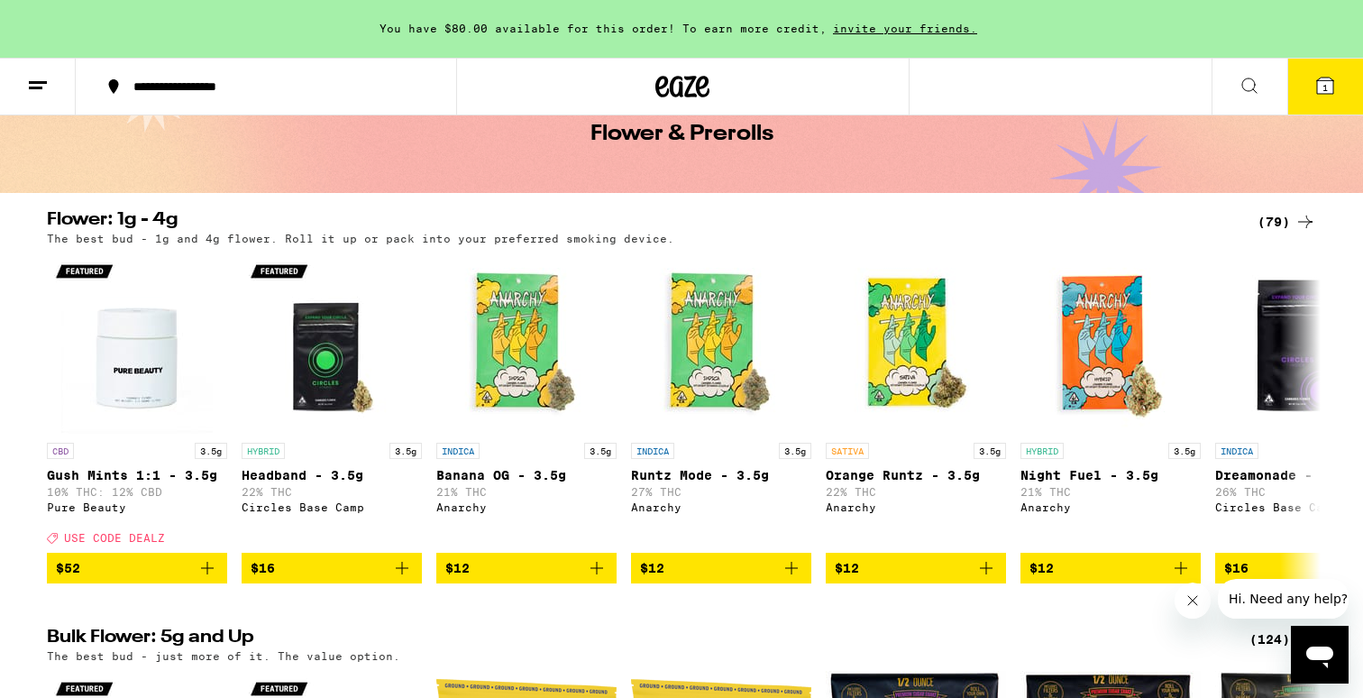
click at [1277, 219] on div "(79)" at bounding box center [1286, 222] width 59 height 22
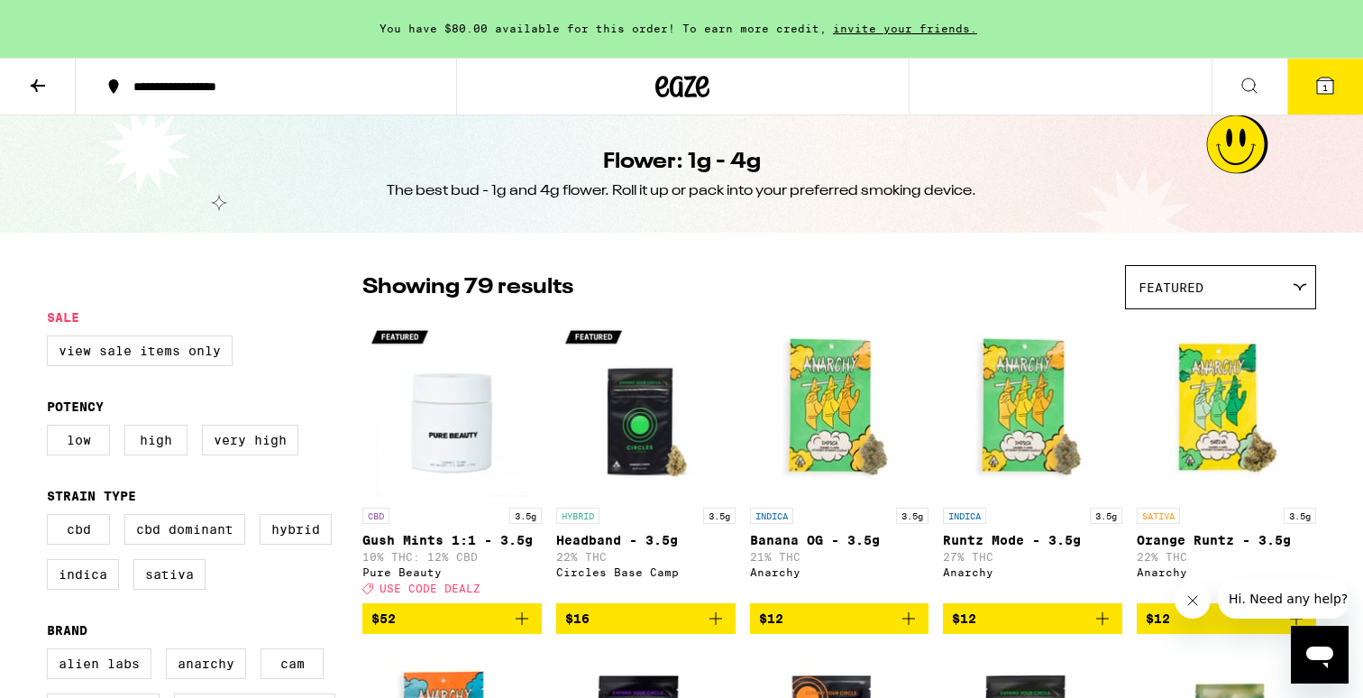
click at [246, 420] on fieldset "Potency Low High Very High" at bounding box center [204, 434] width 315 height 70
click at [252, 436] on label "Very High" at bounding box center [250, 440] width 96 height 31
click at [51, 428] on input "Very High" at bounding box center [50, 427] width 1 height 1
checkbox input "true"
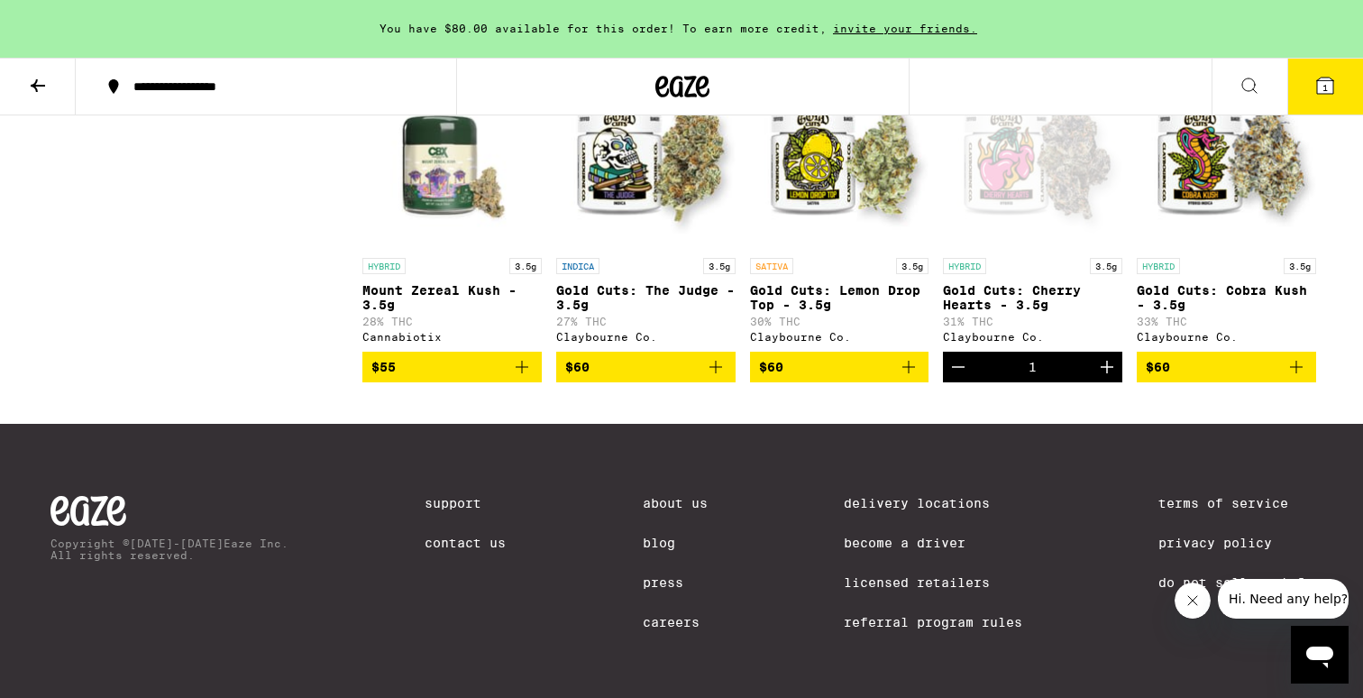
scroll to position [3854, 0]
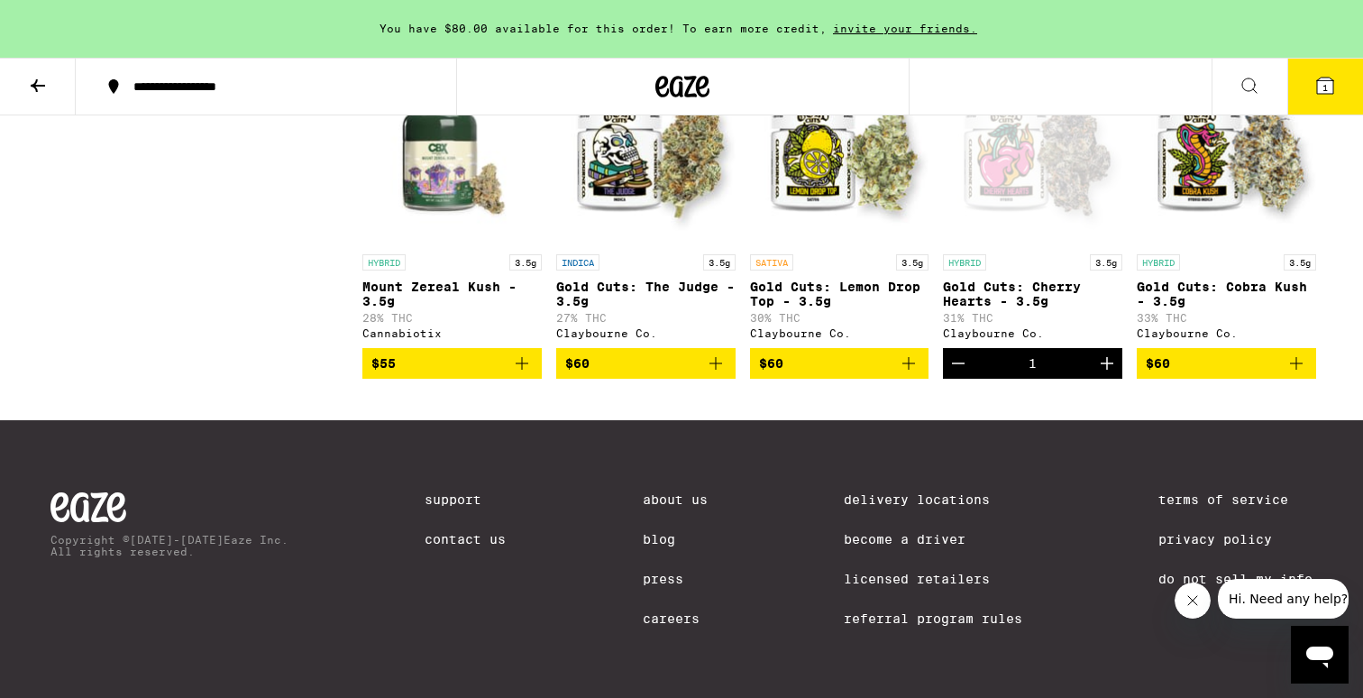
click at [535, 379] on button "$55" at bounding box center [451, 363] width 179 height 31
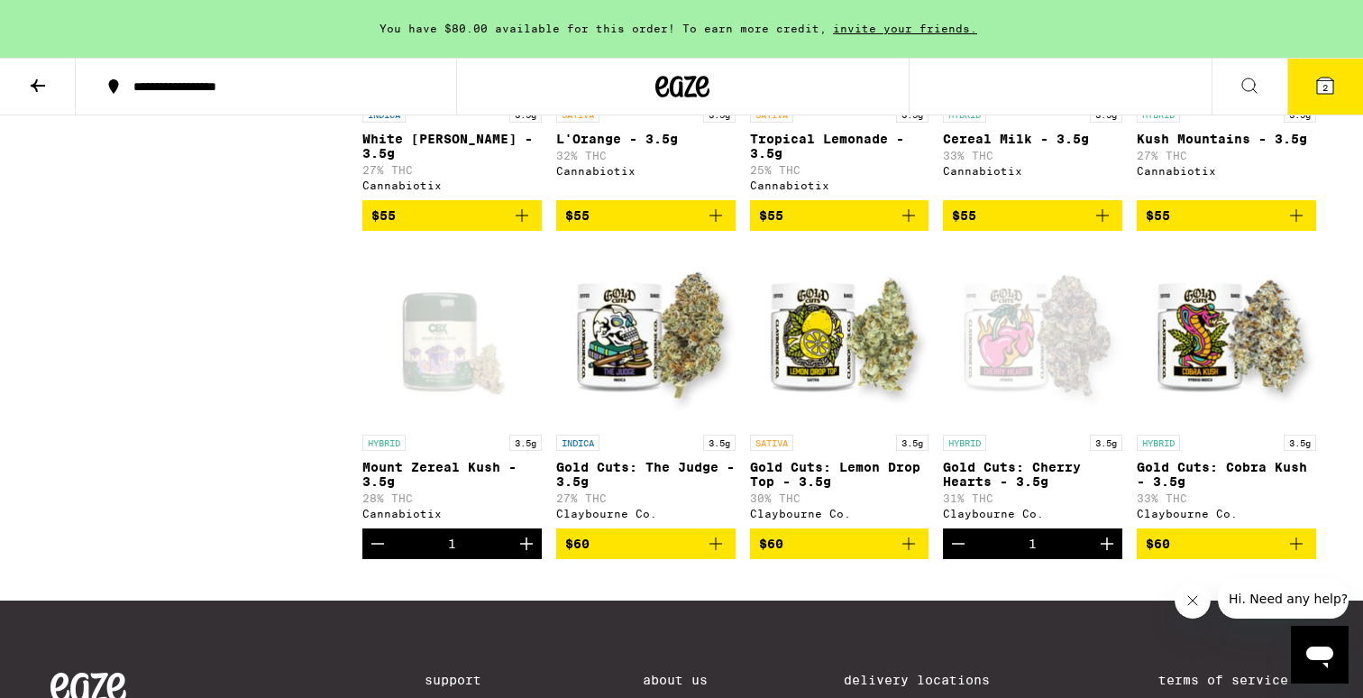
scroll to position [3690, 0]
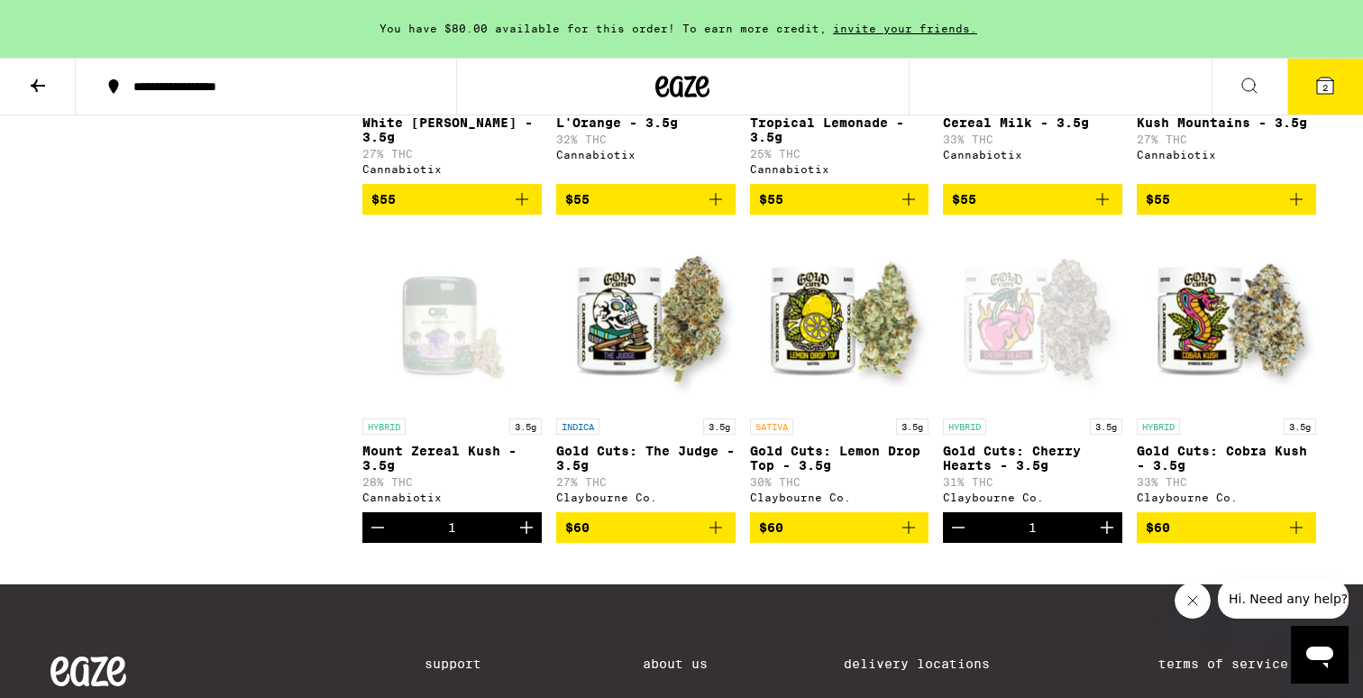
click at [373, 538] on icon "Decrement" at bounding box center [378, 528] width 22 height 22
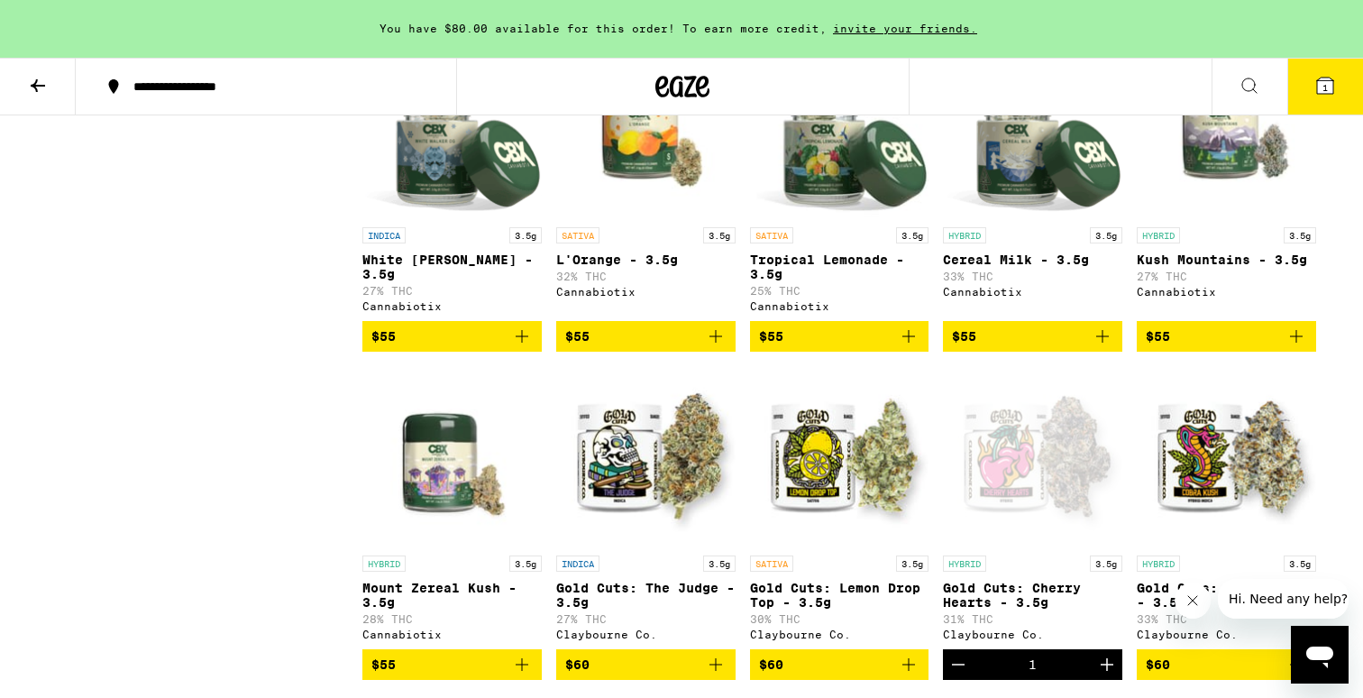
scroll to position [3453, 0]
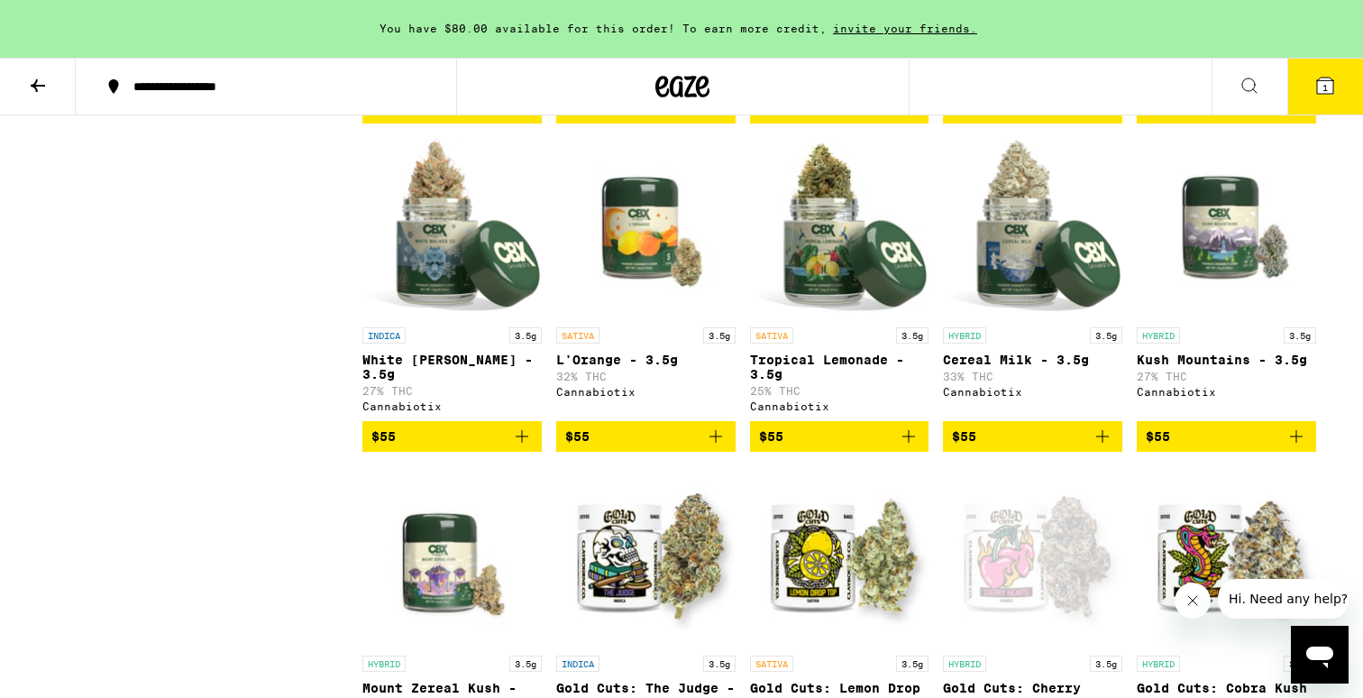
click at [1303, 447] on icon "Add to bag" at bounding box center [1296, 436] width 22 height 22
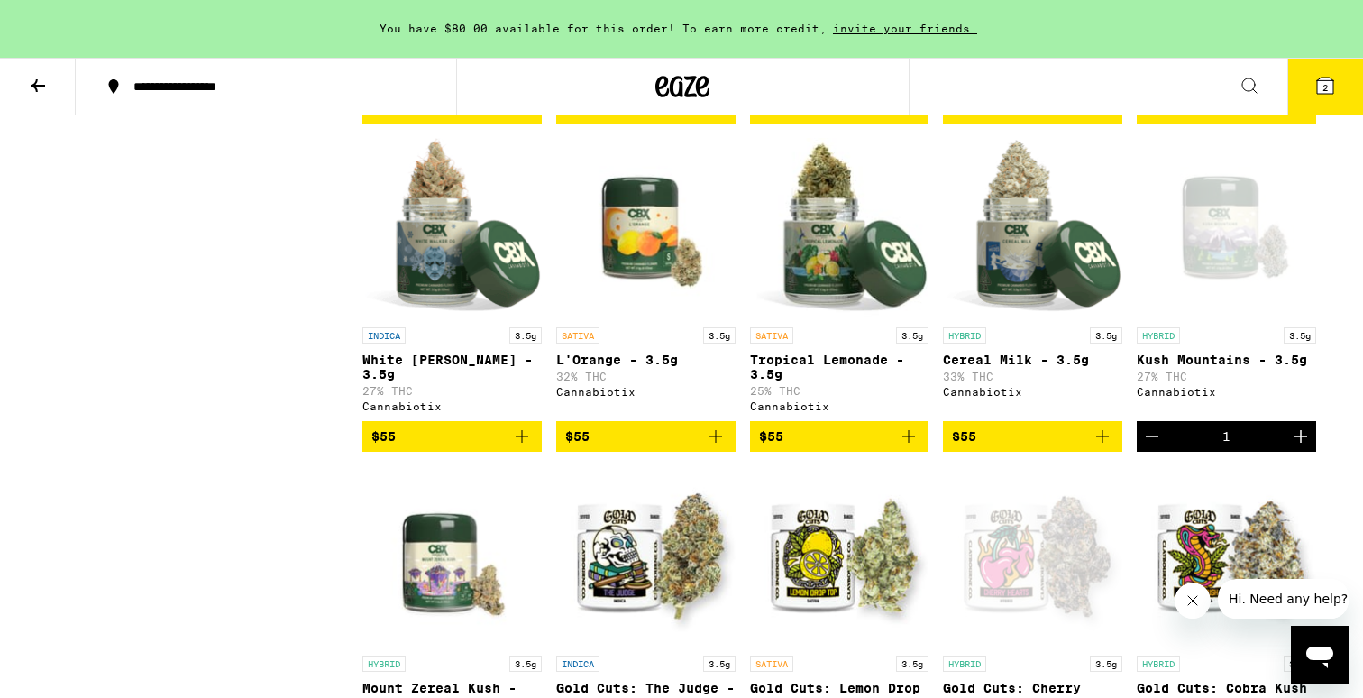
click at [1315, 78] on icon at bounding box center [1325, 86] width 22 height 22
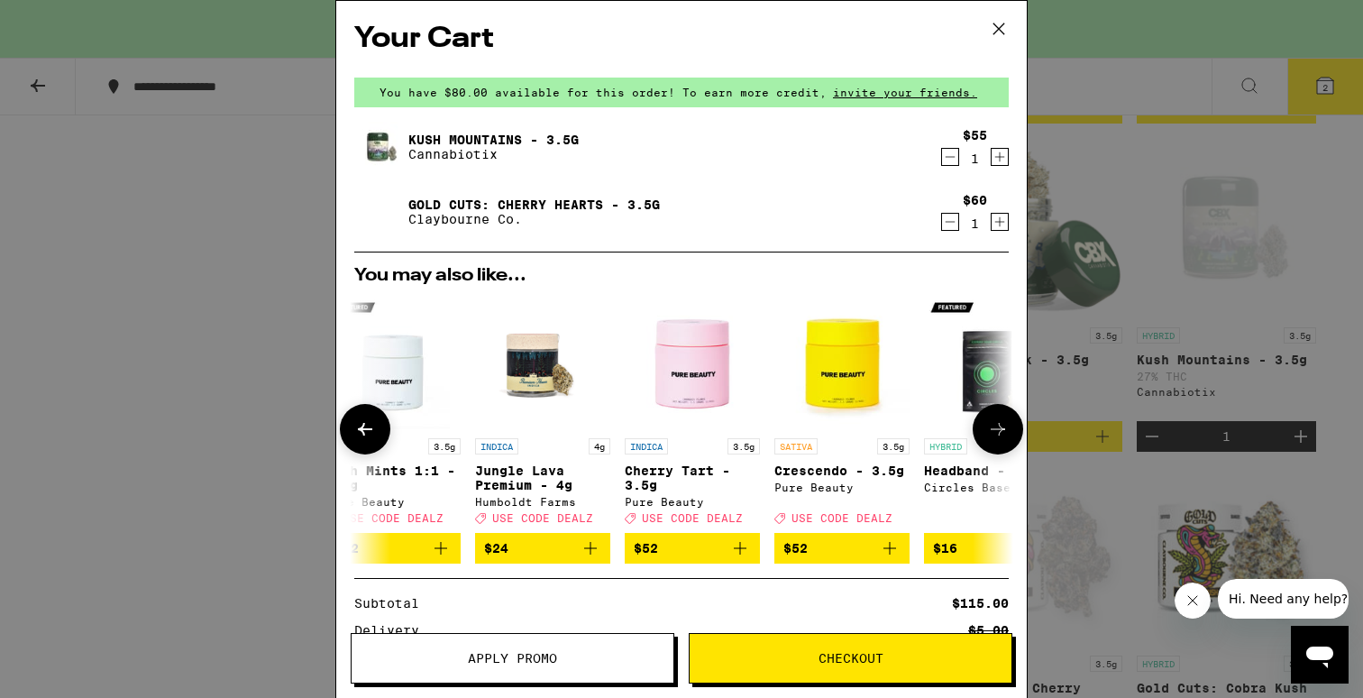
scroll to position [0, 426]
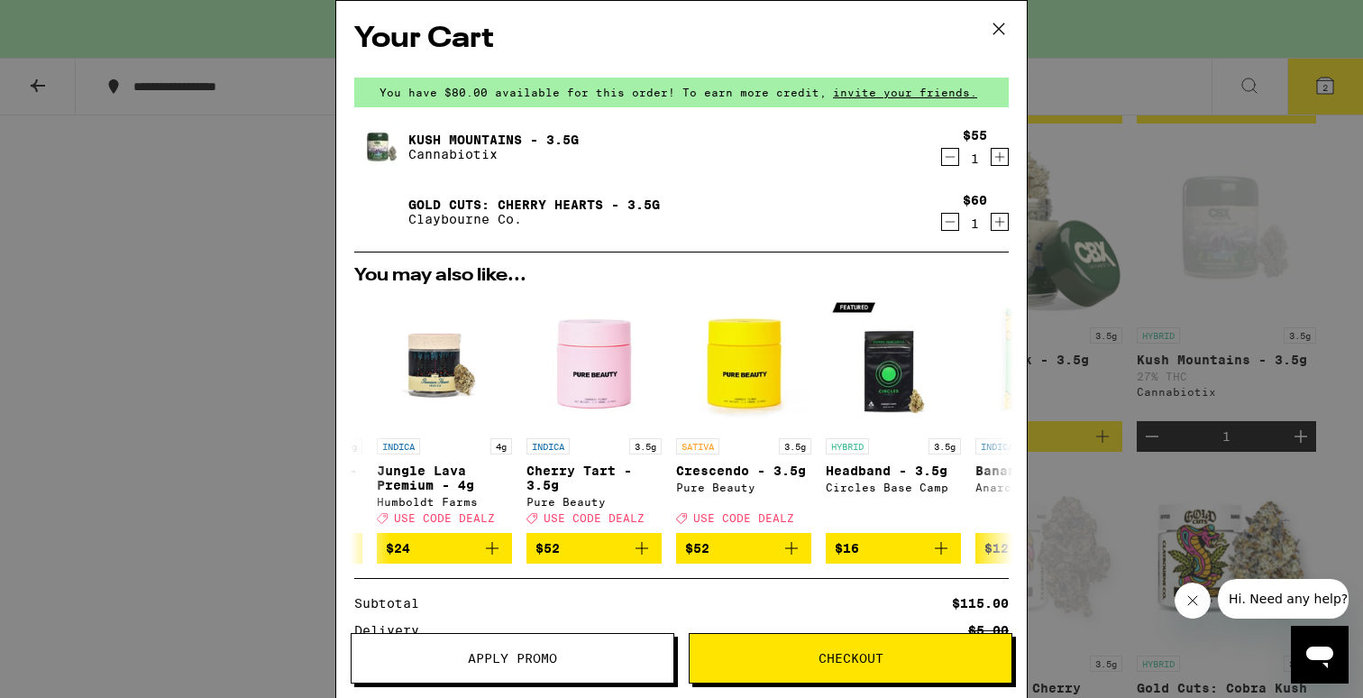
click at [946, 154] on icon "Decrement" at bounding box center [950, 157] width 16 height 22
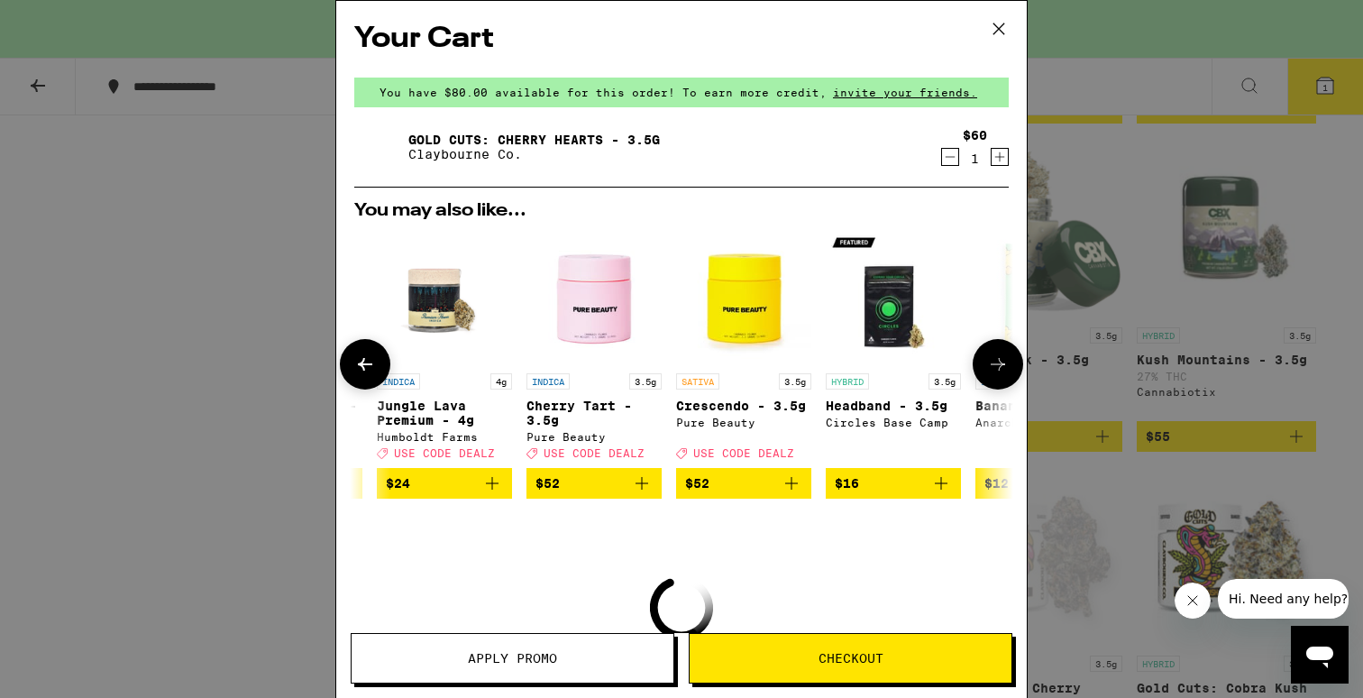
click at [786, 486] on icon "Add to bag" at bounding box center [792, 483] width 22 height 22
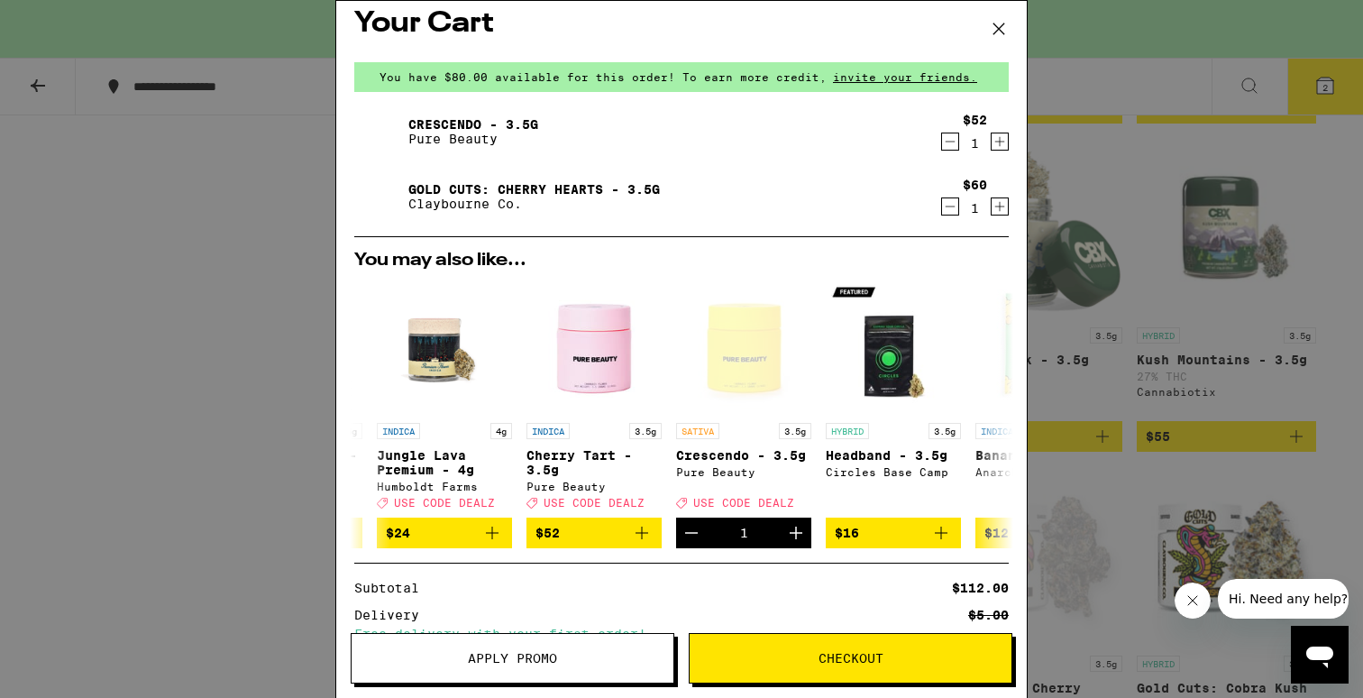
scroll to position [7, 0]
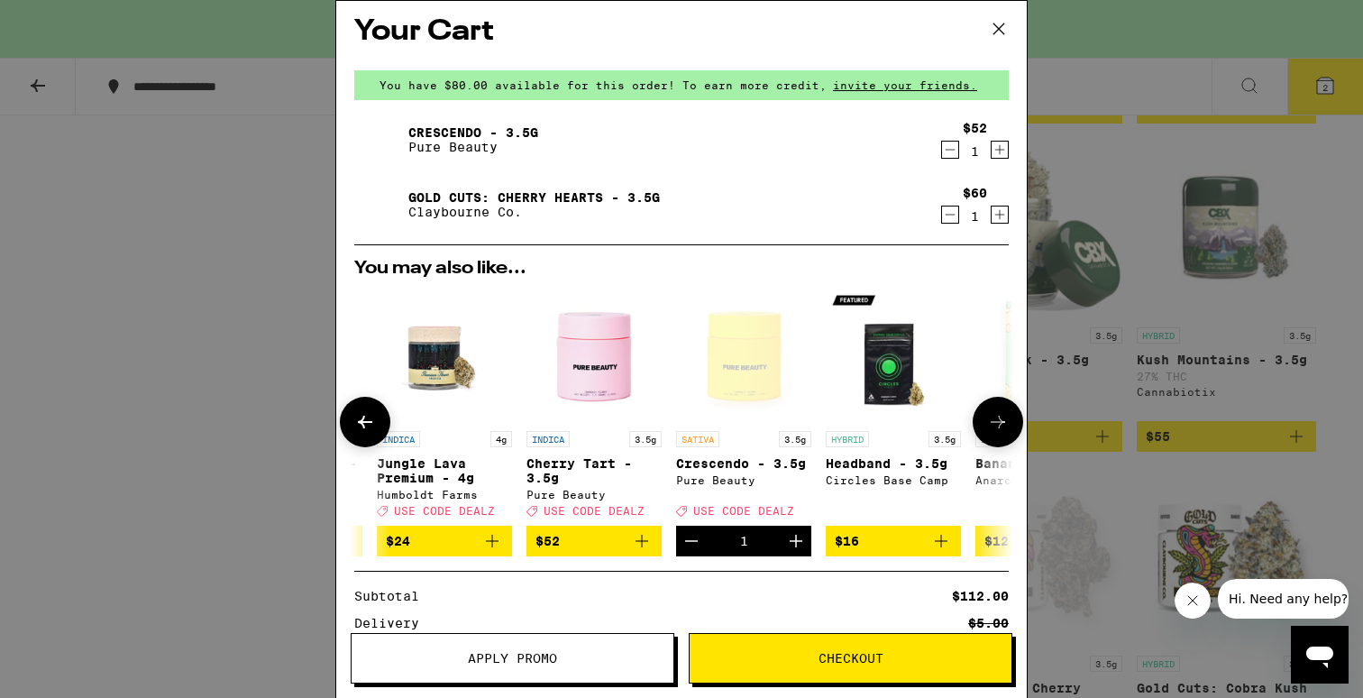
click at [696, 544] on icon "Decrement" at bounding box center [692, 541] width 22 height 22
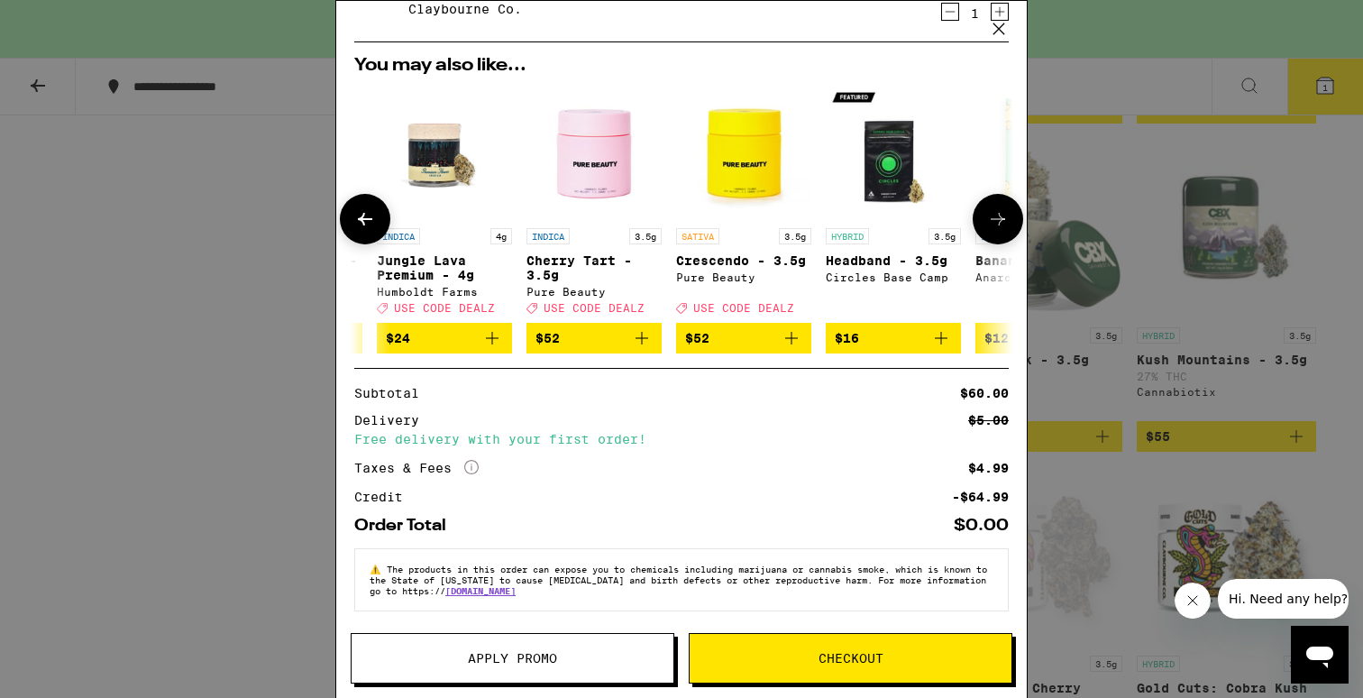
scroll to position [158, 0]
click at [1124, 210] on div "Your Cart You have $80.00 available for this order! To earn more credit, invite…" at bounding box center [681, 349] width 1363 height 698
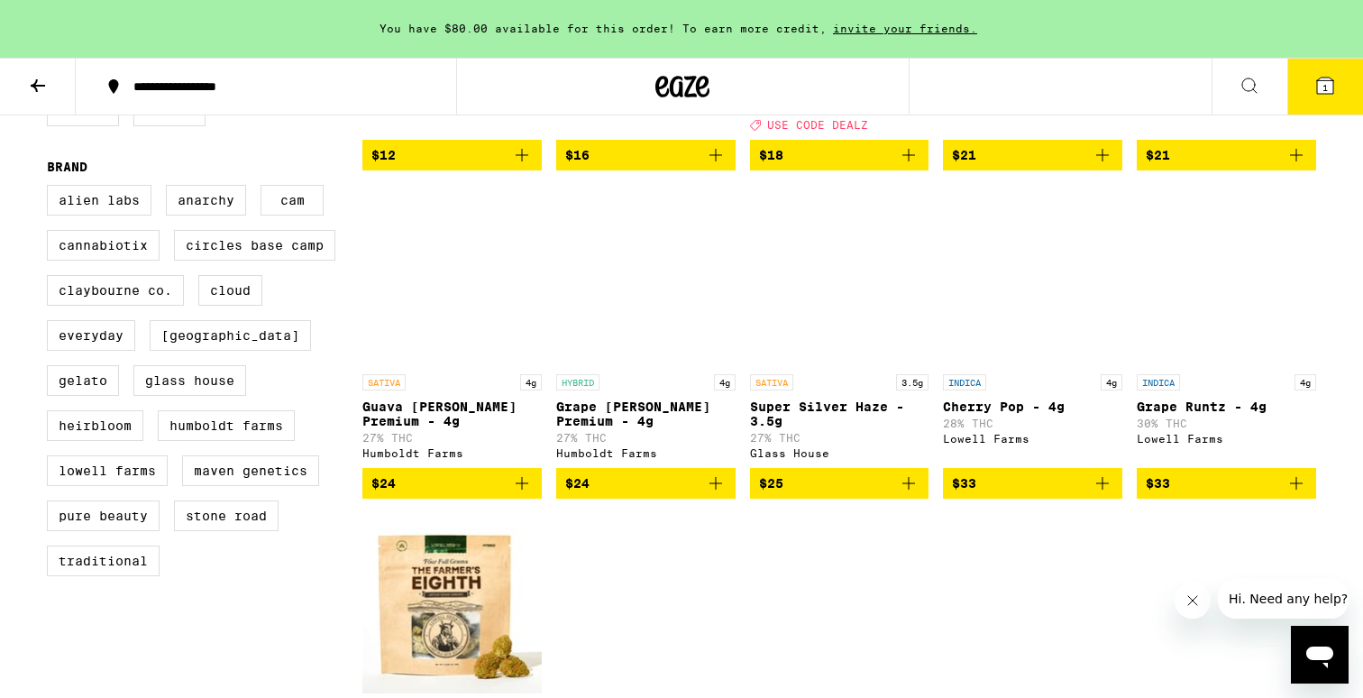
scroll to position [195, 0]
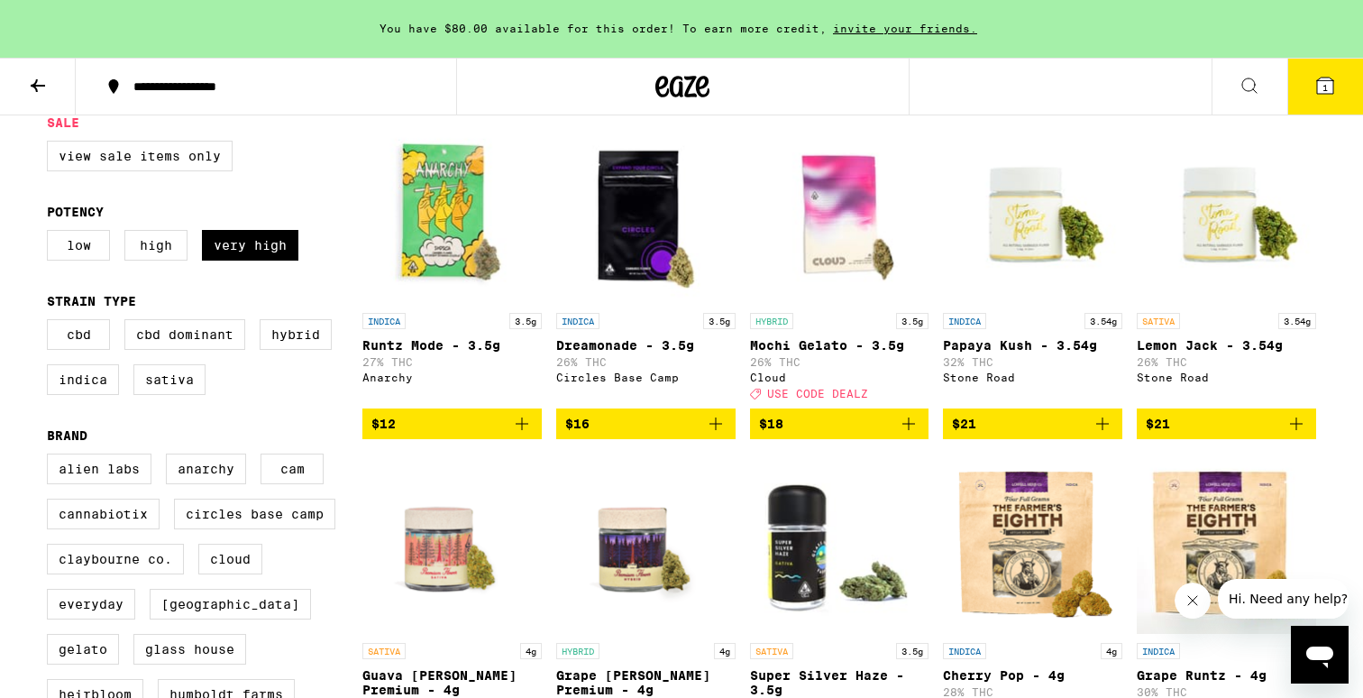
click at [1331, 93] on icon at bounding box center [1325, 86] width 16 height 16
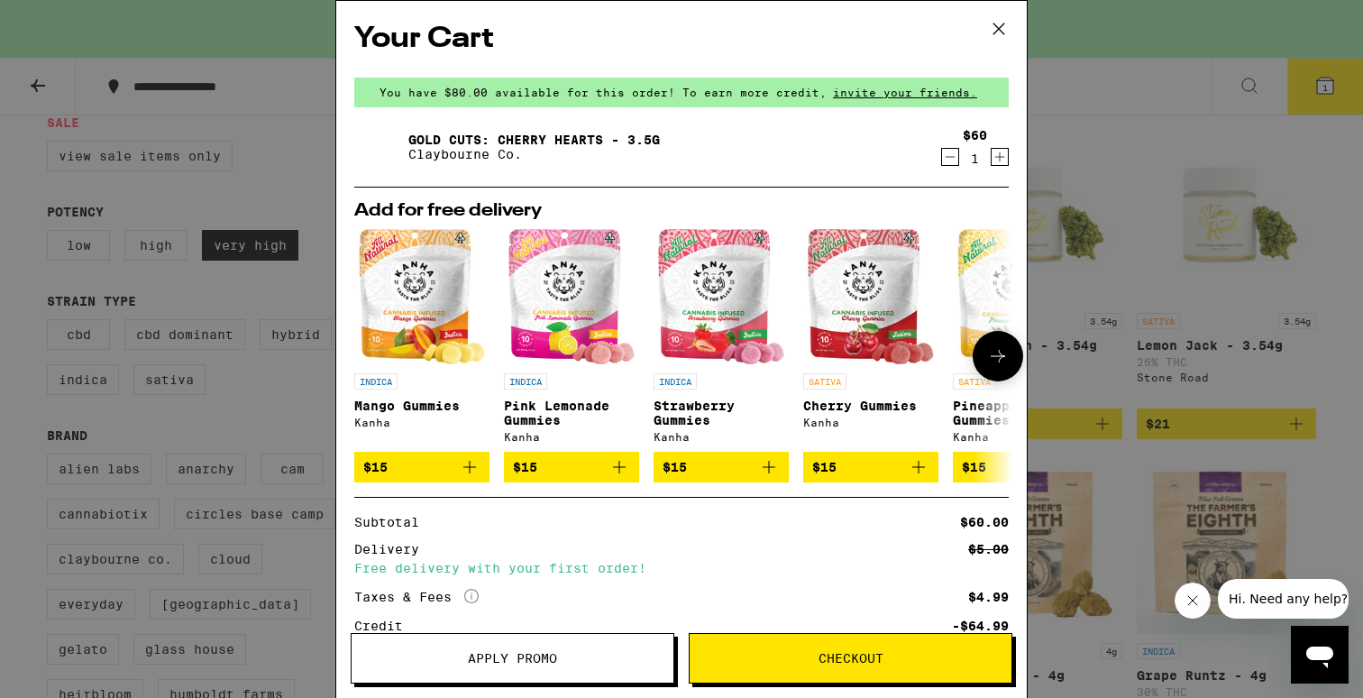
scroll to position [140, 0]
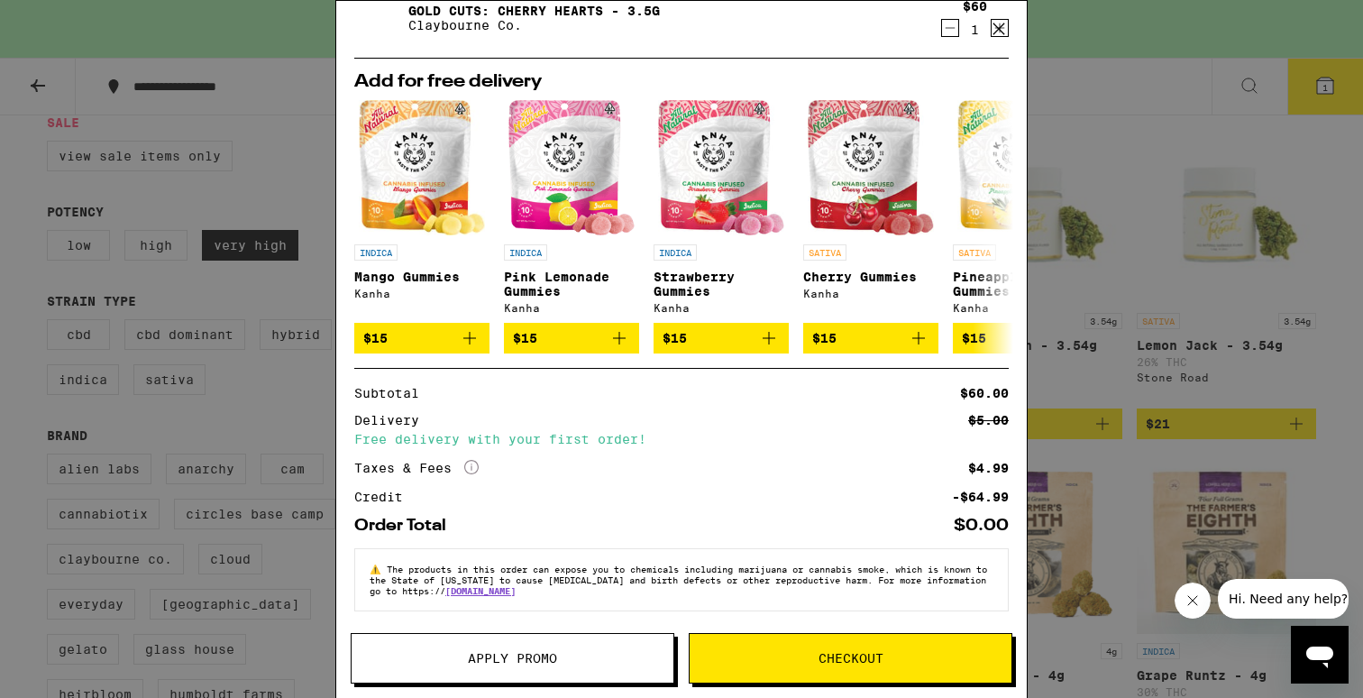
click at [1219, 287] on div "Your Cart You have $80.00 available for this order! To earn more credit, invite…" at bounding box center [681, 349] width 1363 height 698
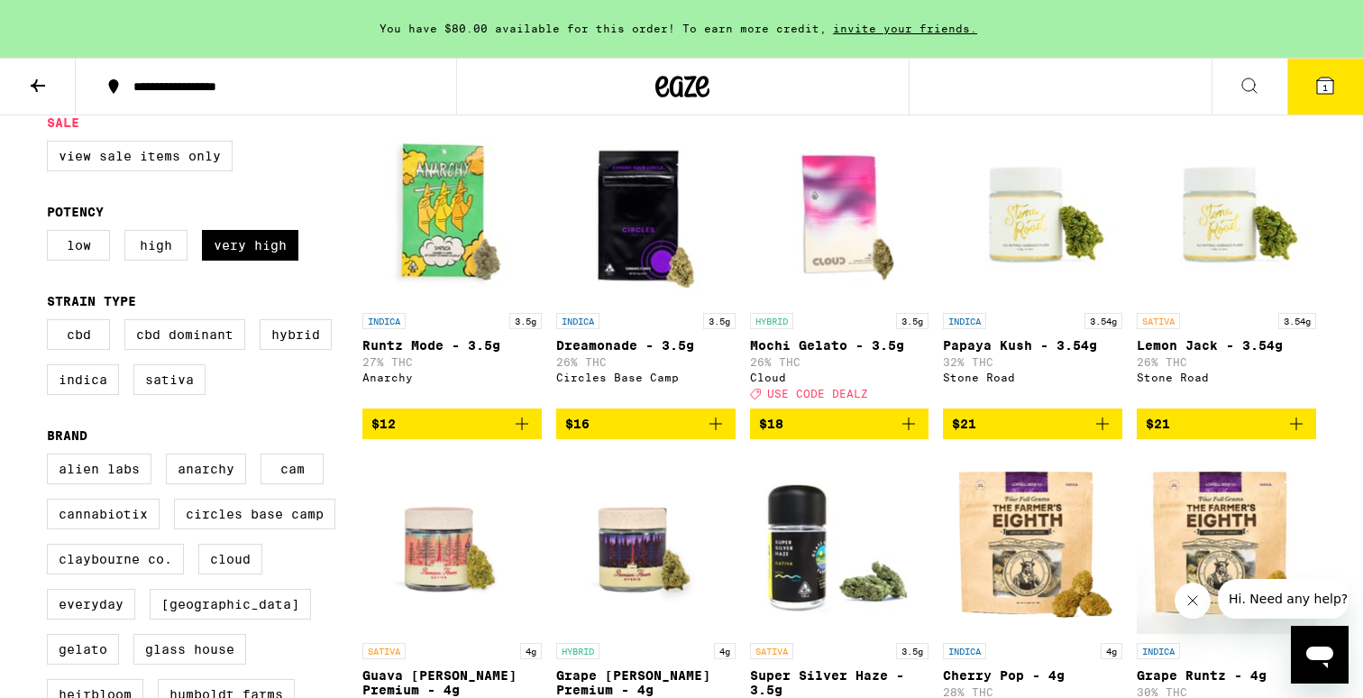
click at [1327, 85] on span "1" at bounding box center [1324, 87] width 5 height 11
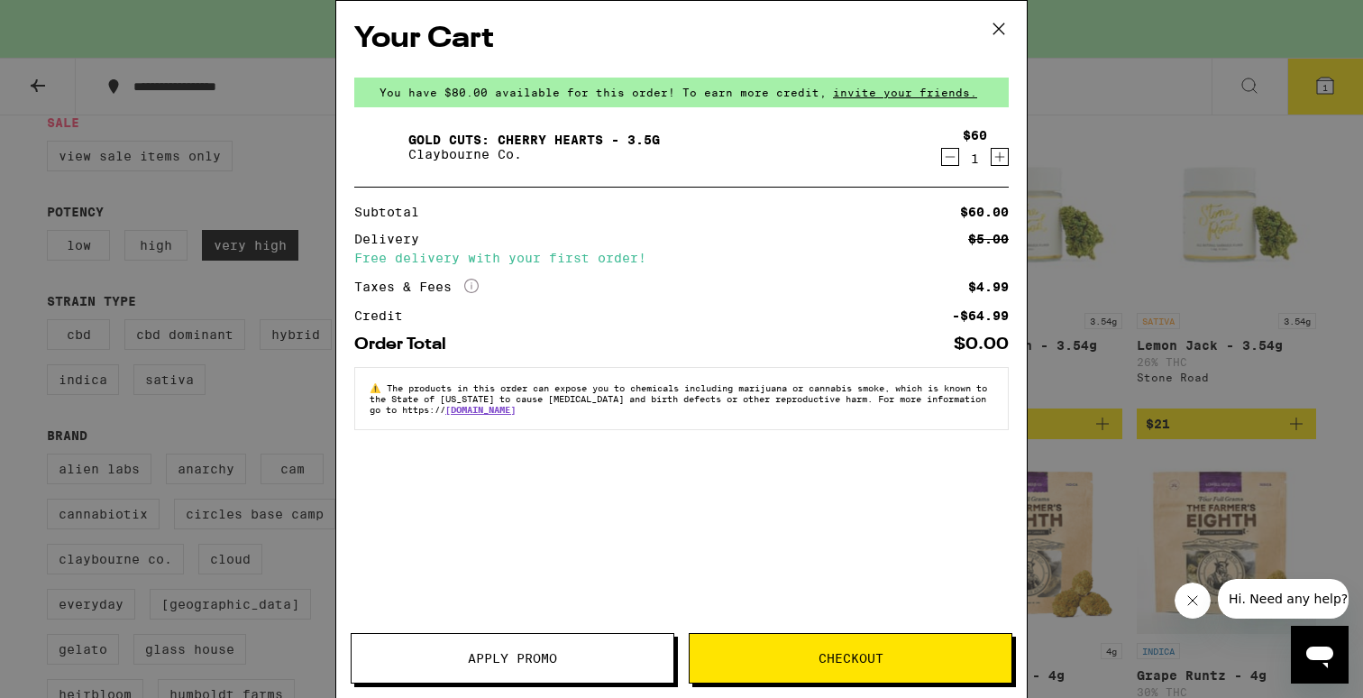
scroll to position [140, 0]
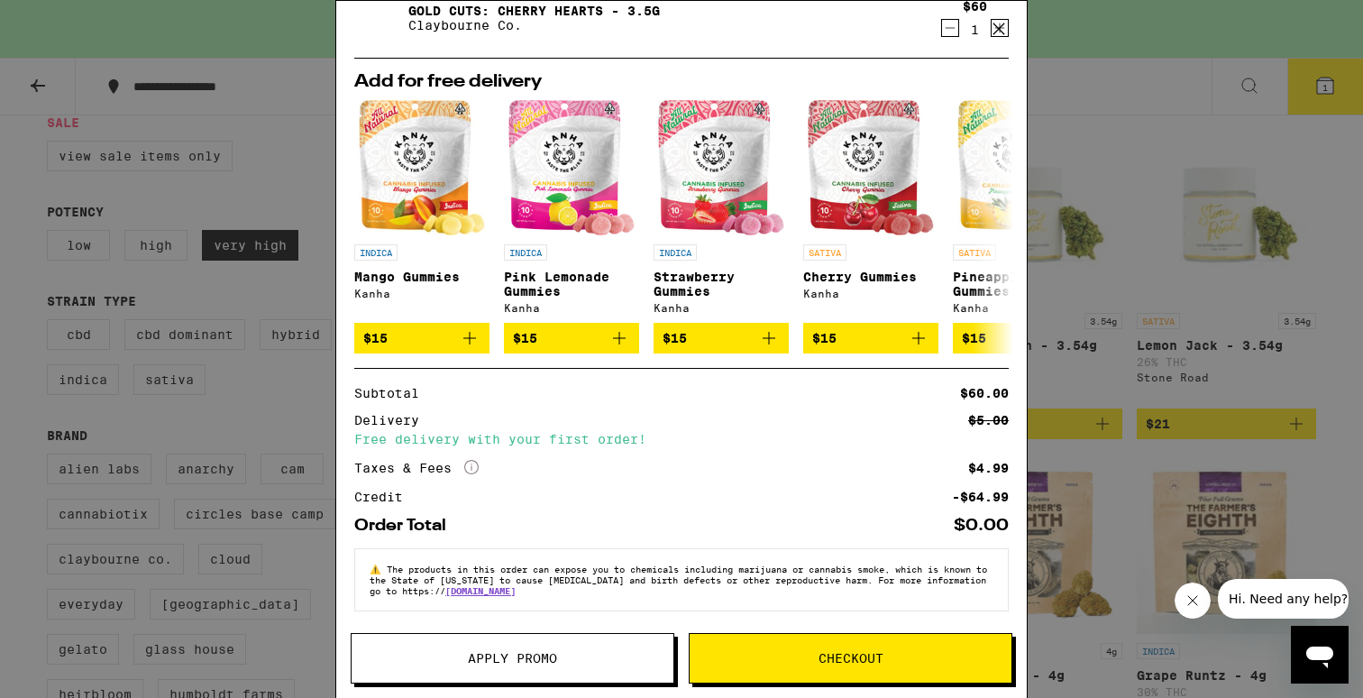
click at [1314, 177] on div "Your Cart You have $80.00 available for this order! To earn more credit, invite…" at bounding box center [681, 349] width 1363 height 698
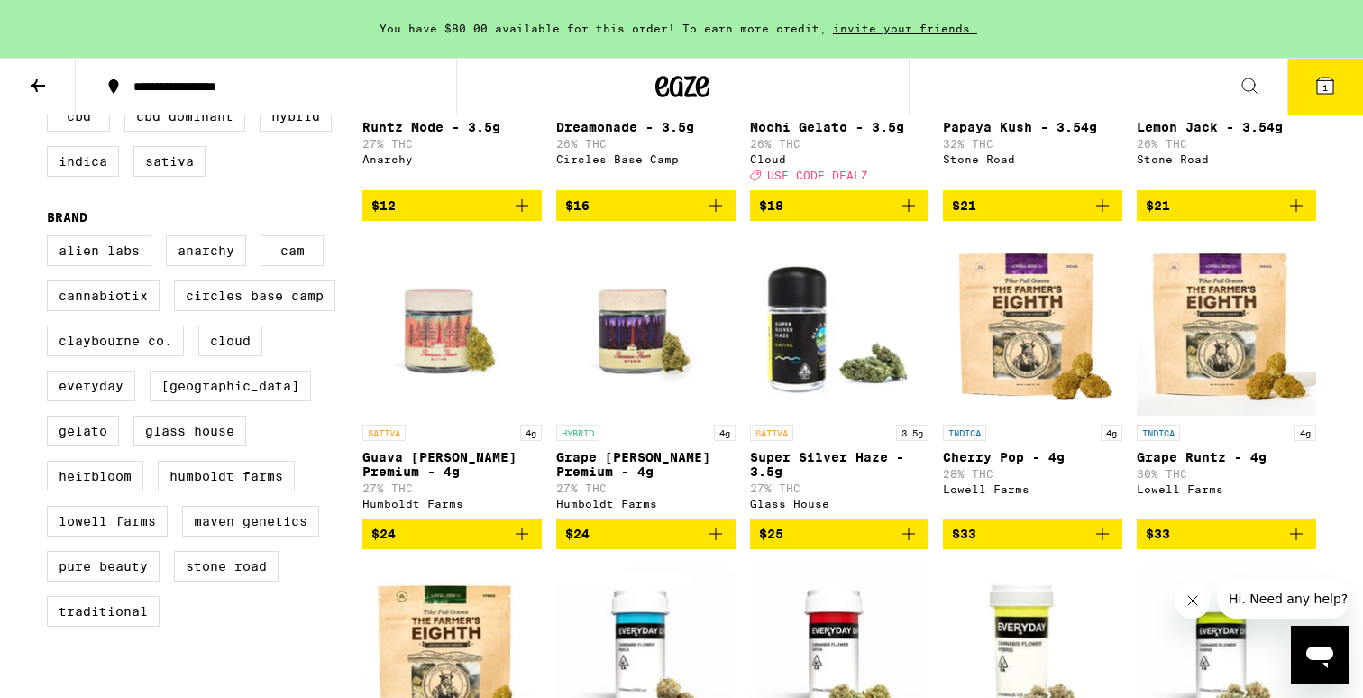
scroll to position [451, 0]
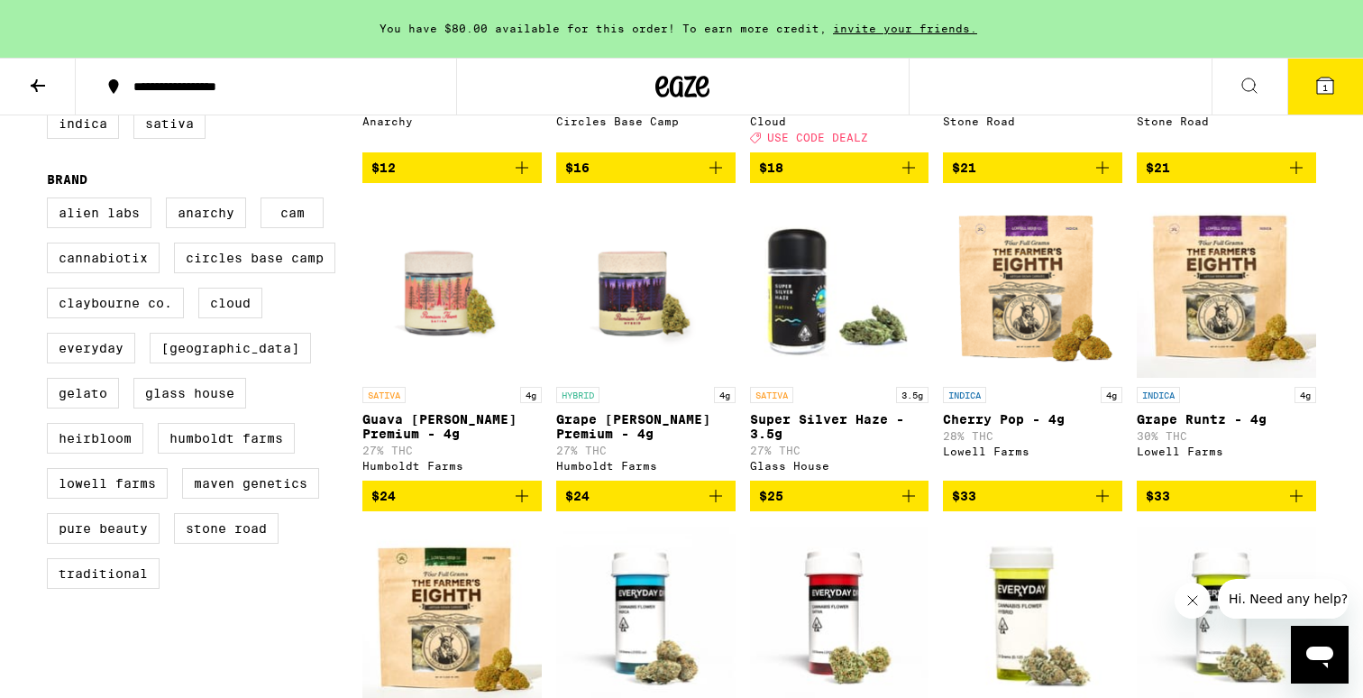
click at [644, 507] on span "$24" at bounding box center [645, 496] width 161 height 22
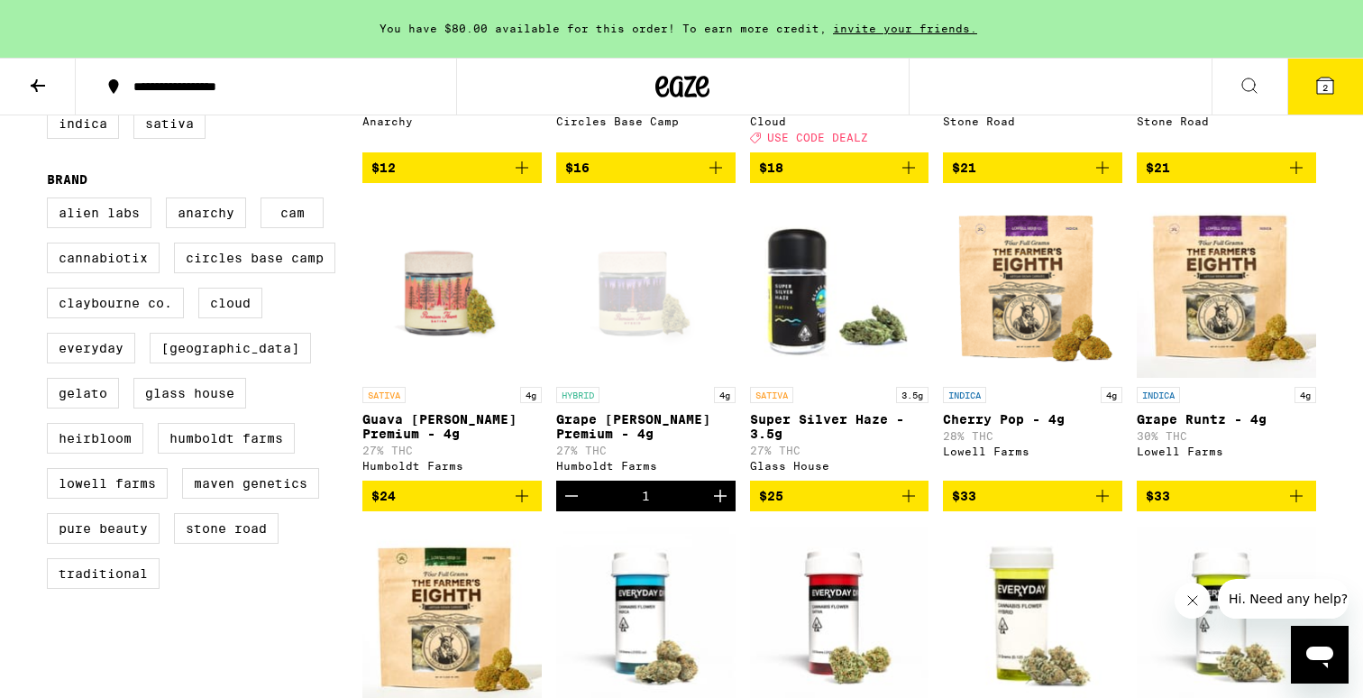
click at [1300, 96] on button "2" at bounding box center [1325, 87] width 76 height 56
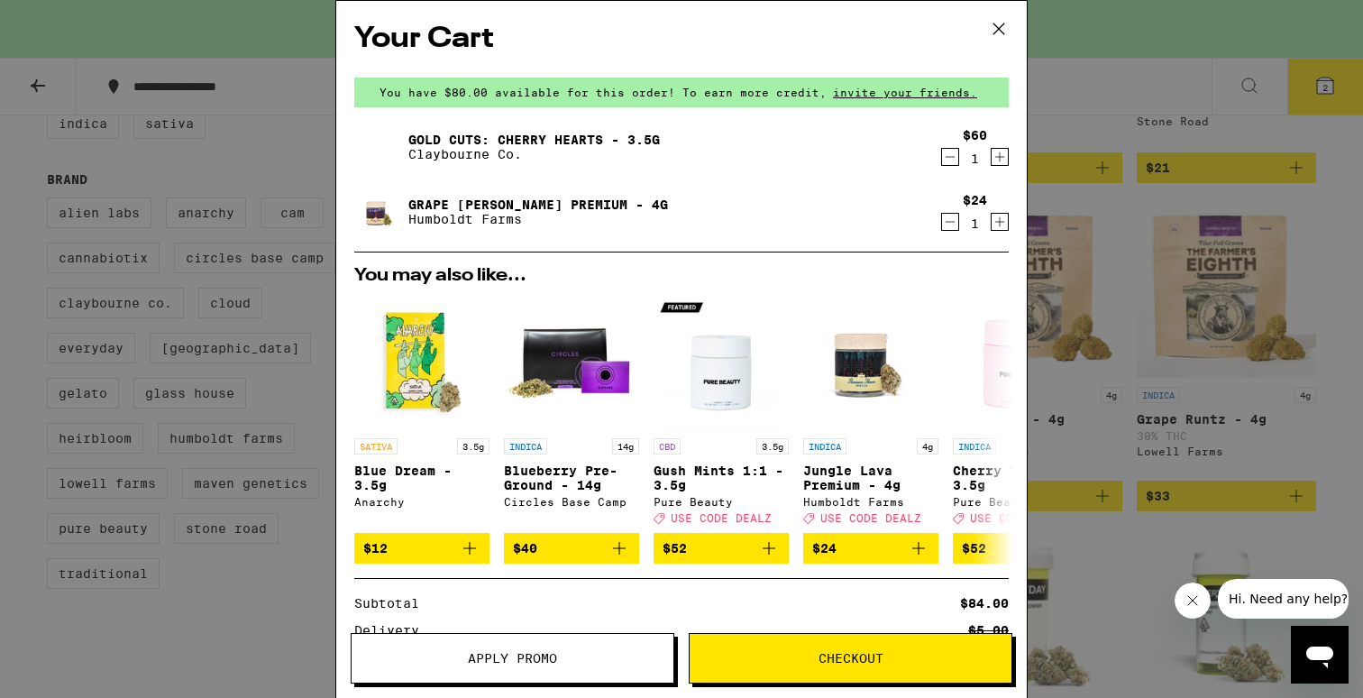
click at [1091, 112] on div "Your Cart You have $80.00 available for this order! To earn more credit, invite…" at bounding box center [681, 349] width 1363 height 698
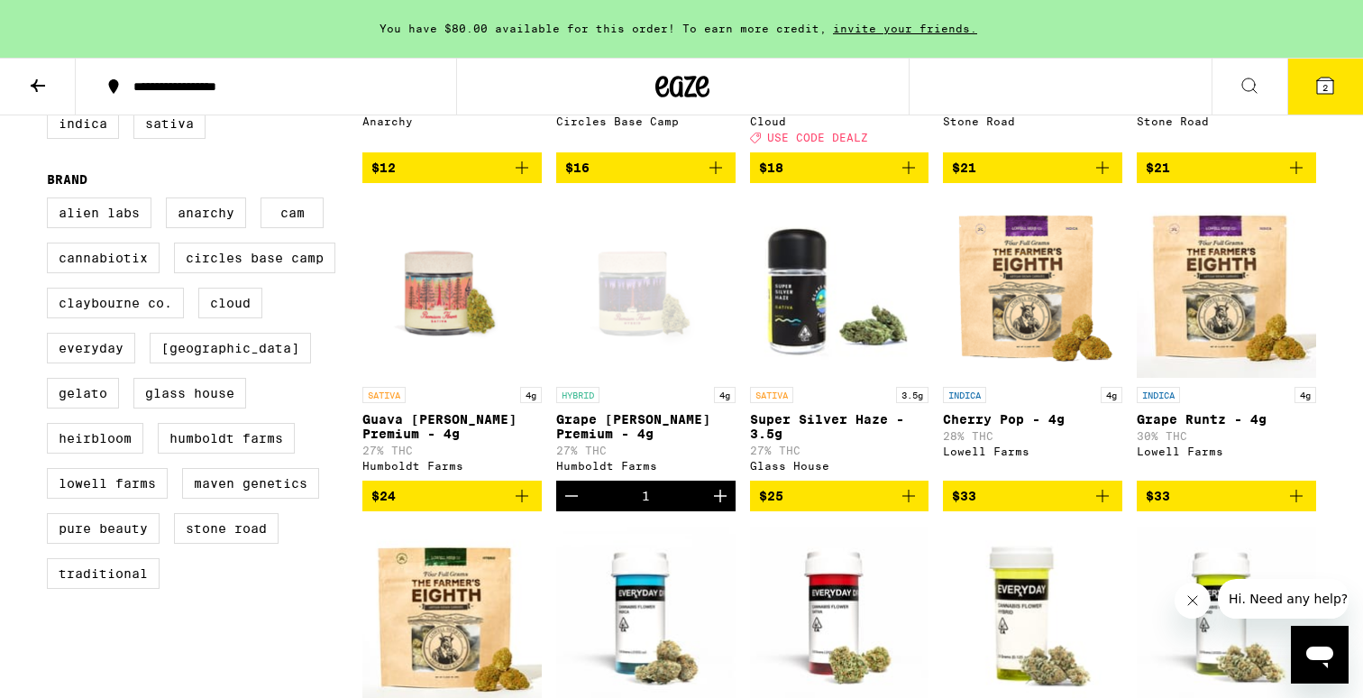
click at [30, 78] on icon at bounding box center [38, 86] width 22 height 22
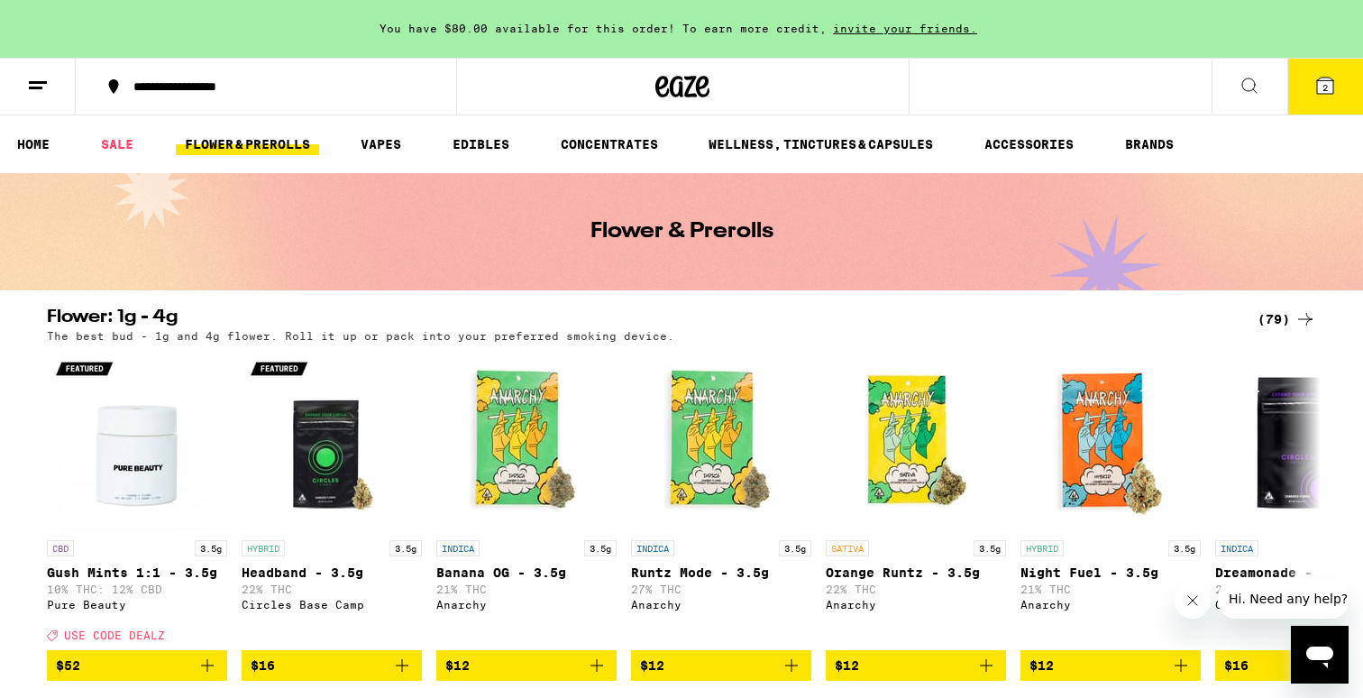
click at [1334, 93] on icon at bounding box center [1325, 86] width 22 height 22
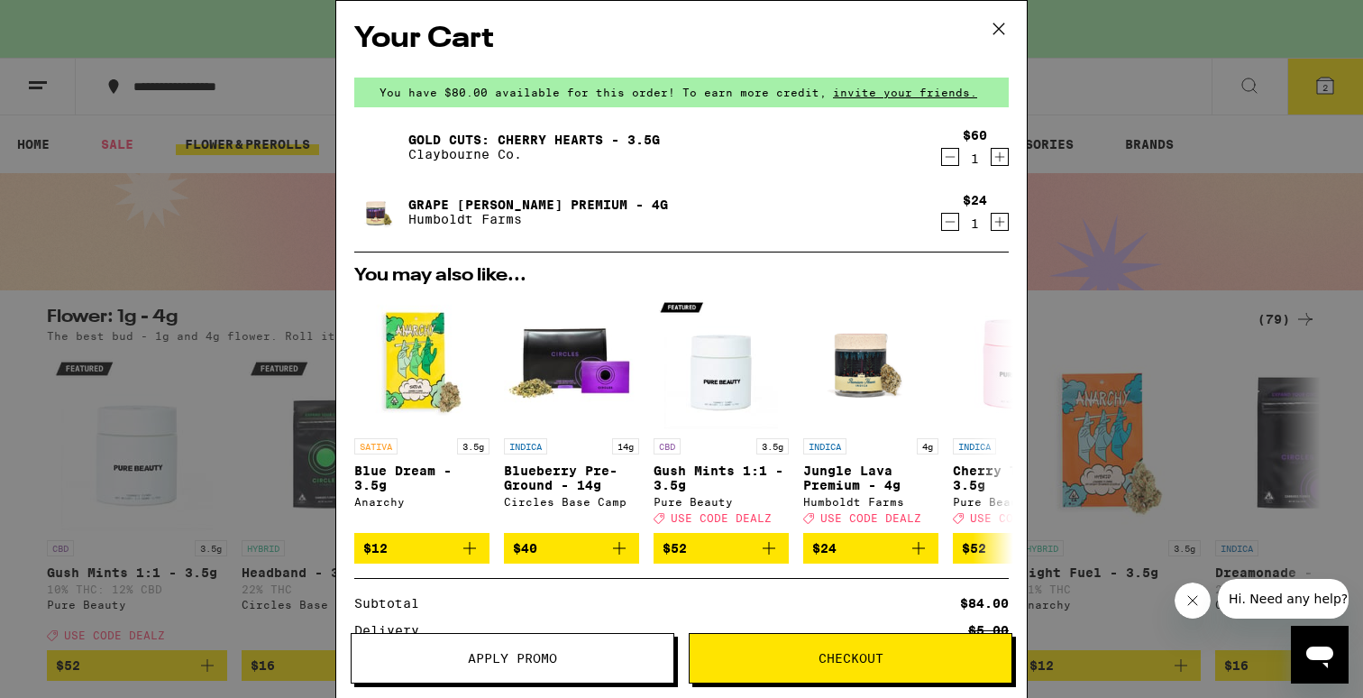
click at [949, 222] on icon "Decrement" at bounding box center [950, 222] width 16 height 22
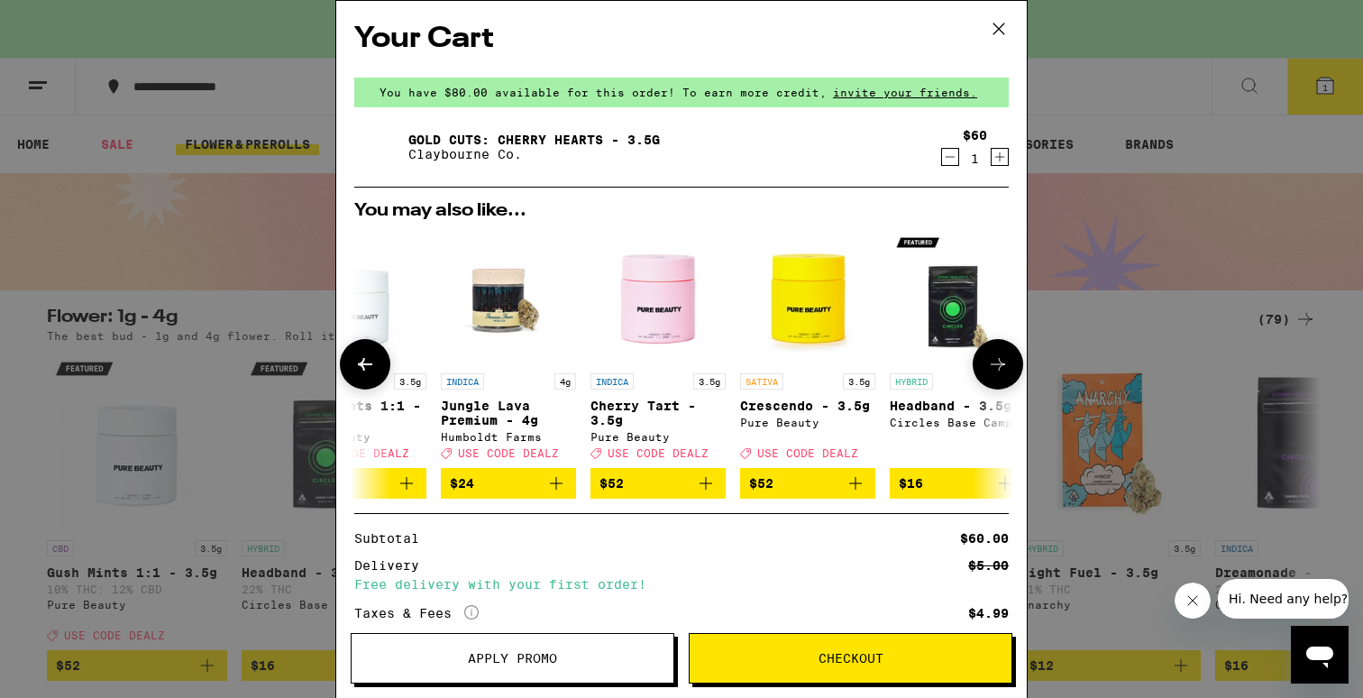
scroll to position [0, 370]
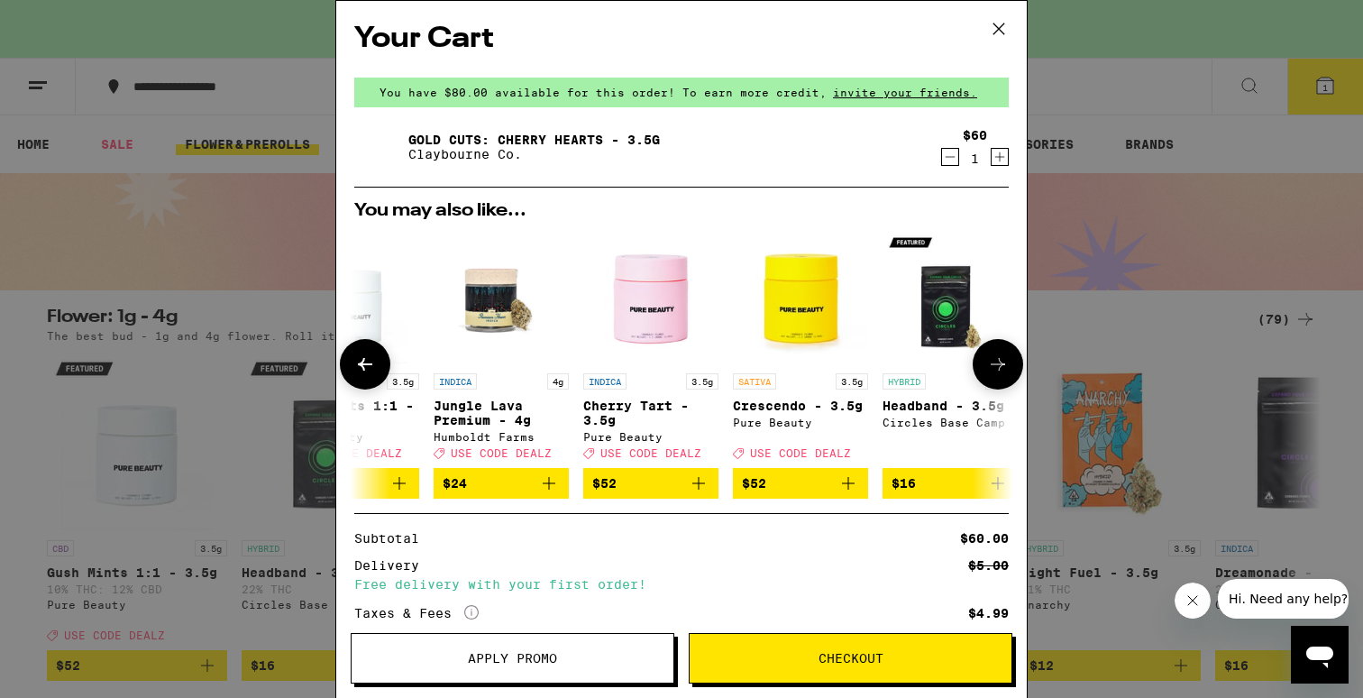
click at [818, 399] on p "Crescendo - 3.5g" at bounding box center [800, 405] width 135 height 14
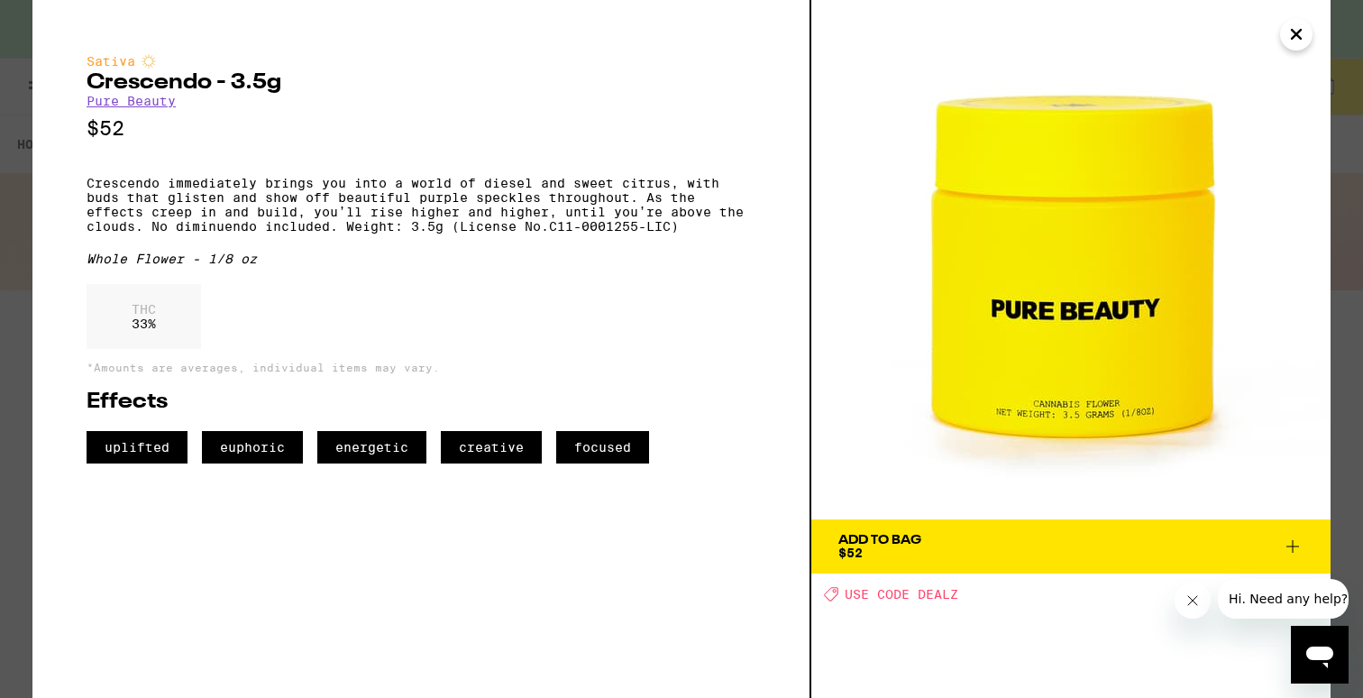
click at [909, 553] on div "Add To Bag $52" at bounding box center [879, 546] width 83 height 25
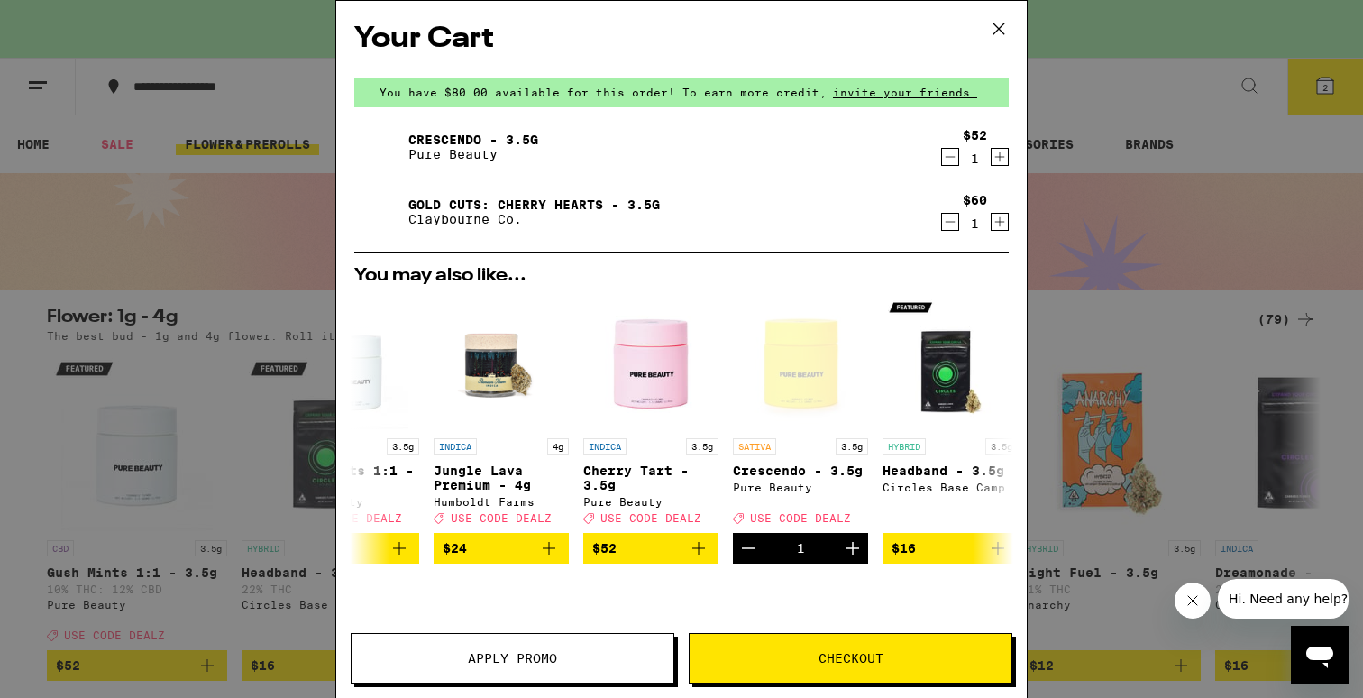
click at [907, 646] on button "Checkout" at bounding box center [851, 658] width 324 height 50
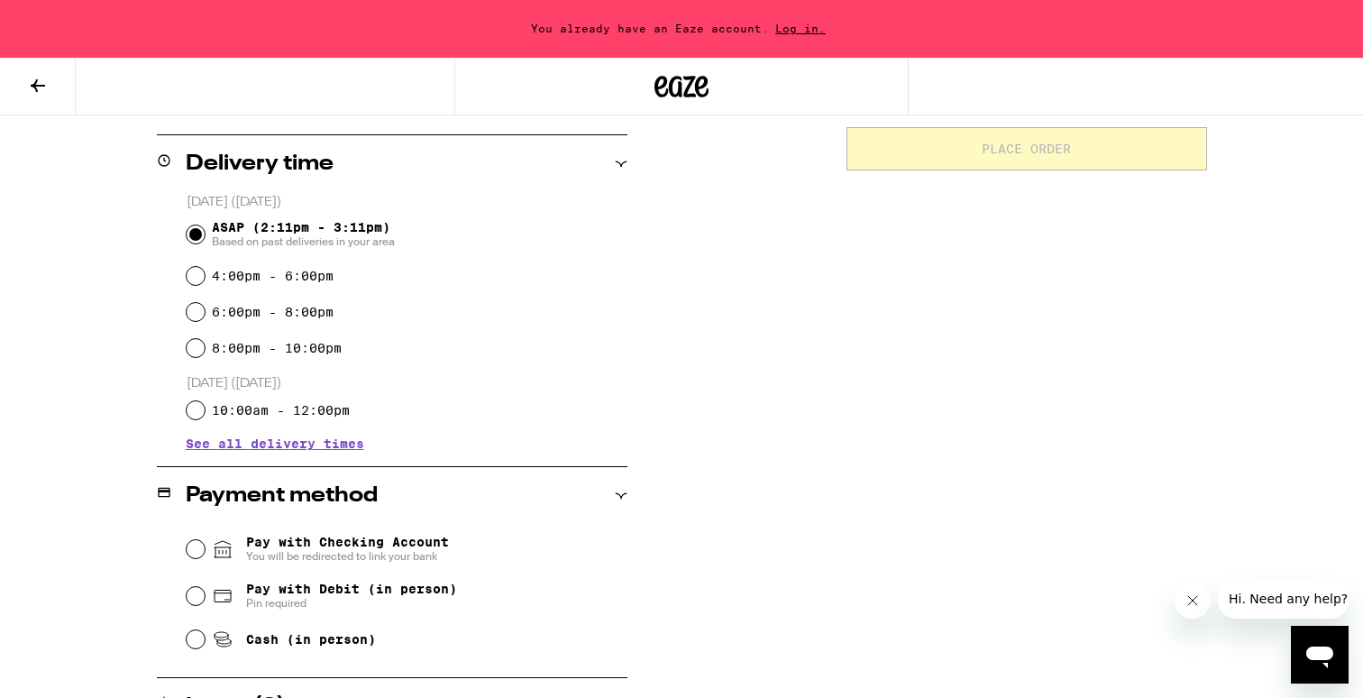
scroll to position [595, 0]
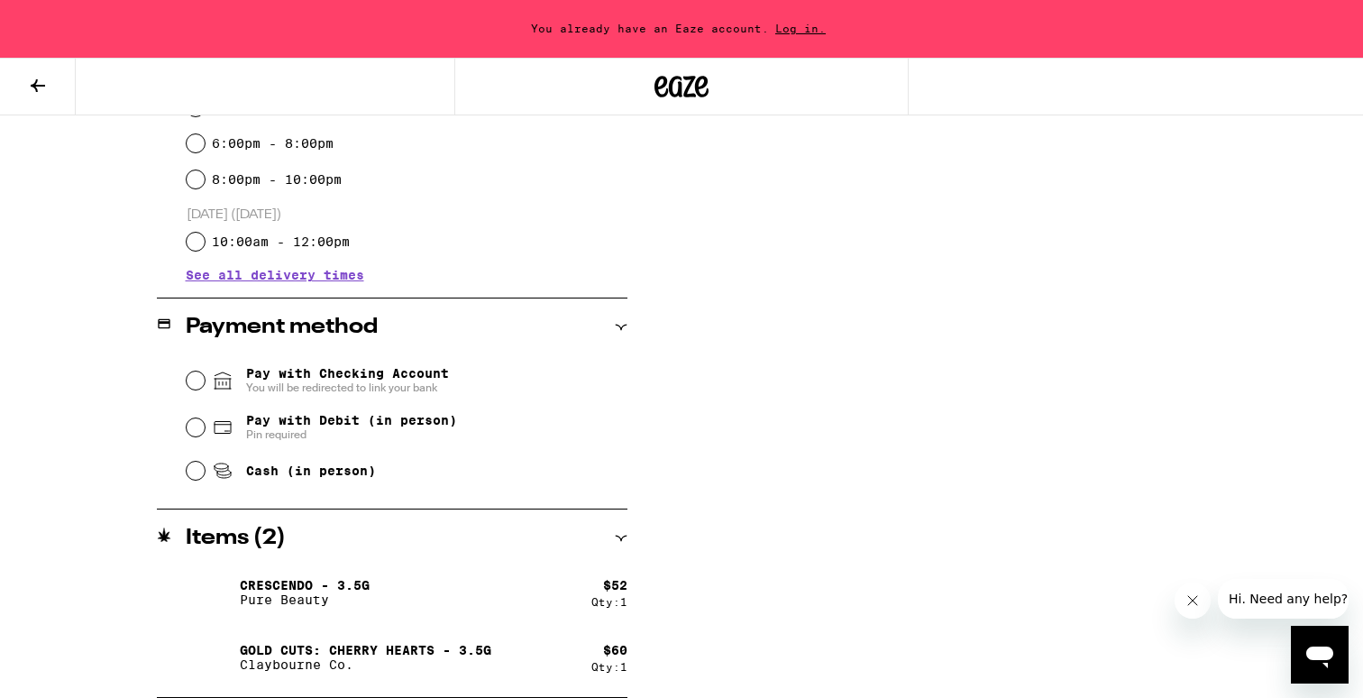
click at [380, 470] on div "Cash (in person)" at bounding box center [407, 471] width 441 height 40
click at [336, 468] on span "Cash (in person)" at bounding box center [311, 470] width 130 height 14
click at [205, 468] on input "Cash (in person)" at bounding box center [196, 471] width 18 height 18
radio input "true"
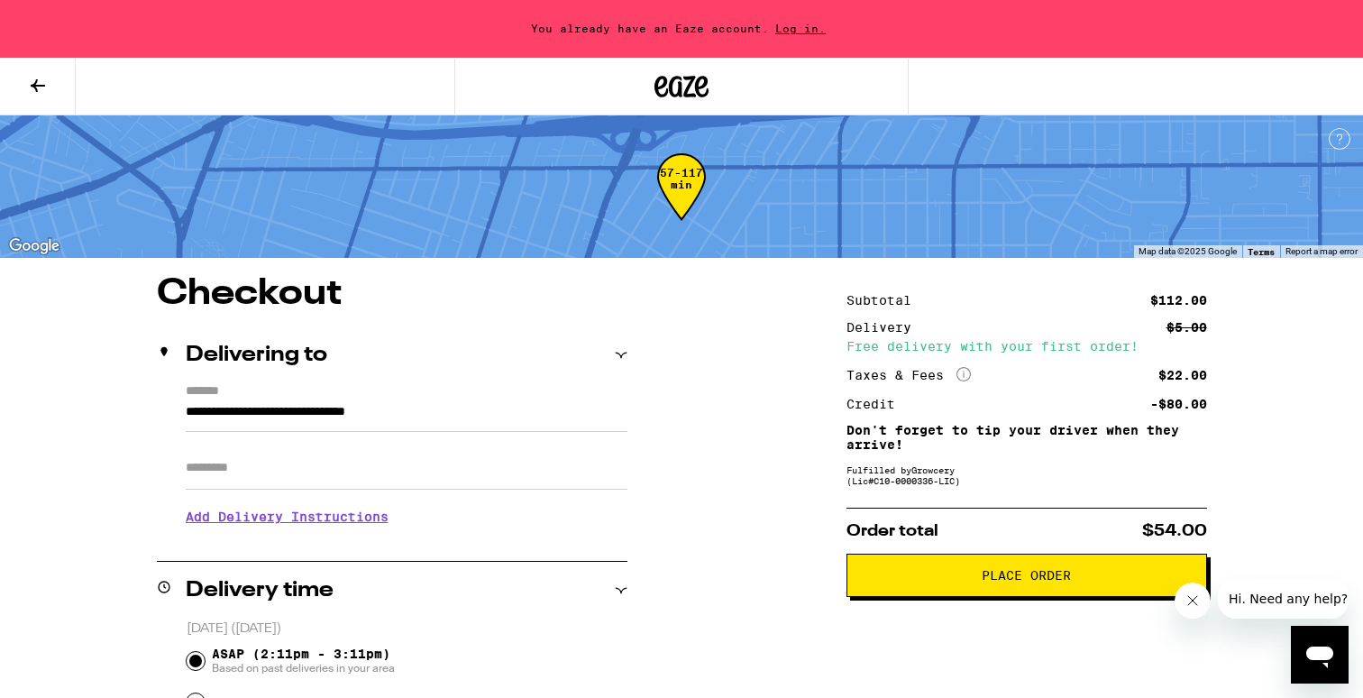
click at [800, 32] on span "Log in." at bounding box center [800, 29] width 63 height 12
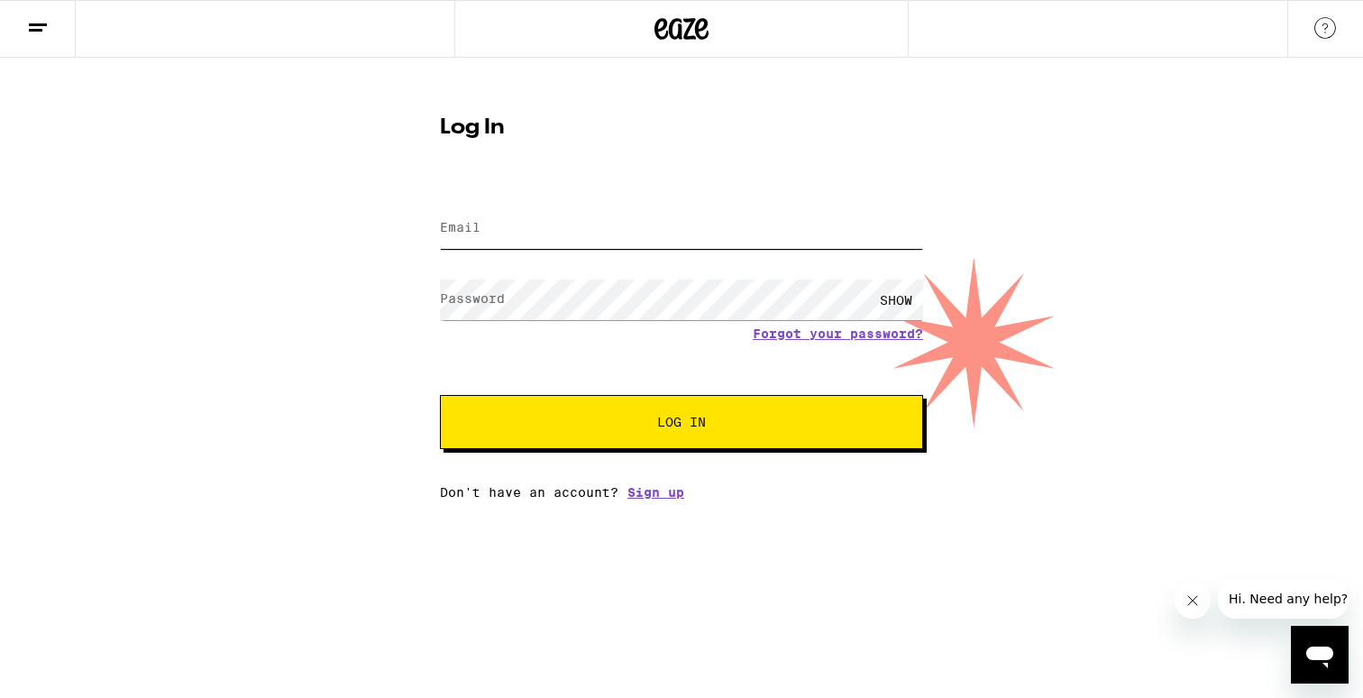
click at [630, 240] on input "Email" at bounding box center [681, 228] width 483 height 41
type input "[EMAIL_ADDRESS][DOMAIN_NAME]"
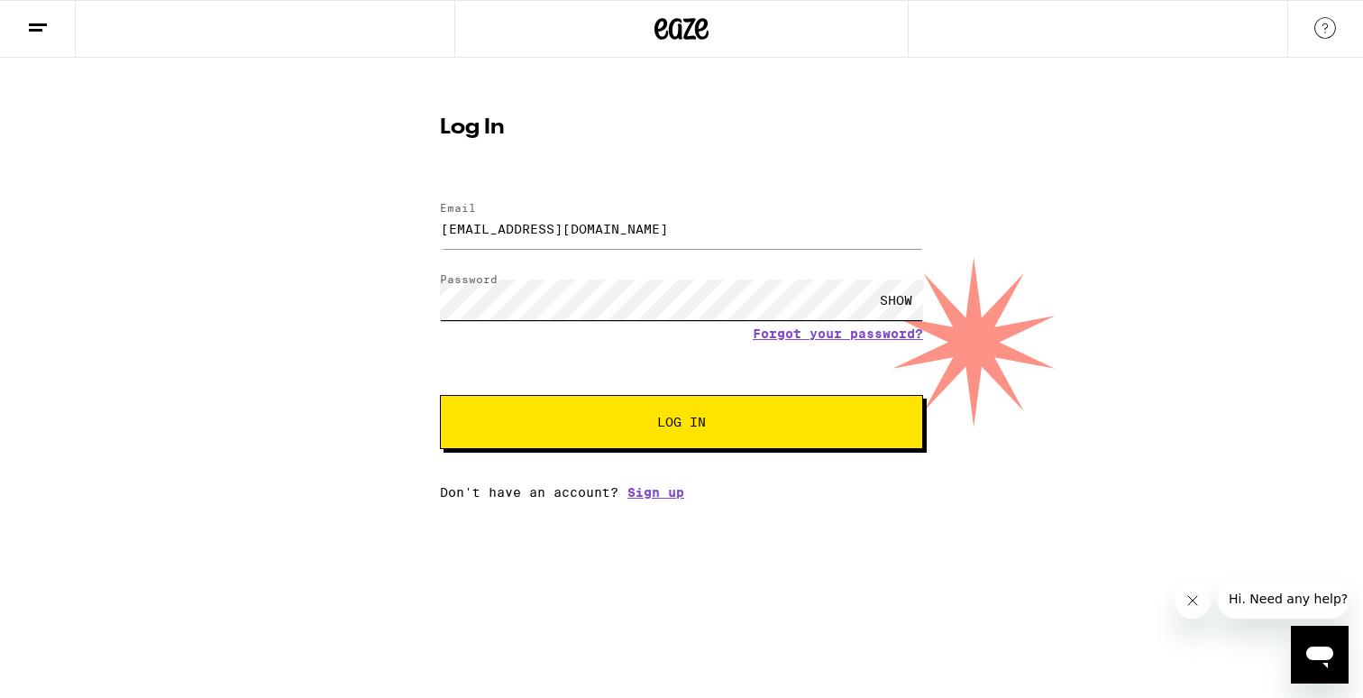
click at [440, 395] on button "Log In" at bounding box center [681, 422] width 483 height 54
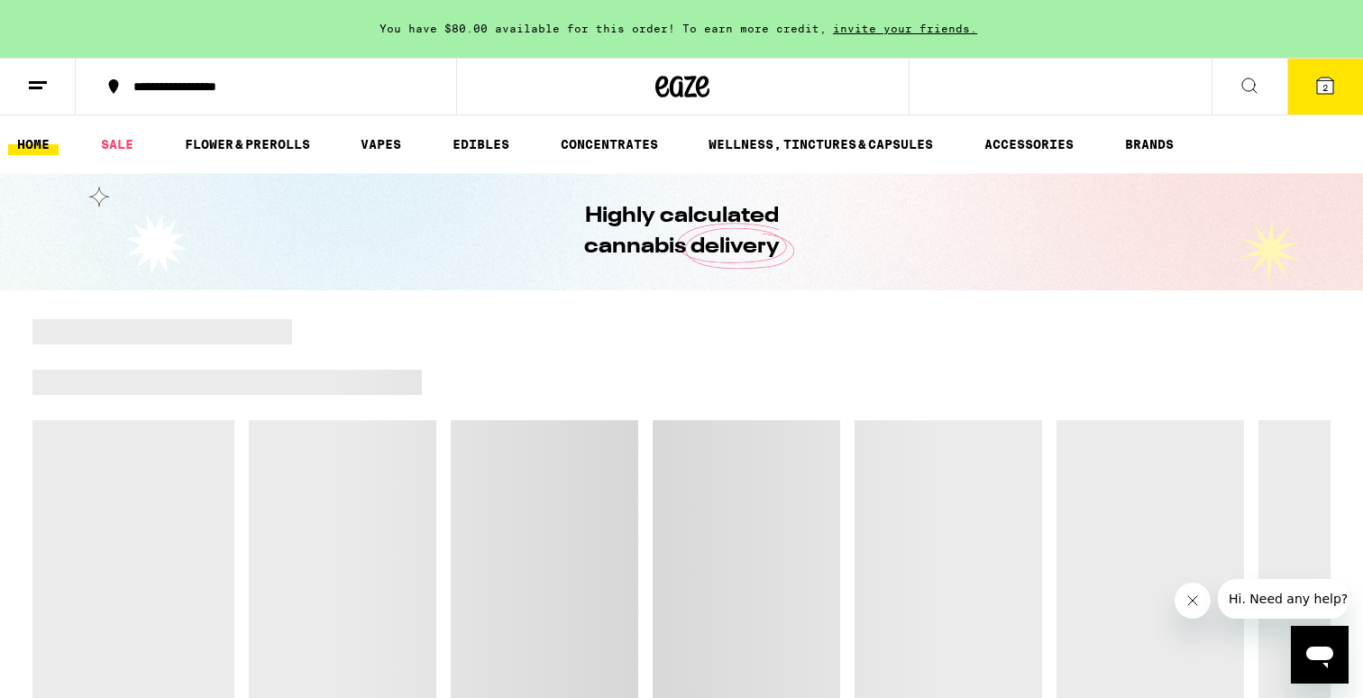
click at [1313, 96] on button "2" at bounding box center [1325, 87] width 76 height 56
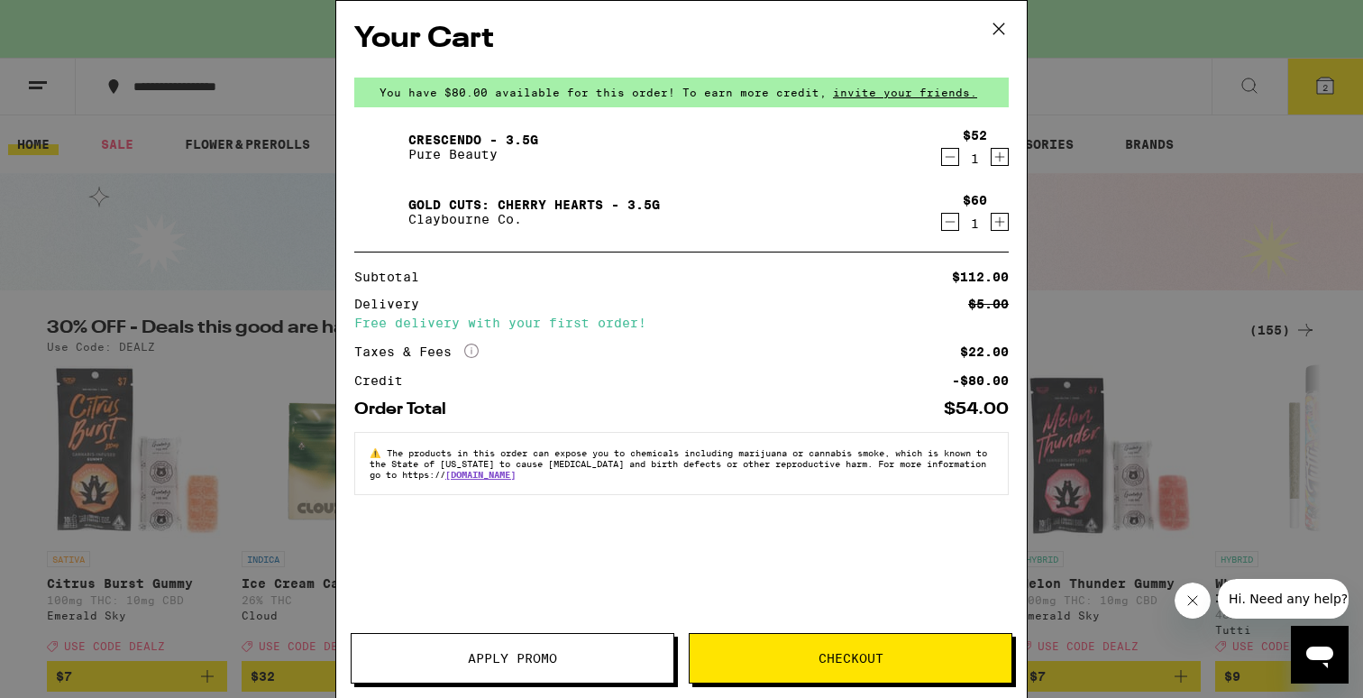
click at [809, 647] on button "Checkout" at bounding box center [851, 658] width 324 height 50
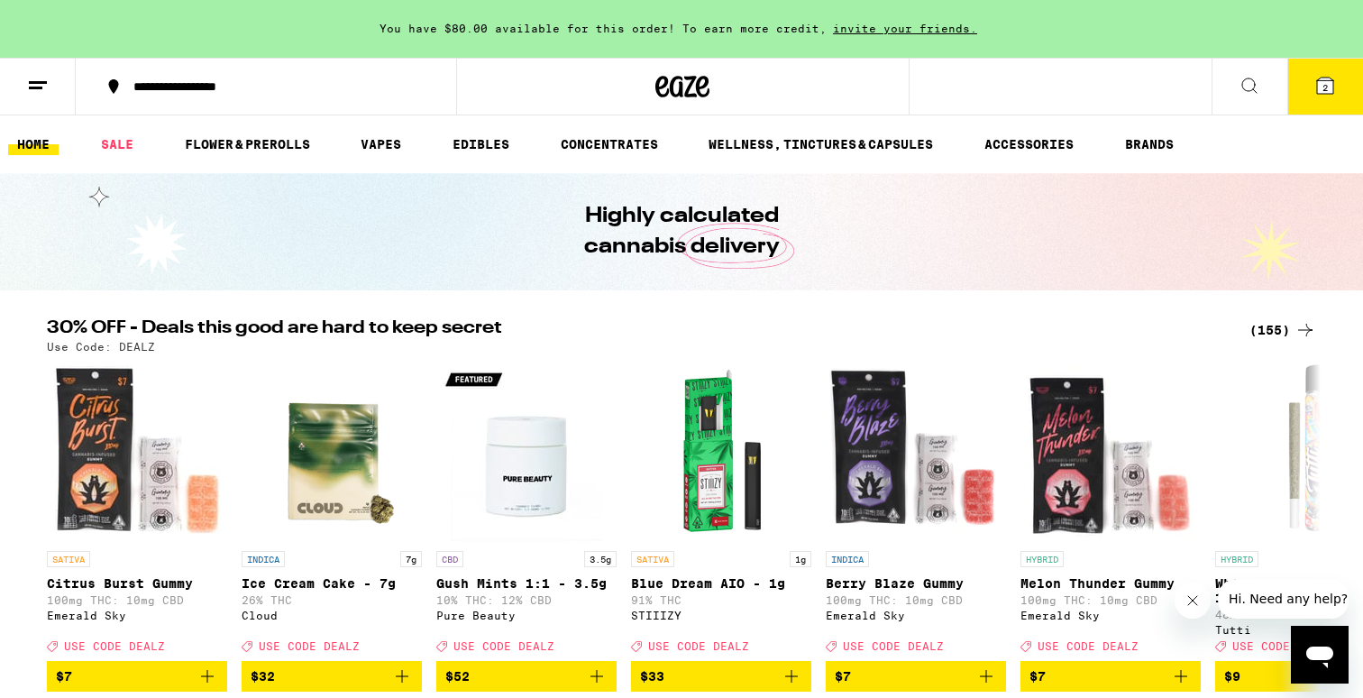
click at [1358, 73] on button "2" at bounding box center [1325, 87] width 76 height 56
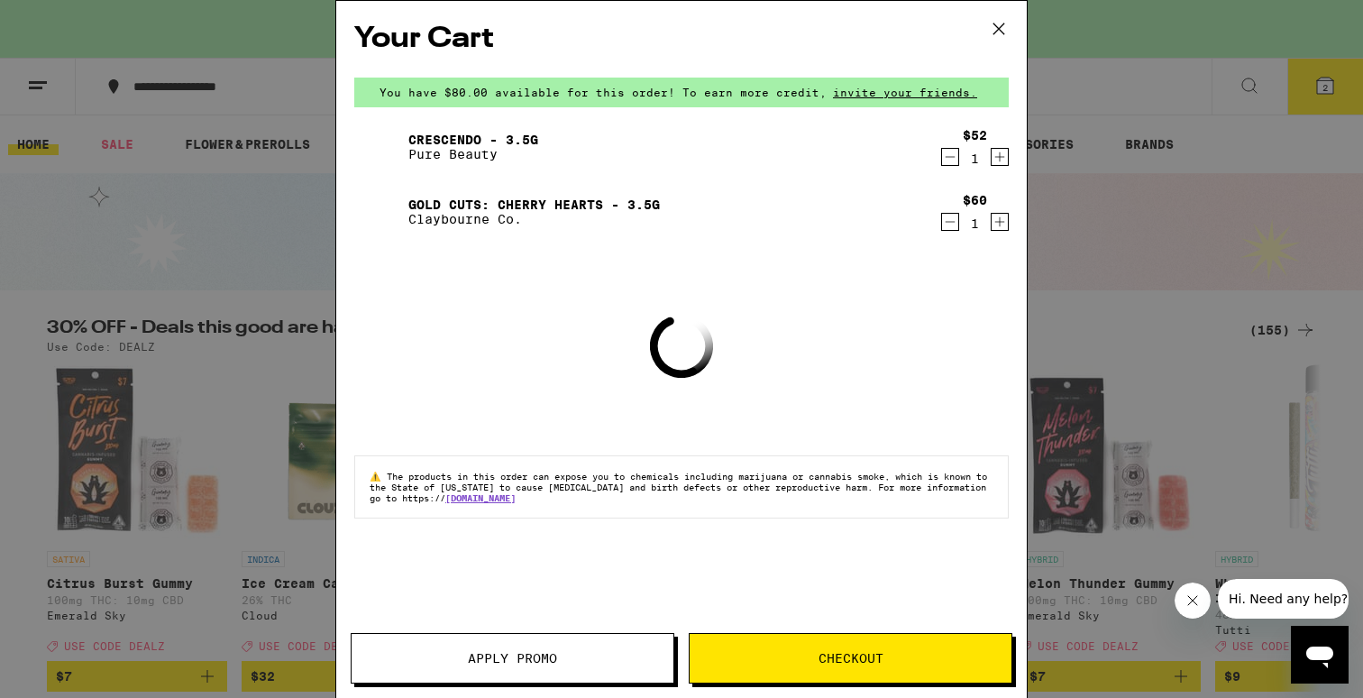
click at [440, 654] on span "Apply Promo" at bounding box center [513, 658] width 322 height 13
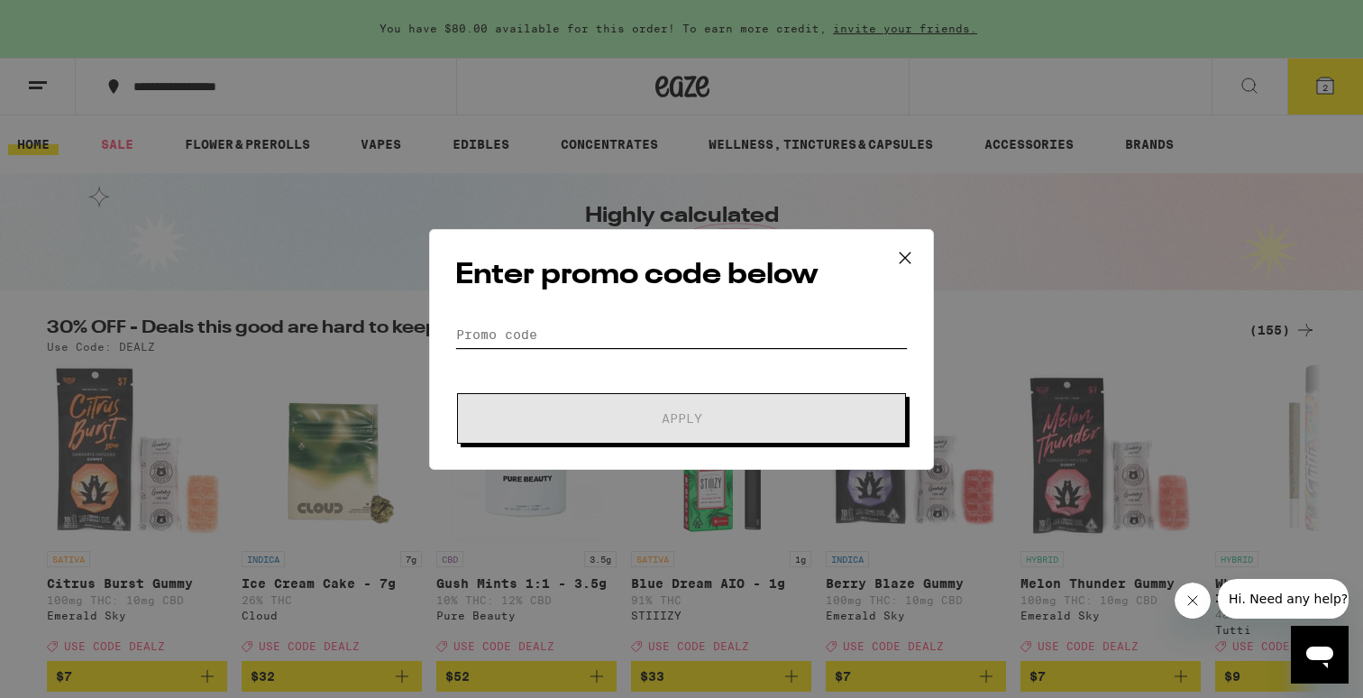
click at [577, 339] on input "Promo Code" at bounding box center [681, 334] width 453 height 27
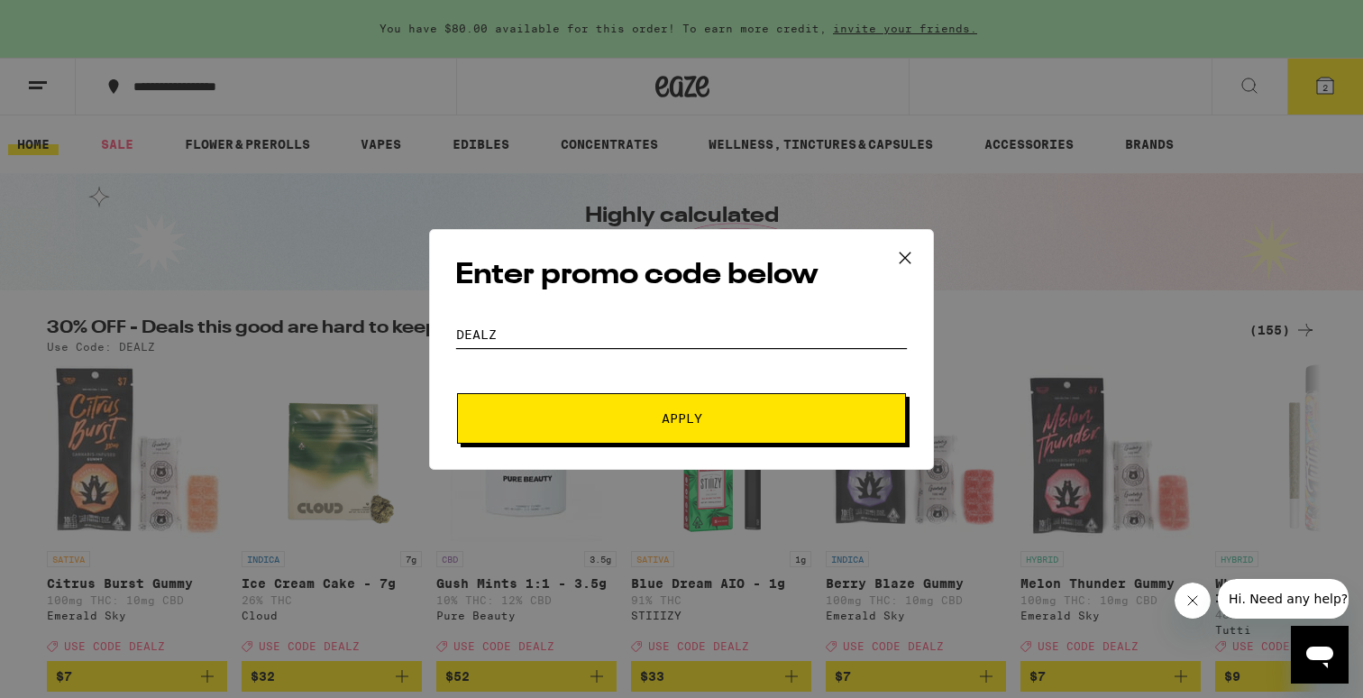
type input "DEALZ"
click at [599, 402] on button "Apply" at bounding box center [681, 418] width 449 height 50
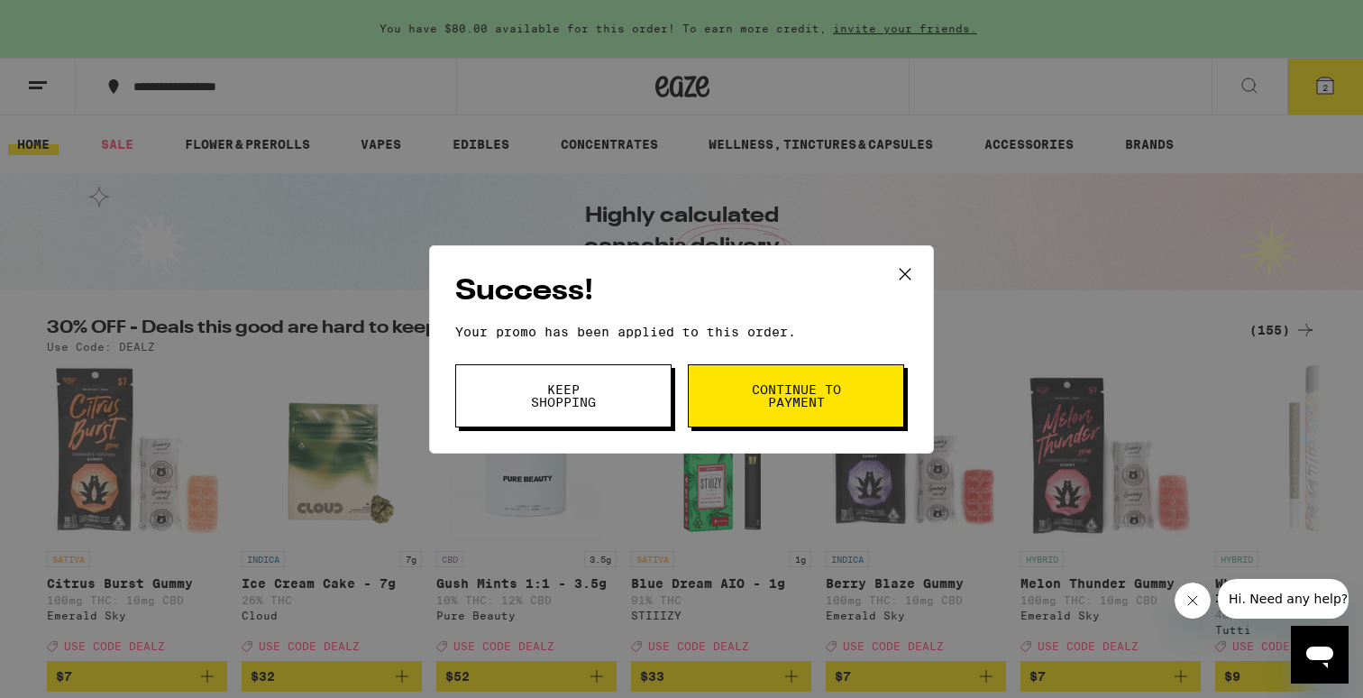
click at [786, 387] on span "Continue to payment" at bounding box center [796, 395] width 92 height 25
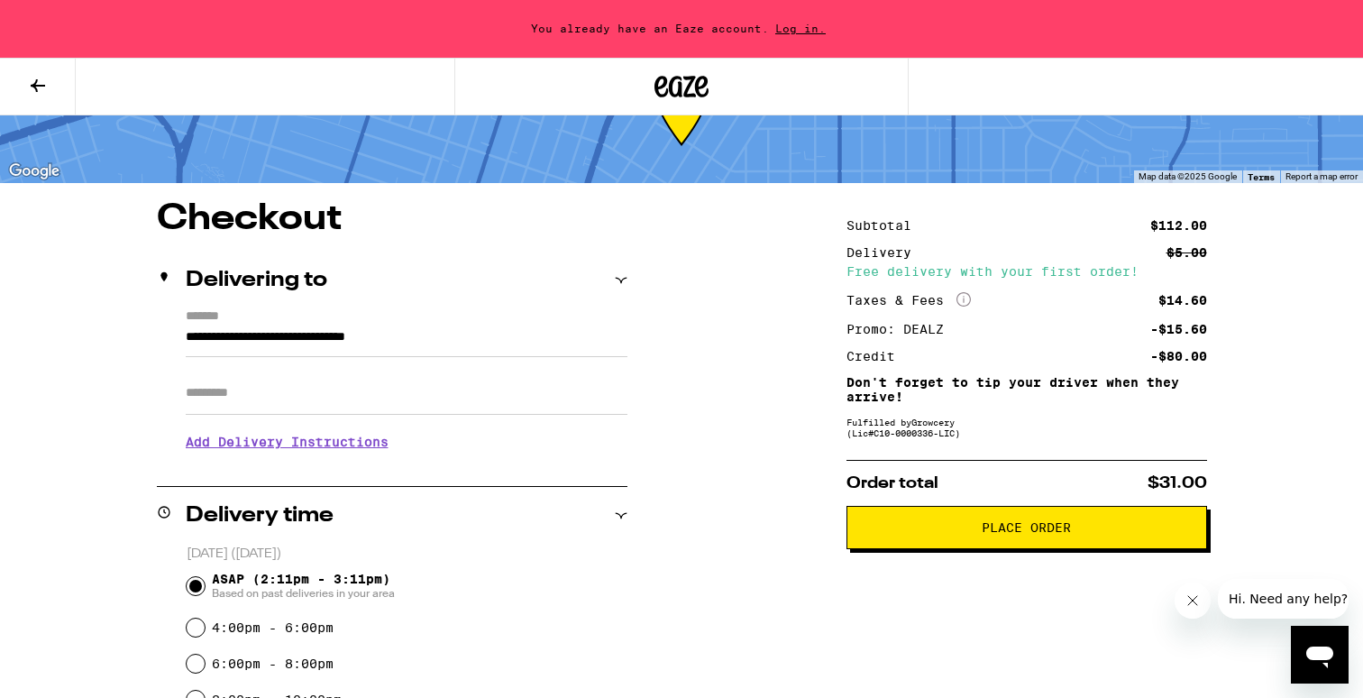
scroll to position [85, 0]
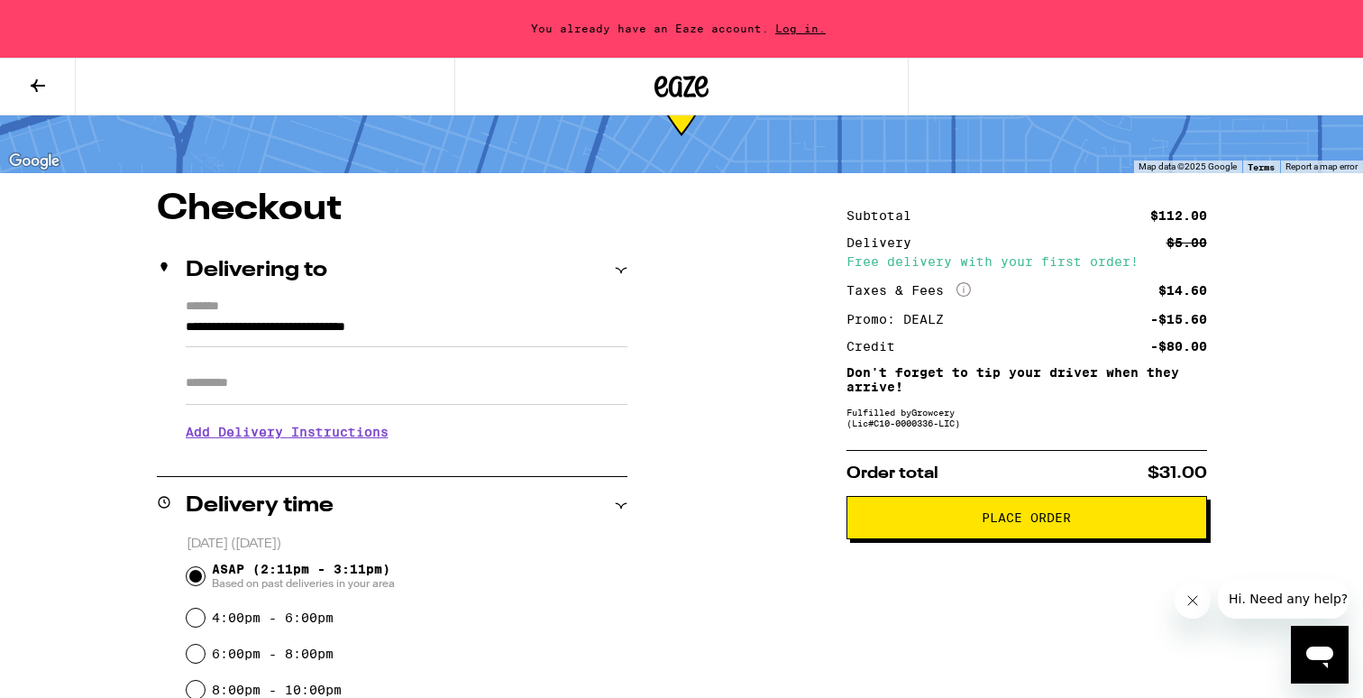
click at [901, 524] on span "Place Order" at bounding box center [1027, 517] width 330 height 13
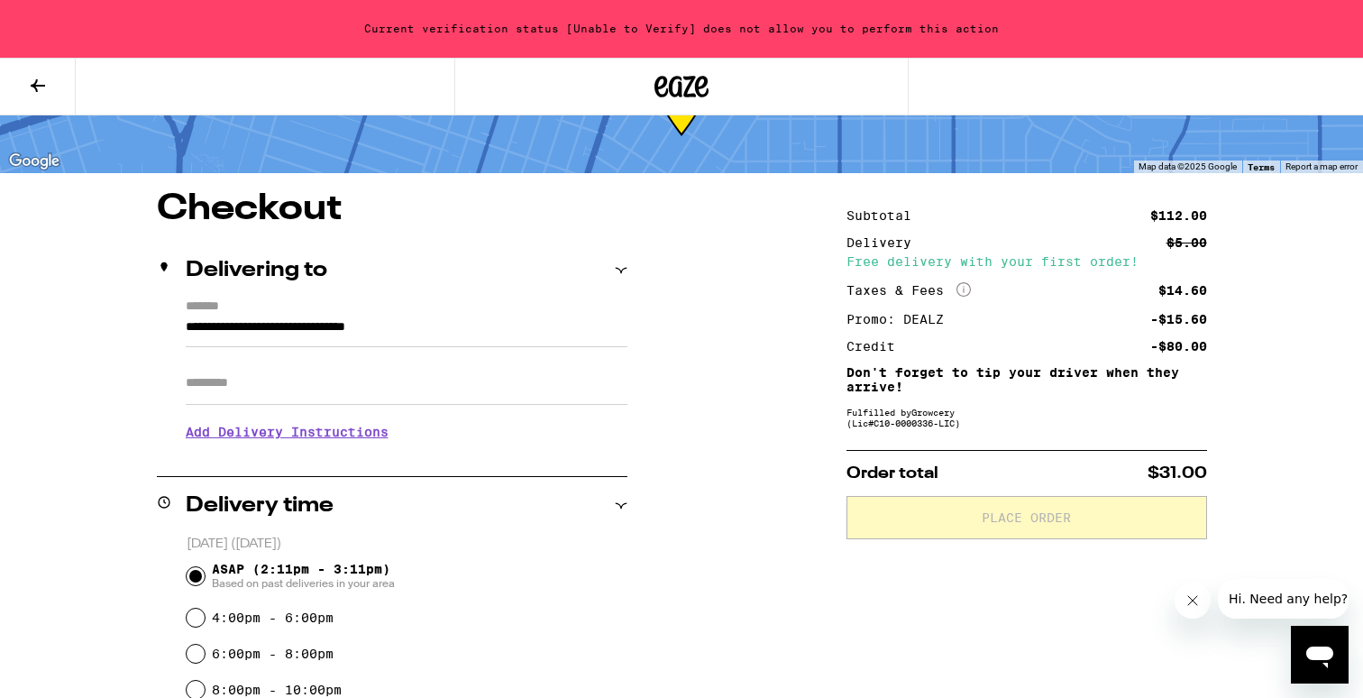
click at [659, 32] on div "Current verification status [Unable to Verify] does not allow you to perform th…" at bounding box center [681, 29] width 1363 height 58
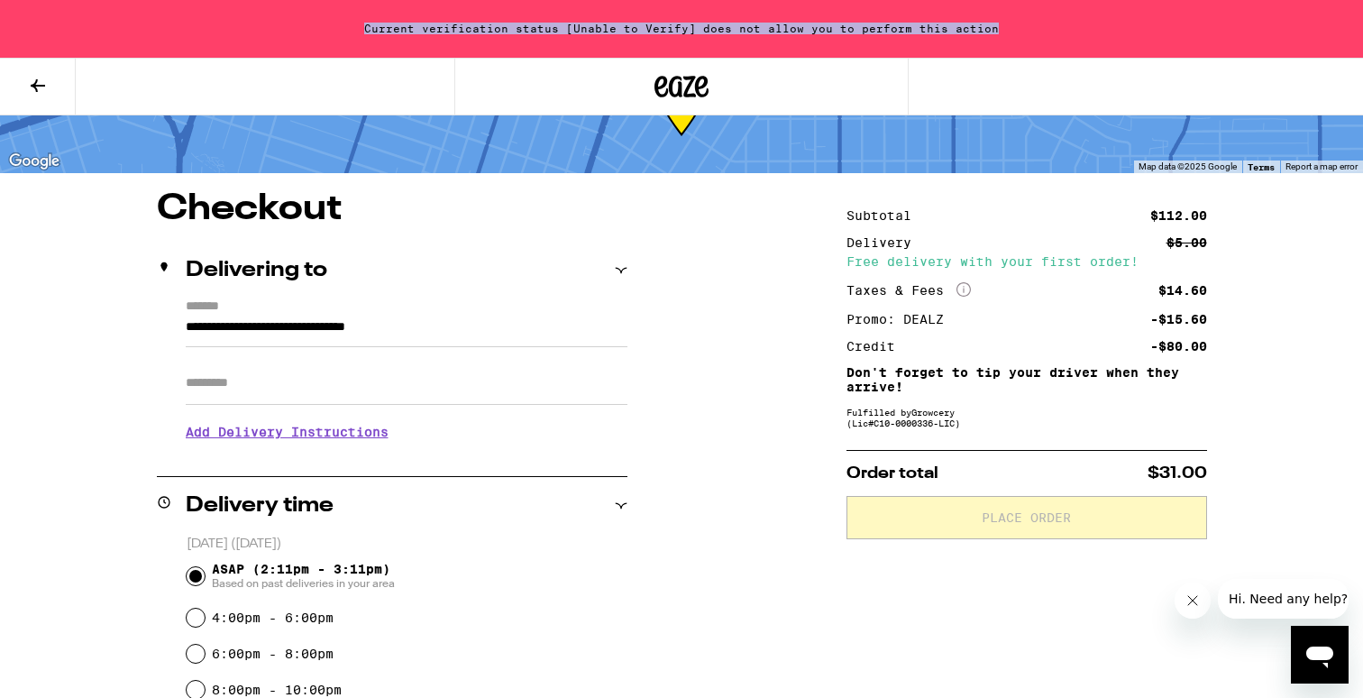
drag, startPoint x: 751, startPoint y: 14, endPoint x: 544, endPoint y: 46, distance: 209.7
click at [544, 45] on div "Current verification status [Unable to Verify] does not allow you to perform th…" at bounding box center [681, 29] width 1363 height 58
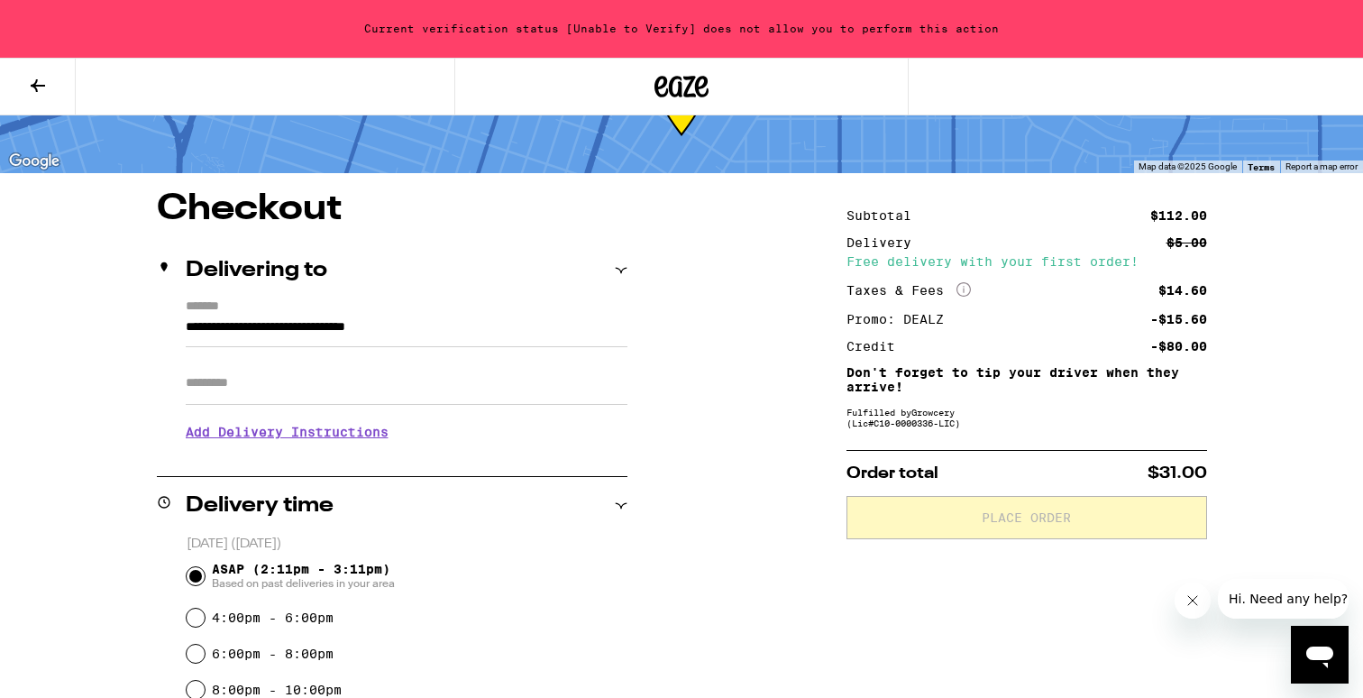
click at [553, 32] on div "Current verification status [Unable to Verify] does not allow you to perform th…" at bounding box center [681, 29] width 1363 height 58
click at [588, 33] on div "Current verification status [Unable to Verify] does not allow you to perform th…" at bounding box center [681, 29] width 1363 height 58
click at [56, 96] on button at bounding box center [38, 87] width 76 height 57
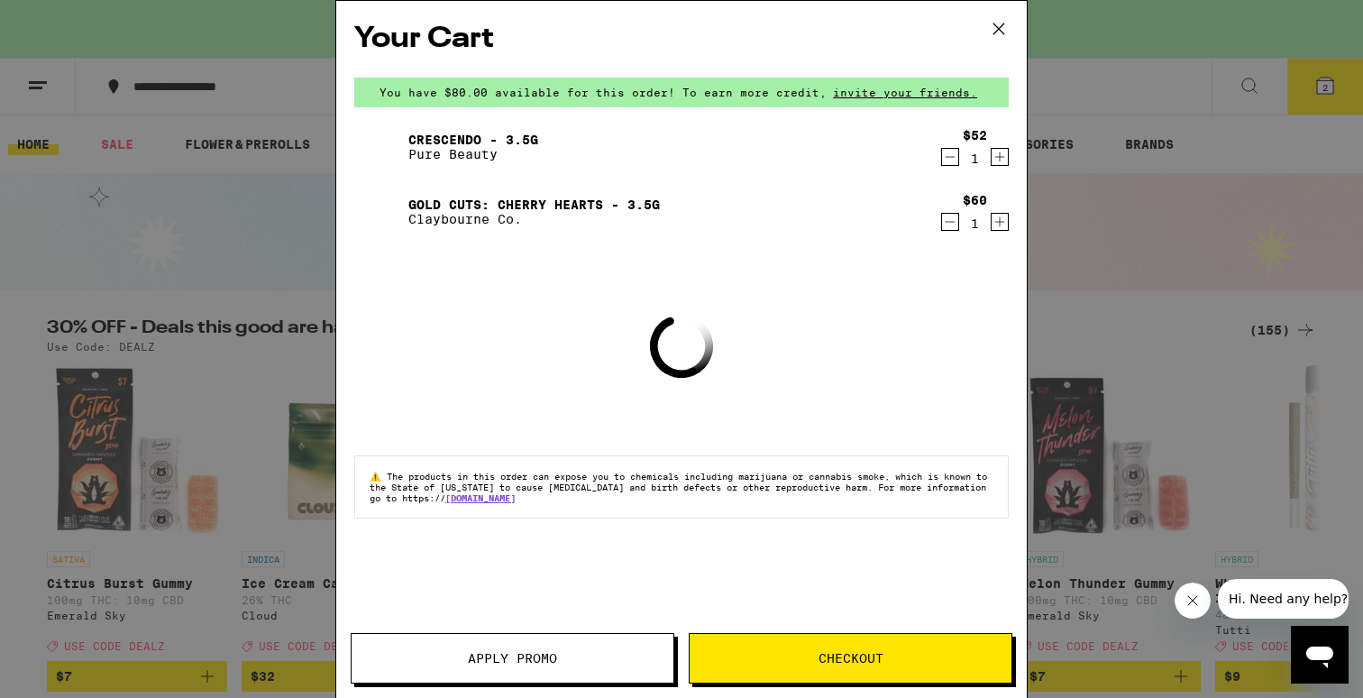
click at [299, 351] on div "Your Cart You have $80.00 available for this order! To earn more credit, invite…" at bounding box center [681, 349] width 1363 height 698
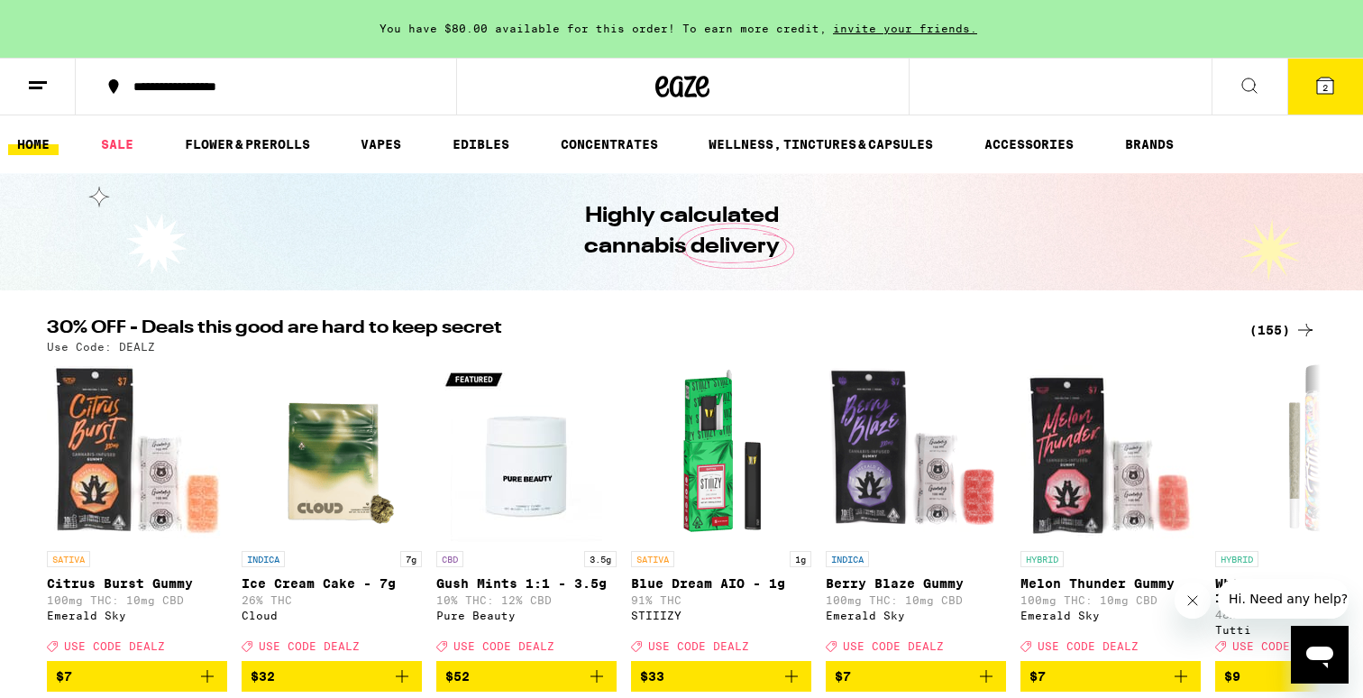
click at [47, 94] on icon at bounding box center [38, 86] width 22 height 22
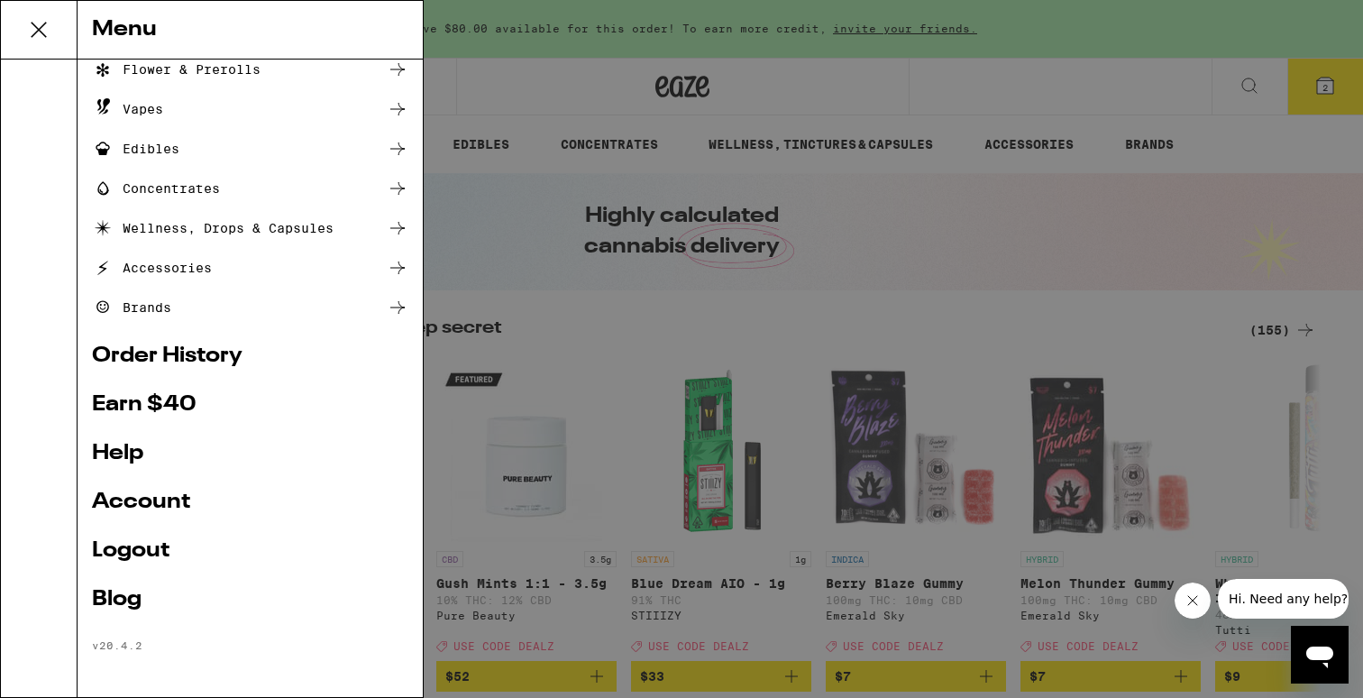
click at [138, 543] on link "Logout" at bounding box center [250, 551] width 316 height 22
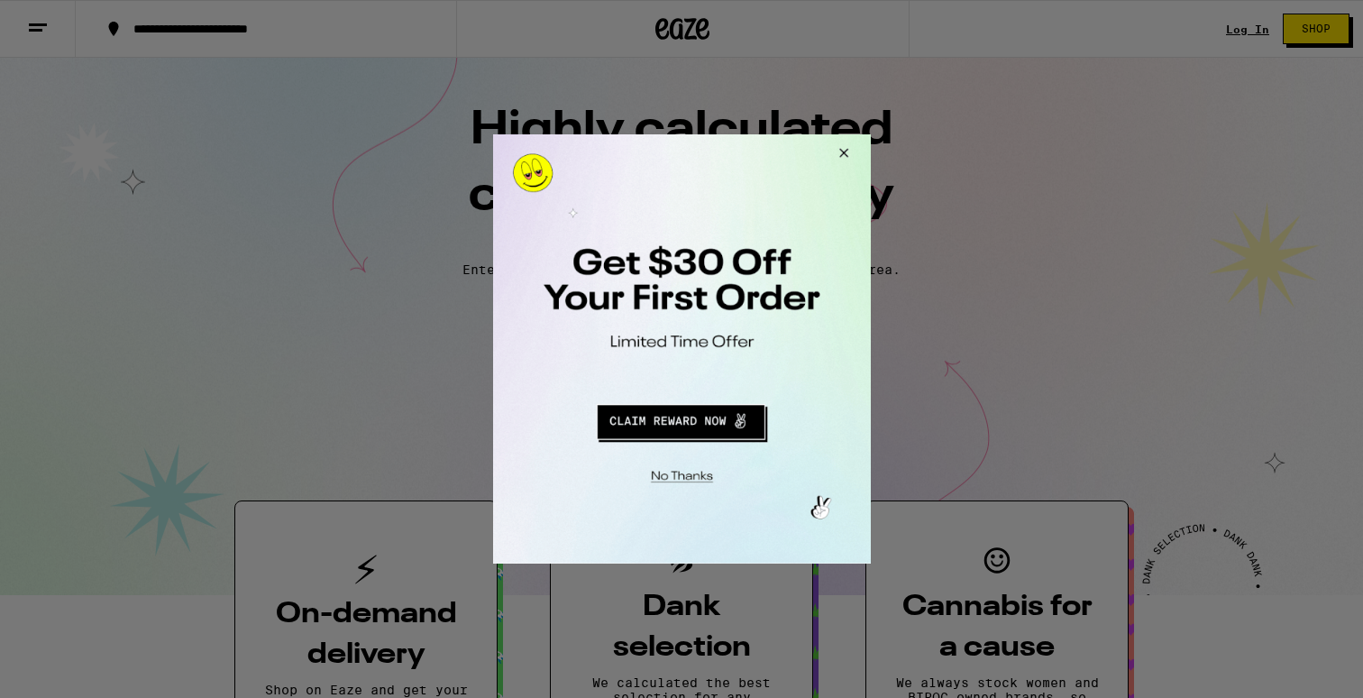
click at [837, 157] on button "Close Modal" at bounding box center [840, 155] width 49 height 43
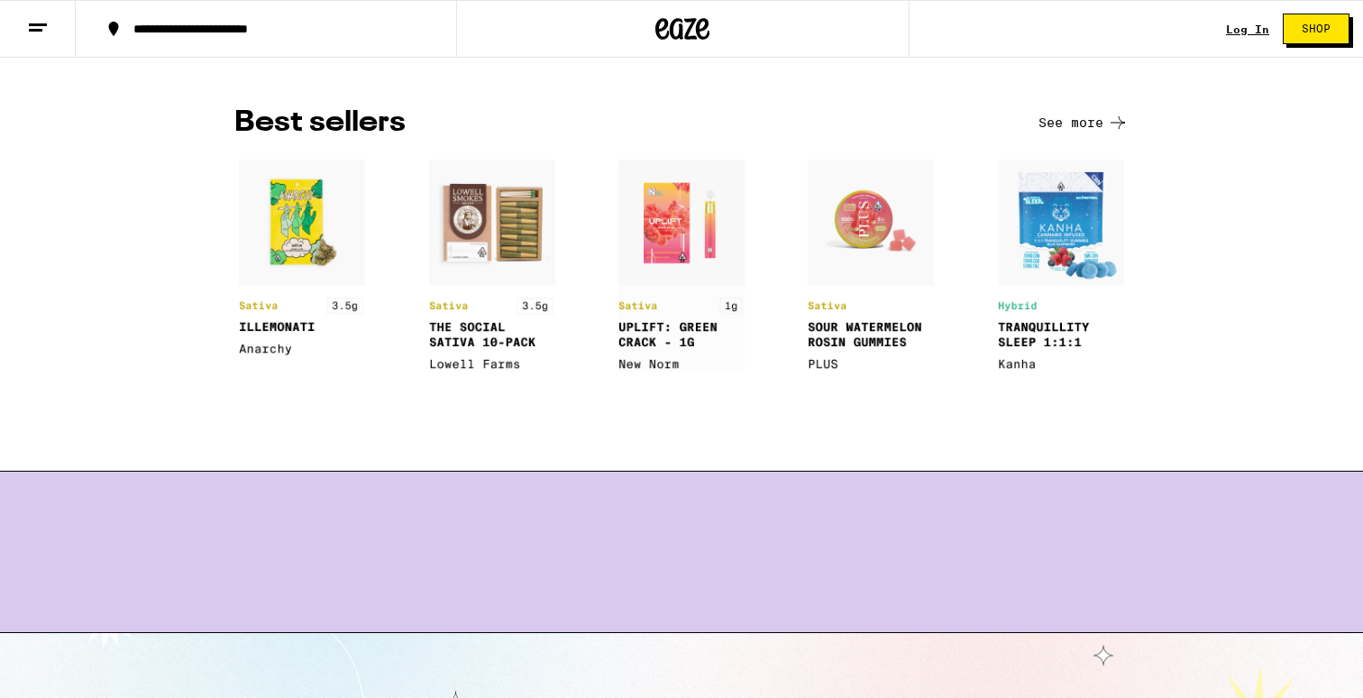
scroll to position [1358, 0]
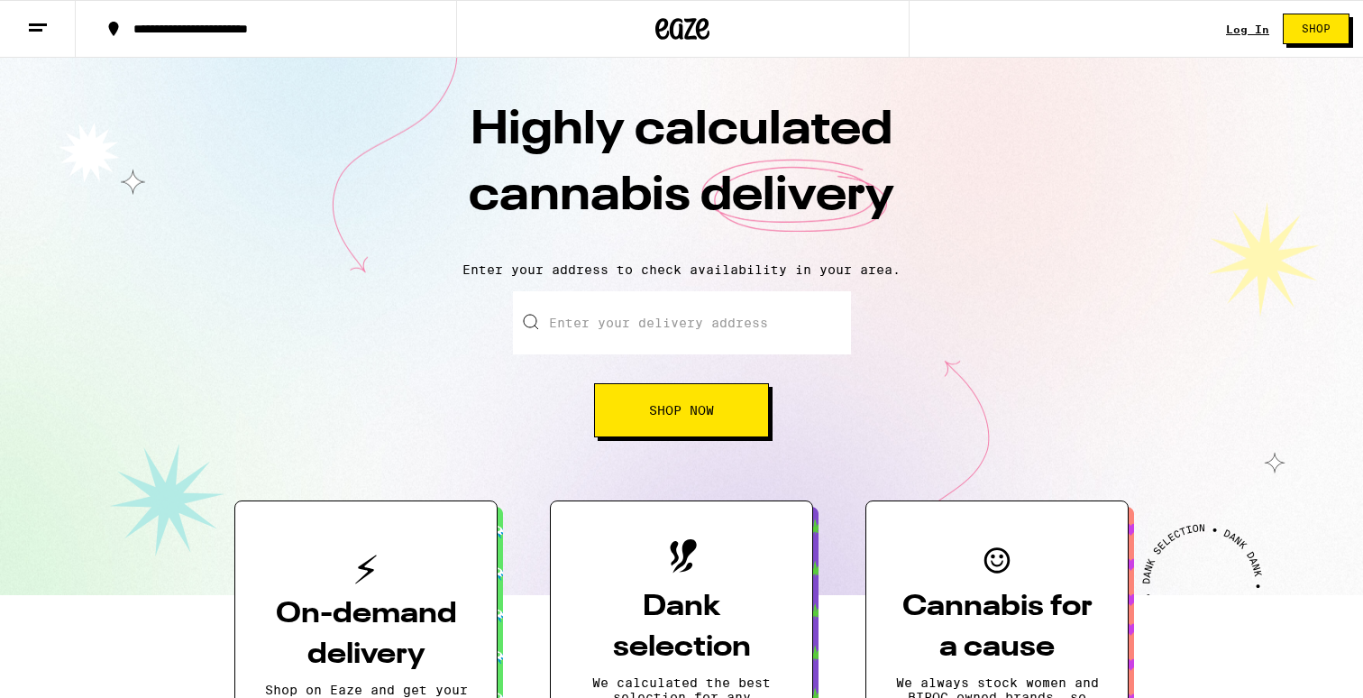
click at [702, 342] on input "Enter your delivery address" at bounding box center [682, 322] width 338 height 63
click at [1244, 14] on div "Log In Shop" at bounding box center [1294, 29] width 137 height 58
click at [1244, 20] on div "Log In Shop" at bounding box center [1294, 29] width 137 height 58
click at [1241, 27] on link "Log In" at bounding box center [1247, 29] width 43 height 12
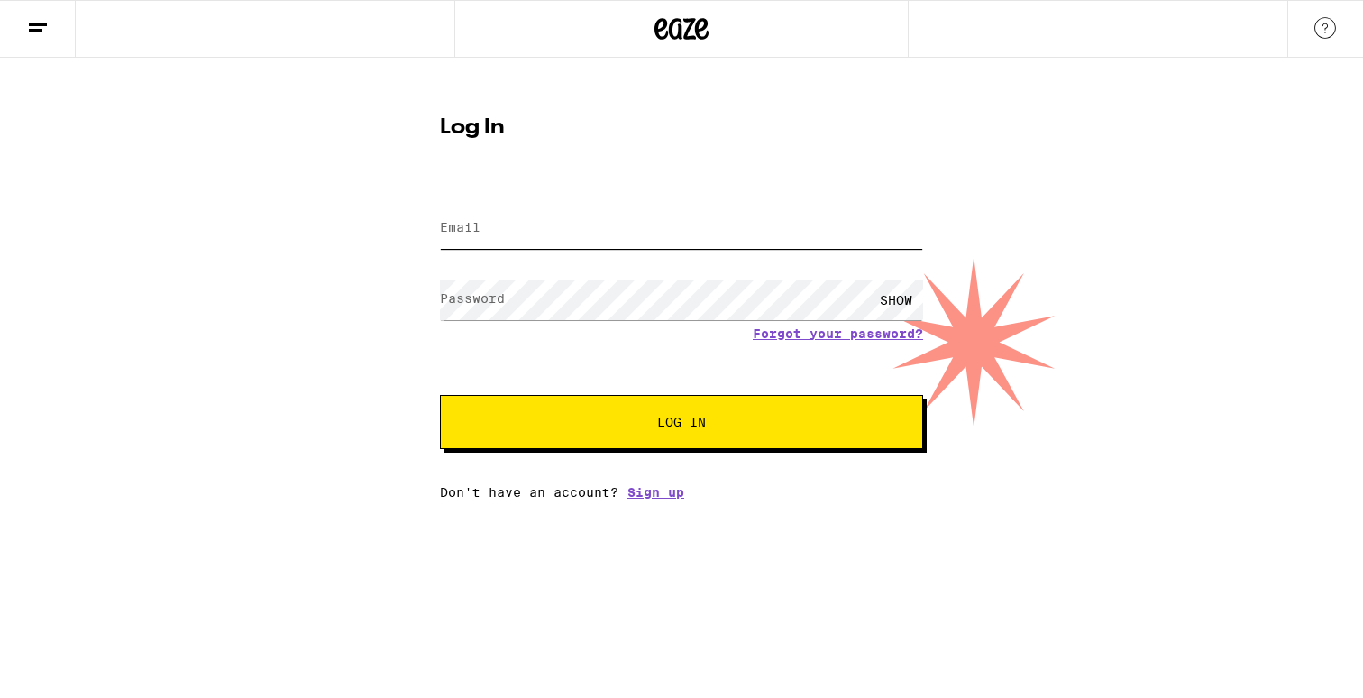
click at [741, 233] on input "Email" at bounding box center [681, 228] width 483 height 41
type input "bangapham16@gmail.com"
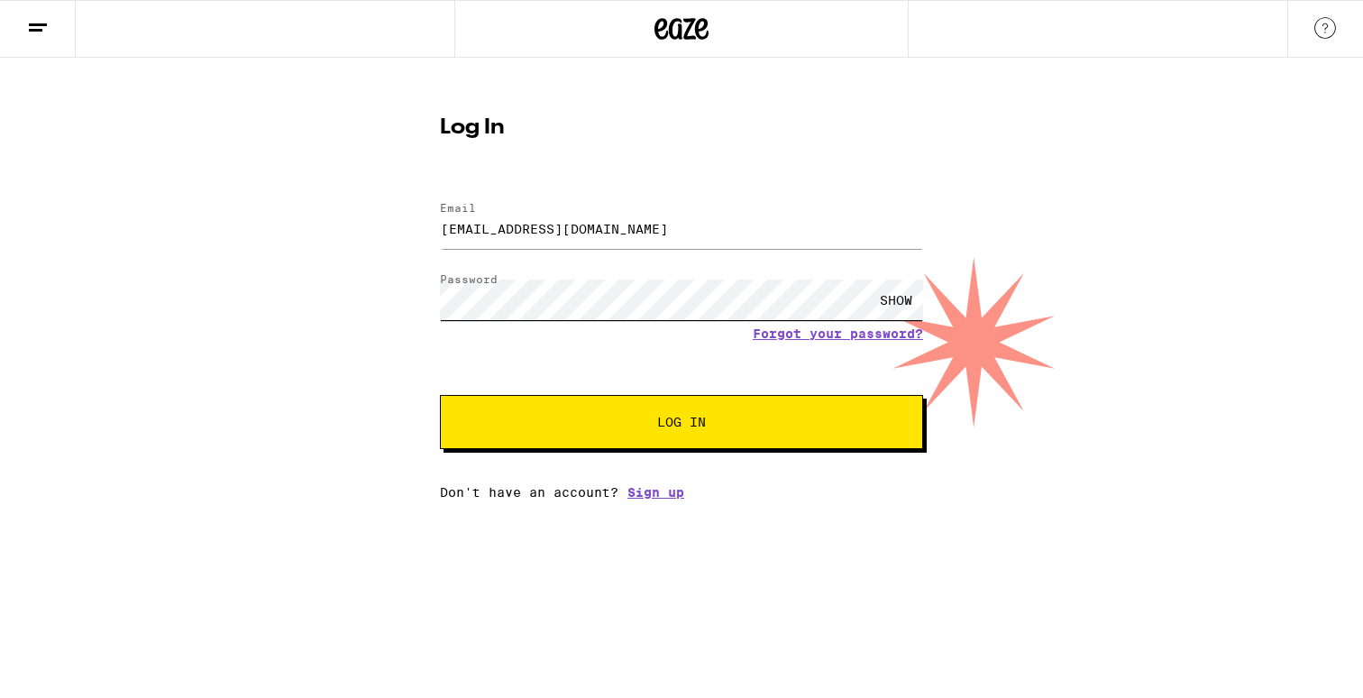
click at [440, 395] on button "Log In" at bounding box center [681, 422] width 483 height 54
